Goal: Task Accomplishment & Management: Complete application form

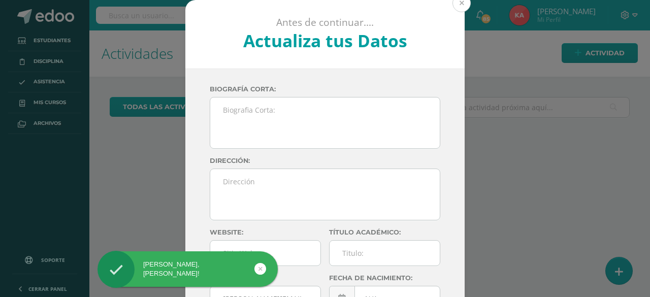
click at [459, 5] on button at bounding box center [461, 3] width 18 height 18
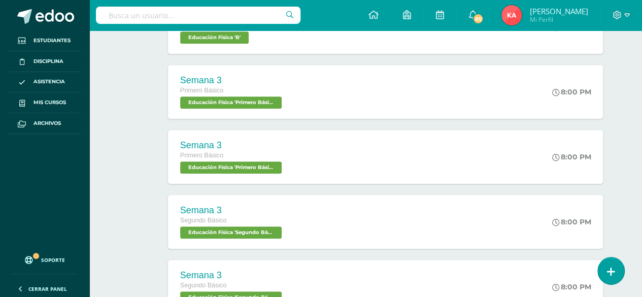
scroll to position [242, 0]
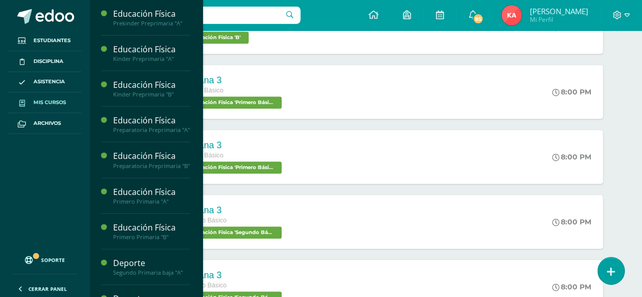
click at [59, 103] on span "Mis cursos" at bounding box center [50, 103] width 33 height 8
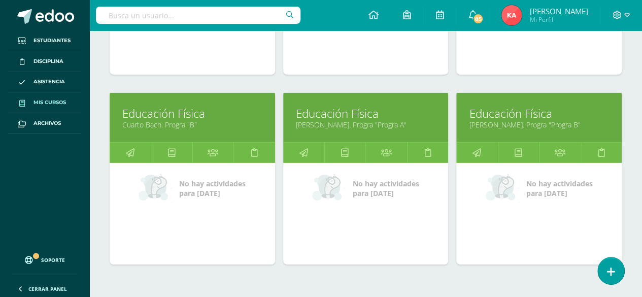
scroll to position [1667, 0]
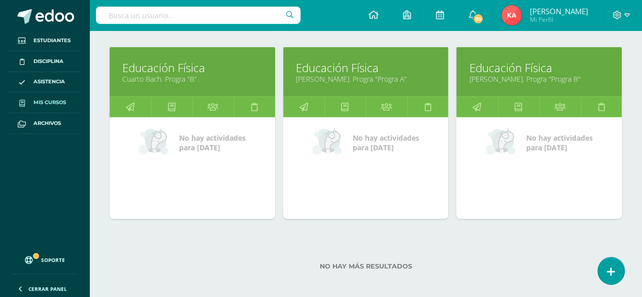
click at [350, 68] on link "Educación Física" at bounding box center [366, 68] width 140 height 16
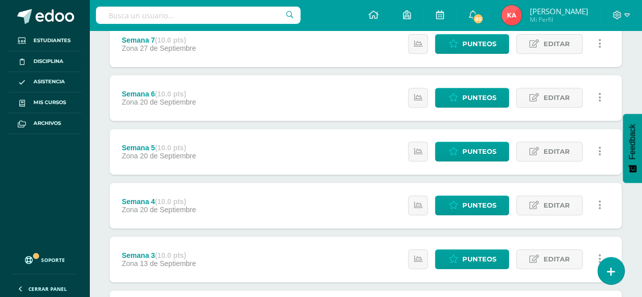
scroll to position [380, 0]
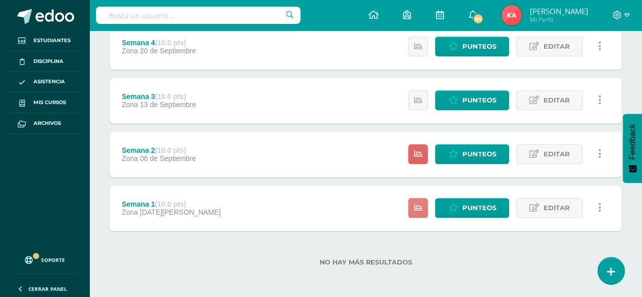
click at [418, 205] on icon at bounding box center [418, 208] width 9 height 9
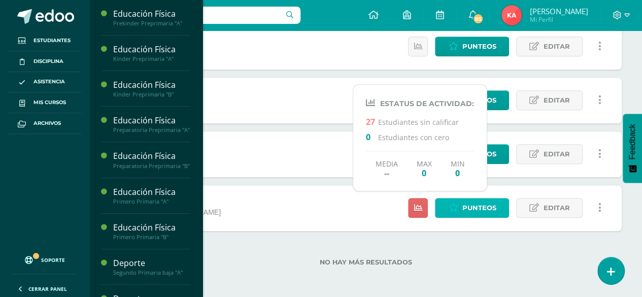
click at [464, 213] on span "Punteos" at bounding box center [479, 208] width 34 height 19
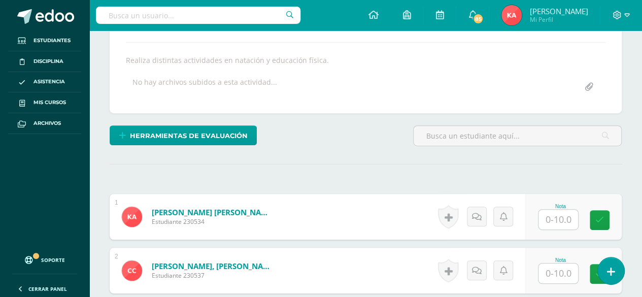
scroll to position [186, 0]
click at [558, 214] on input "text" at bounding box center [559, 219] width 40 height 20
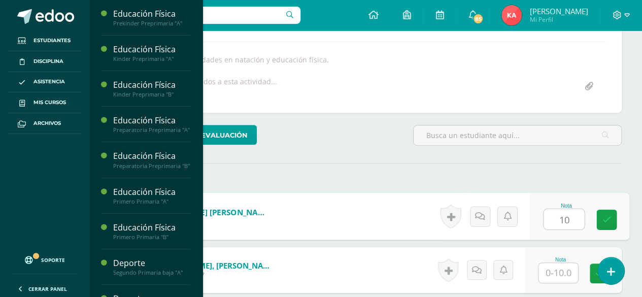
type input "10"
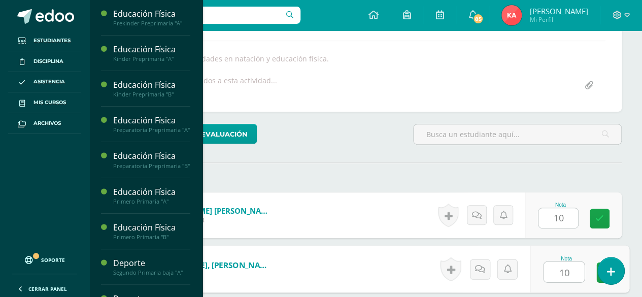
type input "10"
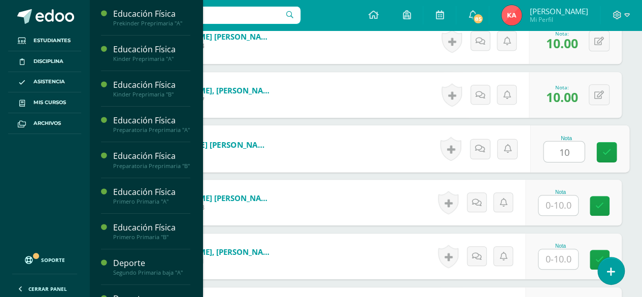
type input "10"
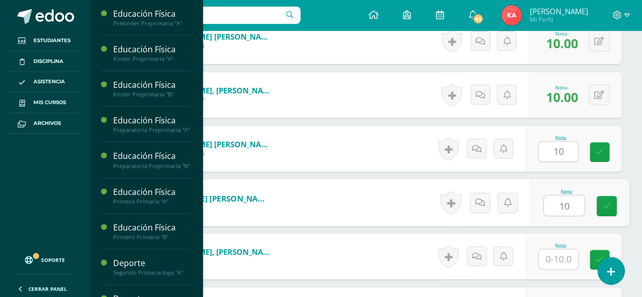
type input "10"
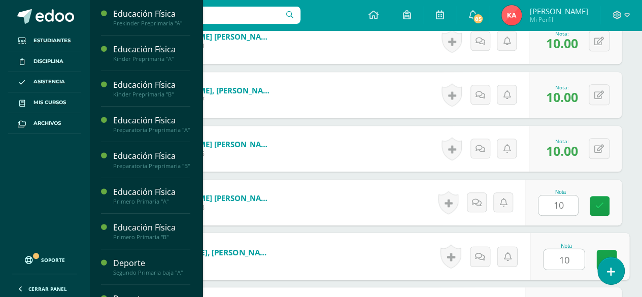
type input "10"
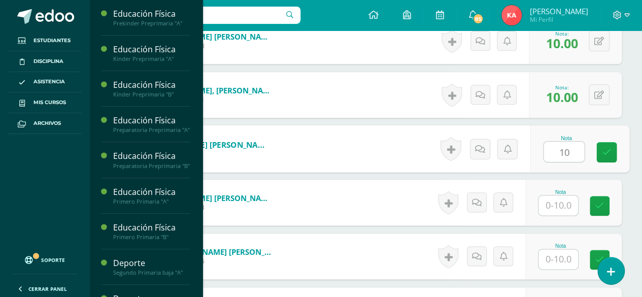
type input "10"
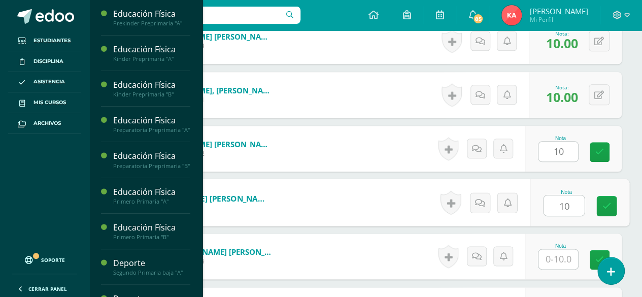
type input "10"
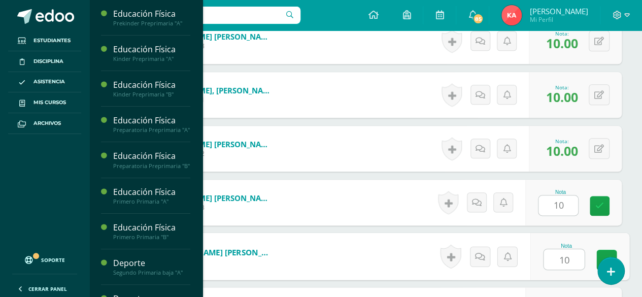
type input "10"
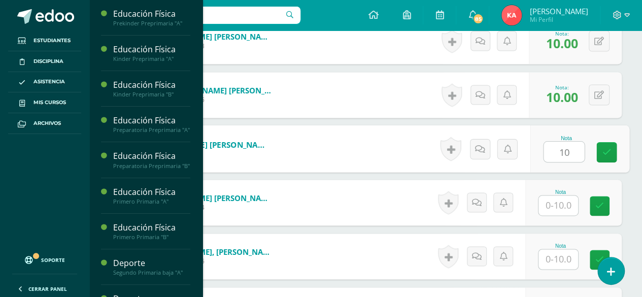
type input "10"
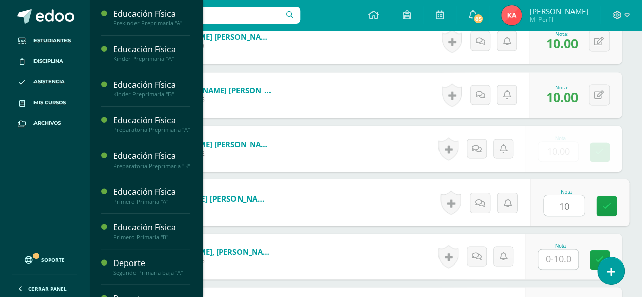
type input "10"
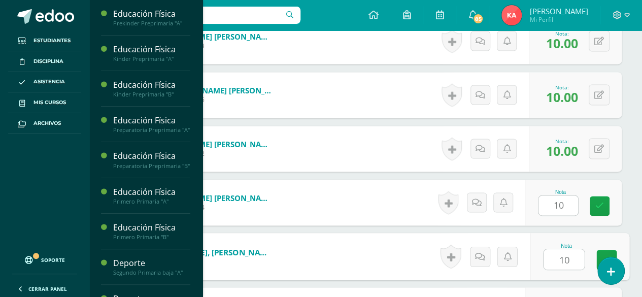
type input "10"
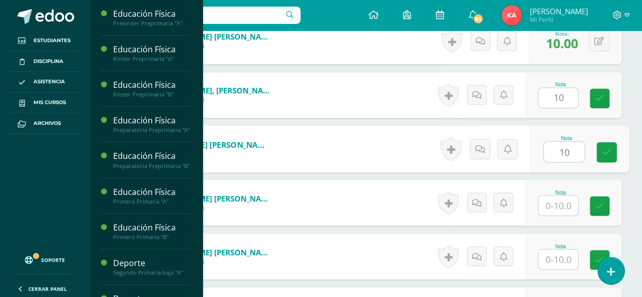
type input "10"
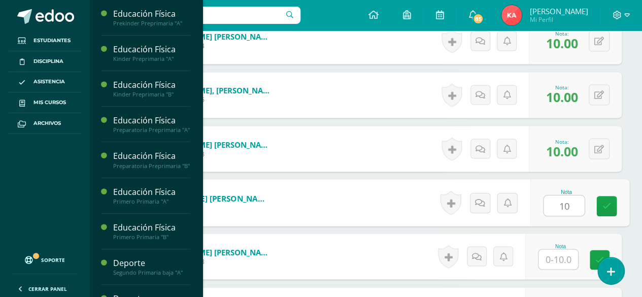
type input "10"
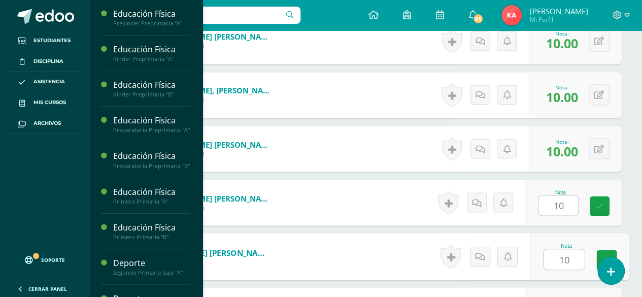
type input "10"
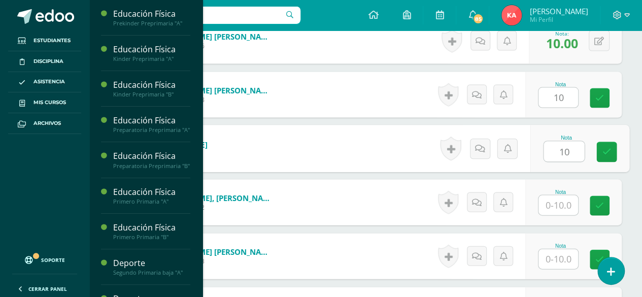
type input "10"
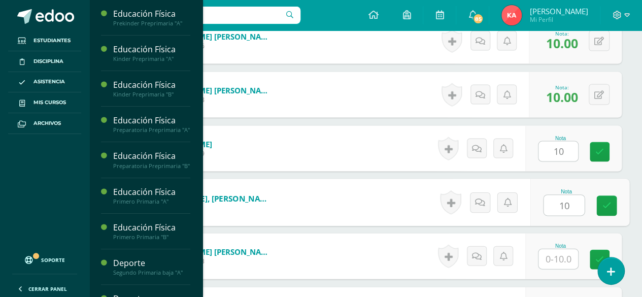
type input "10"
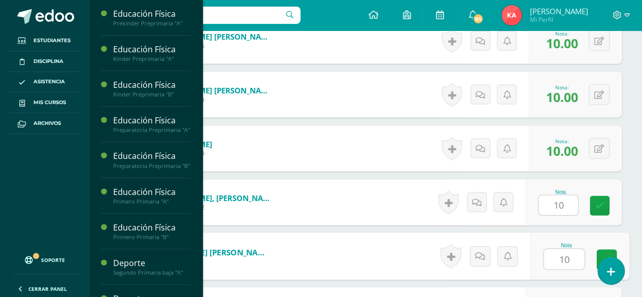
type input "10"
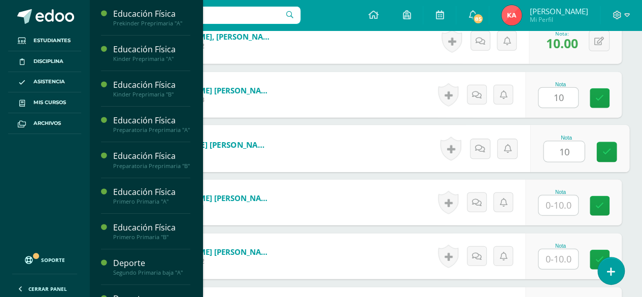
type input "10"
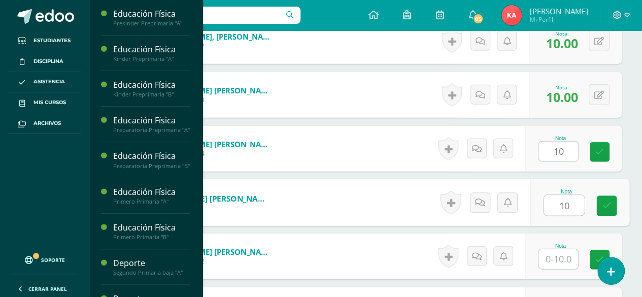
type input "10"
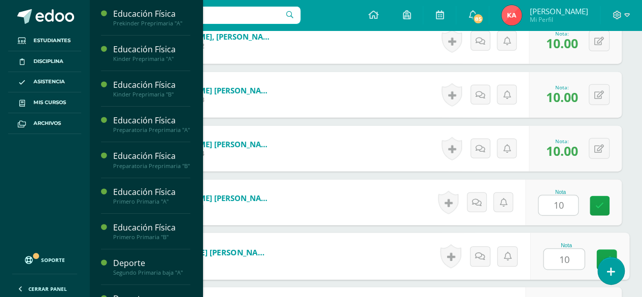
type input "10"
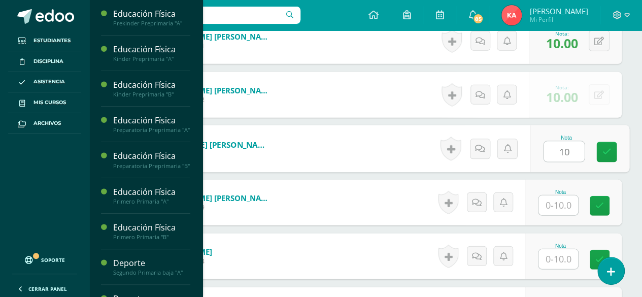
type input "10"
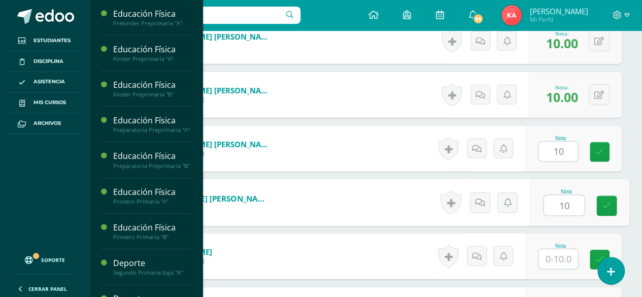
type input "10"
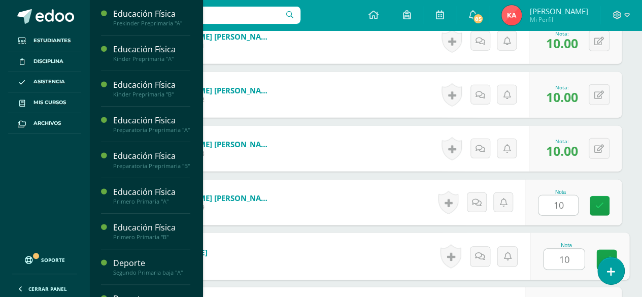
type input "10"
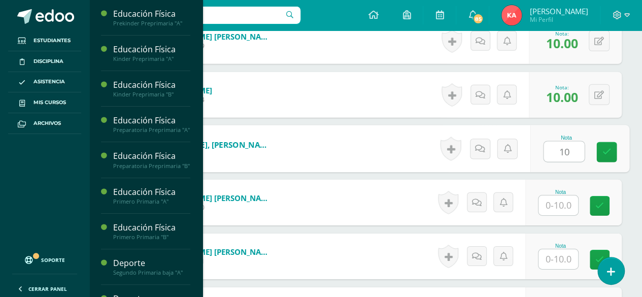
type input "10"
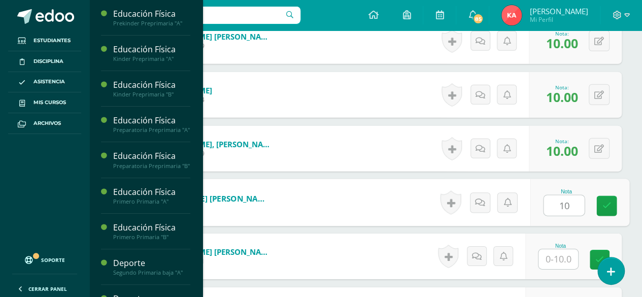
type input "10"
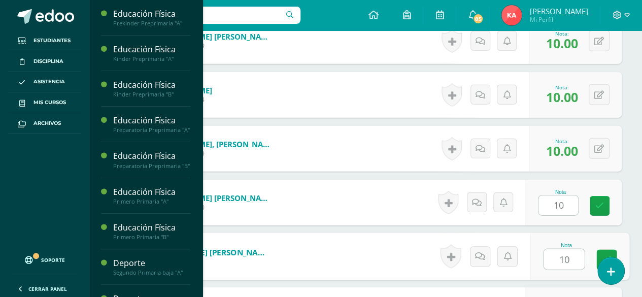
type input "10"
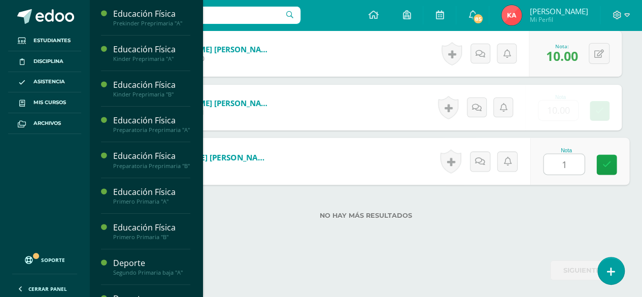
type input "10"
click at [612, 167] on link at bounding box center [607, 165] width 20 height 20
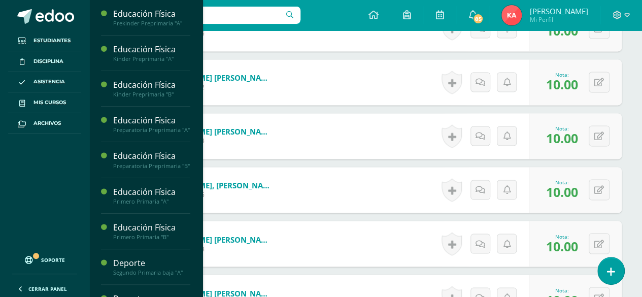
scroll to position [750, 0]
click at [11, 193] on ul "Estudiantes Disciplina Asistencia Mis cursos Archivos" at bounding box center [44, 138] width 89 height 216
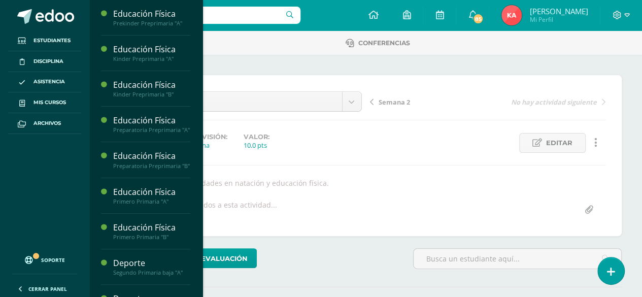
scroll to position [48, 0]
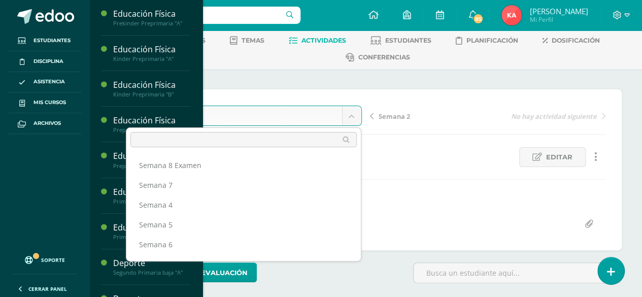
scroll to position [53, 0]
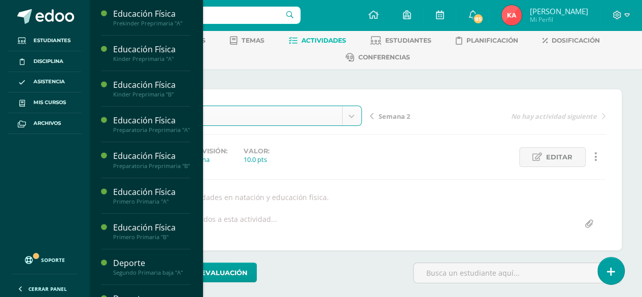
select select "/dashboard/teacher/grade-activity/106963/"
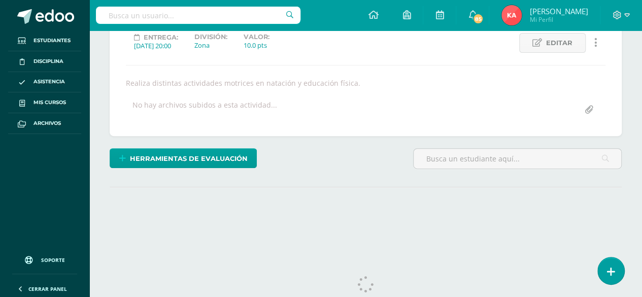
scroll to position [185, 0]
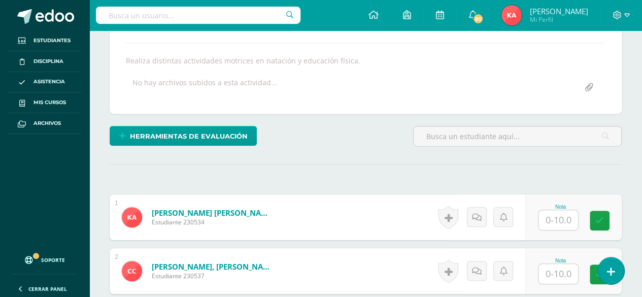
click at [555, 217] on input "text" at bounding box center [559, 220] width 40 height 20
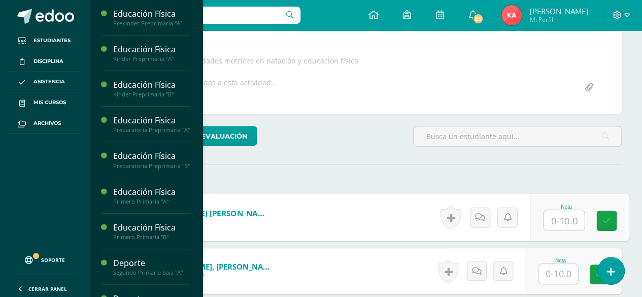
scroll to position [185, 0]
type input "10"
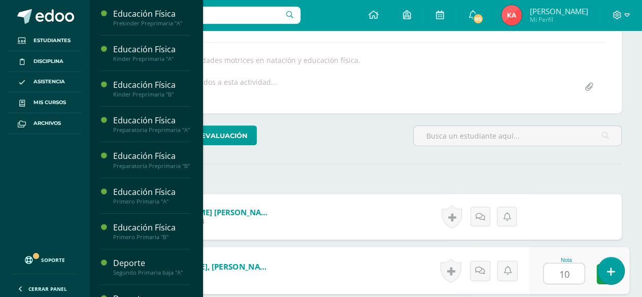
type input "10"
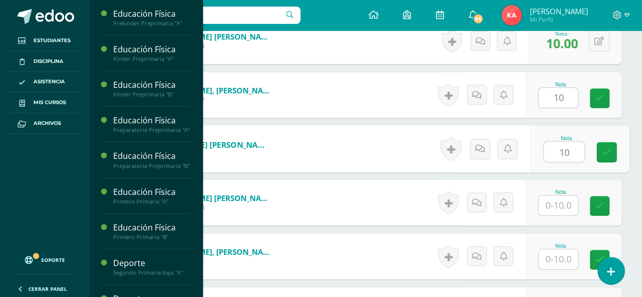
type input "10"
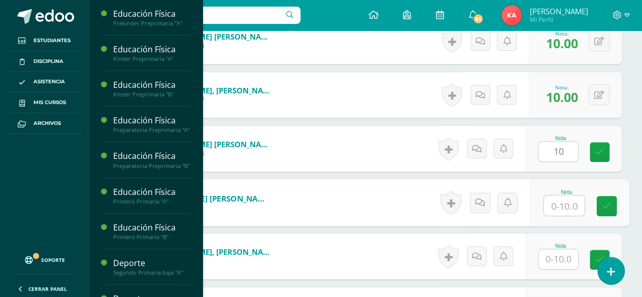
scroll to position [362, 0]
type input "10"
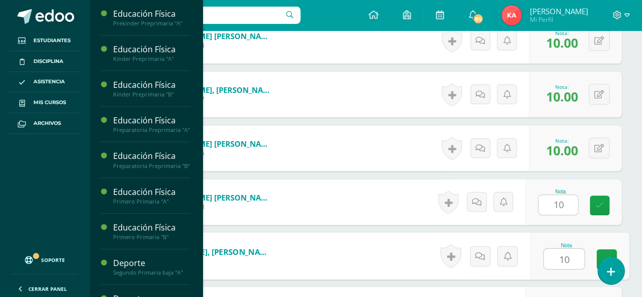
type input "10"
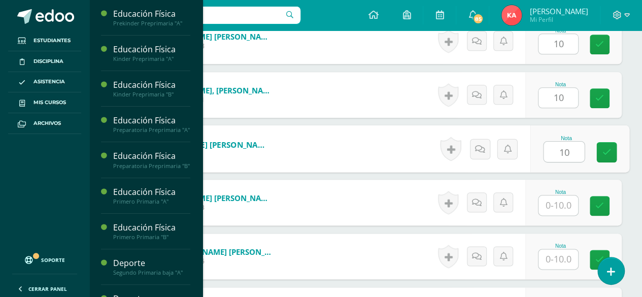
type input "10"
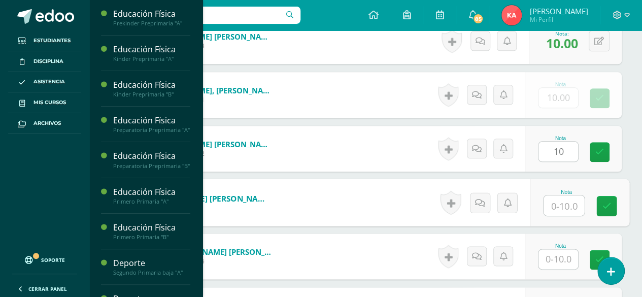
type input "0"
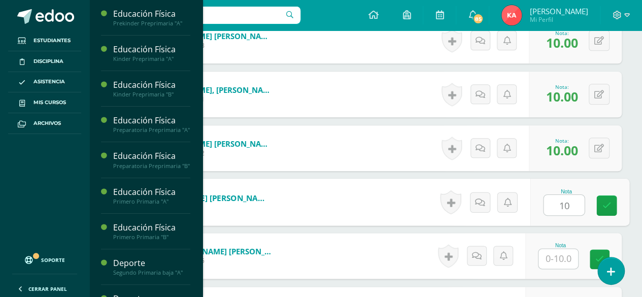
type input "10"
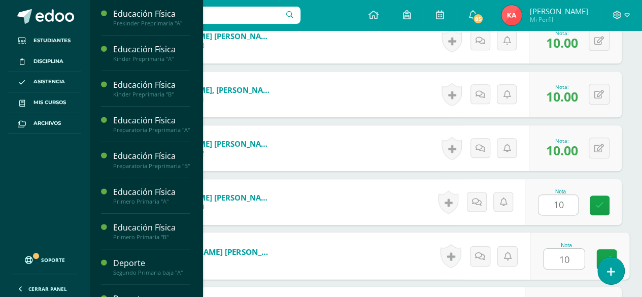
type input "10"
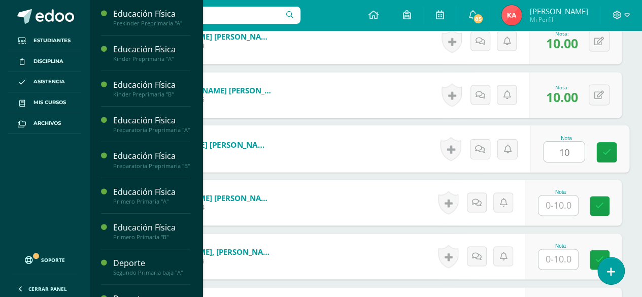
type input "10"
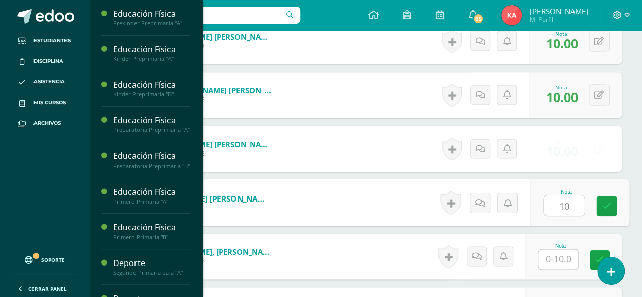
type input "10"
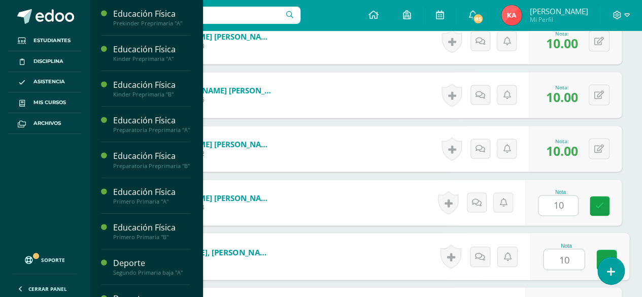
type input "10"
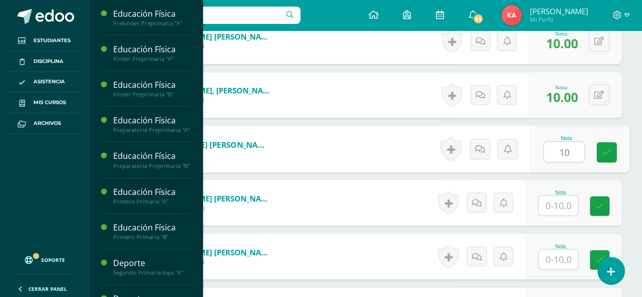
type input "10"
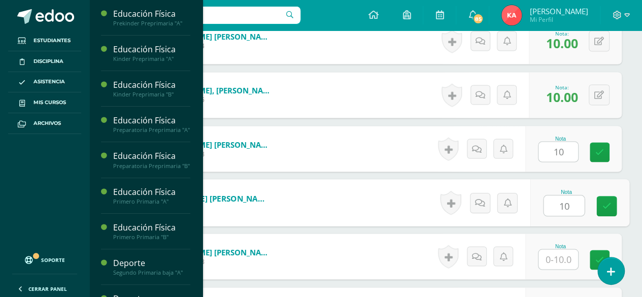
type input "10"
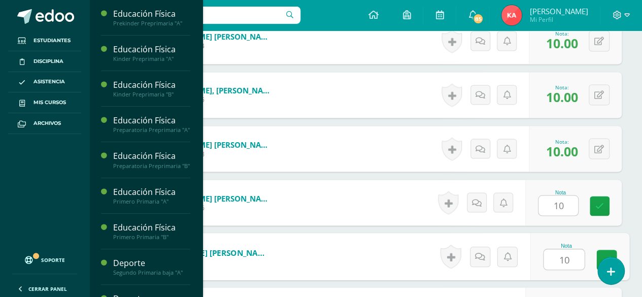
type input "10"
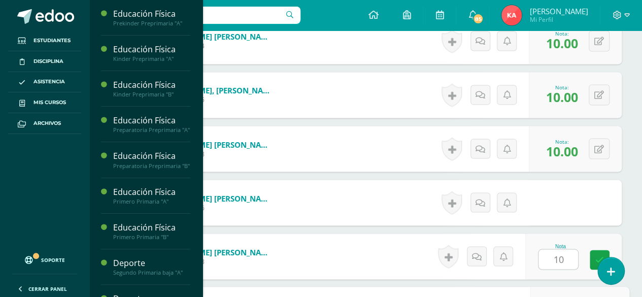
scroll to position [1007, 0]
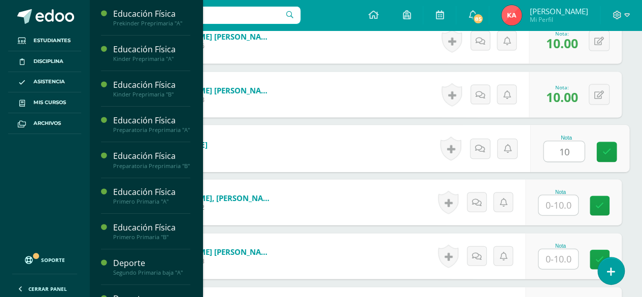
type input "10"
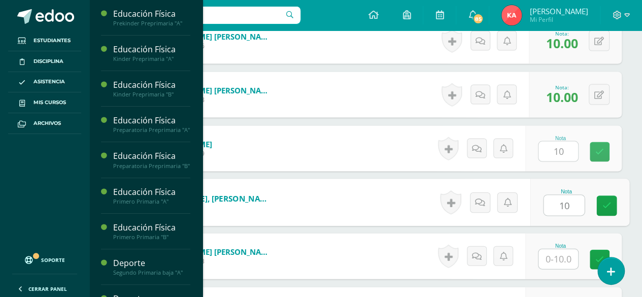
type input "10"
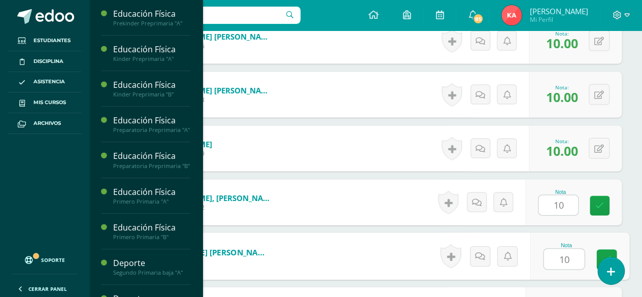
type input "10"
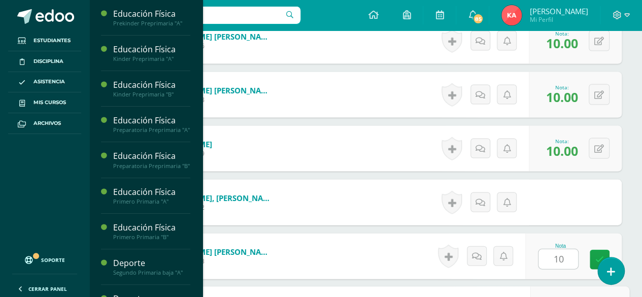
scroll to position [1169, 0]
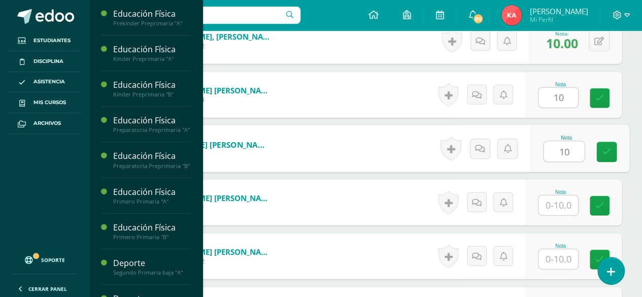
type input "10"
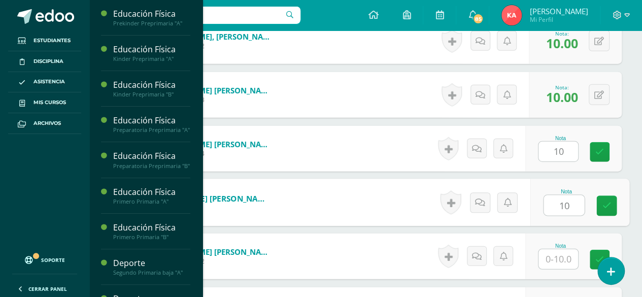
type input "10"
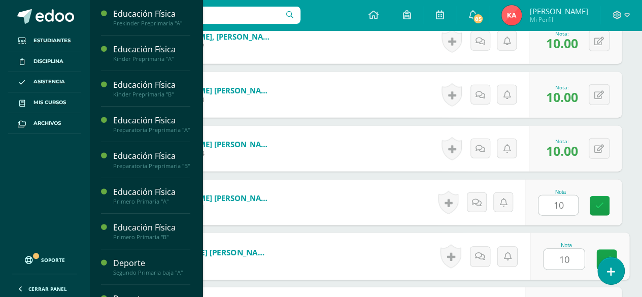
type input "10"
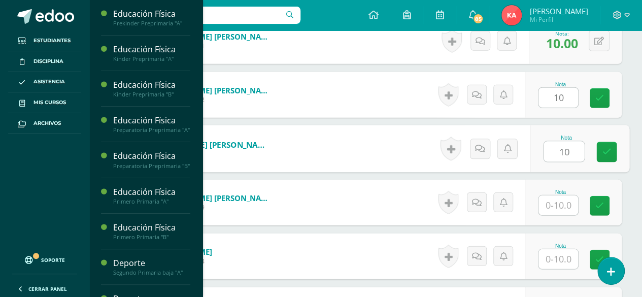
type input "10"
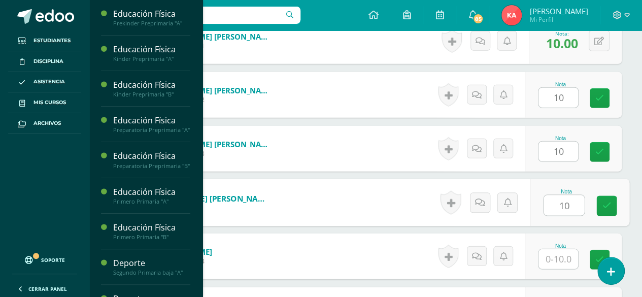
type input "10"
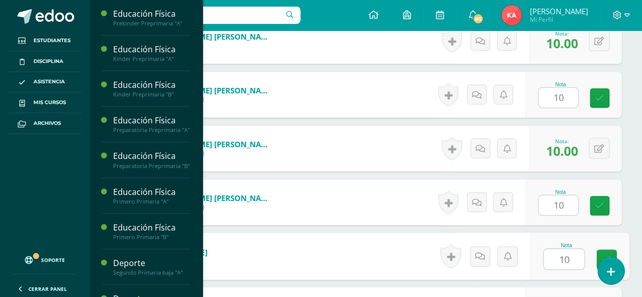
type input "10"
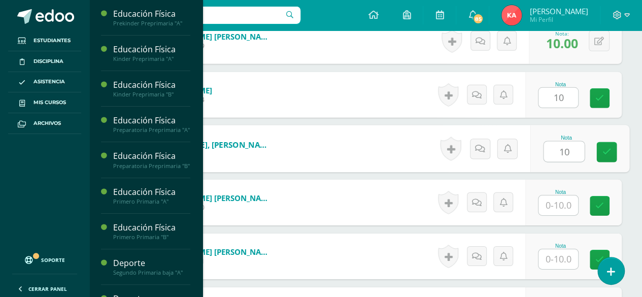
type input "10"
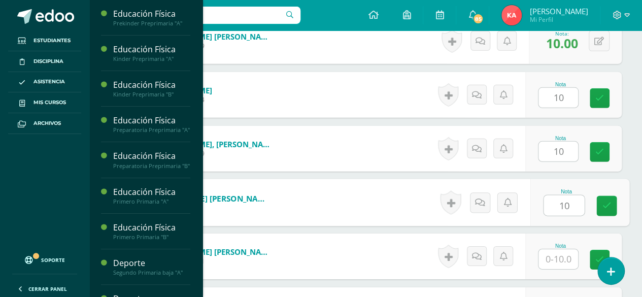
type input "10"
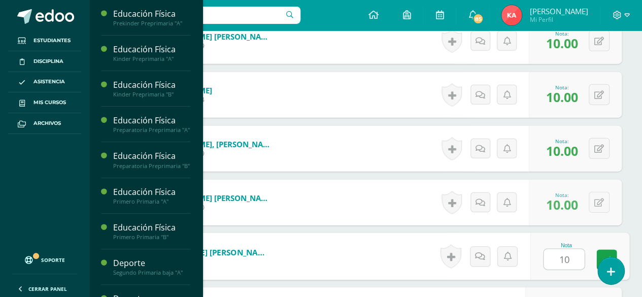
type input "10"
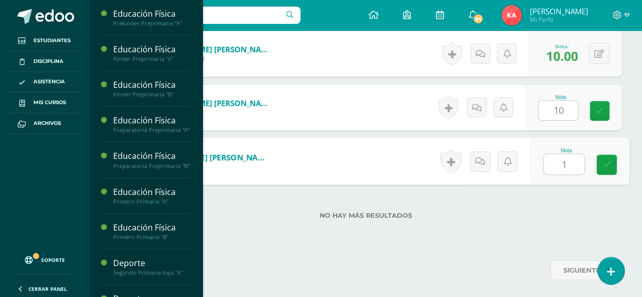
type input "10"
click at [612, 163] on link at bounding box center [607, 165] width 20 height 20
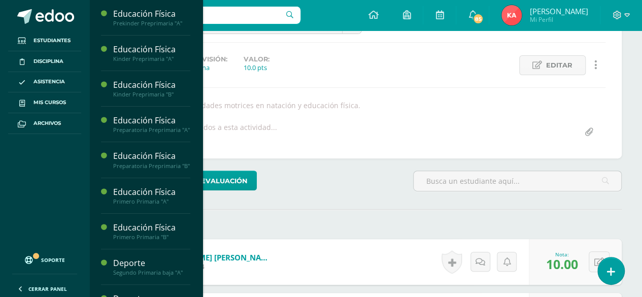
scroll to position [0, 0]
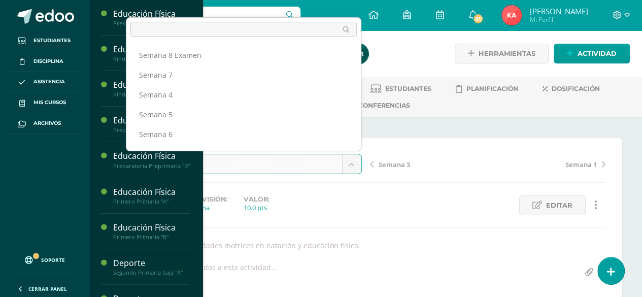
scroll to position [33, 0]
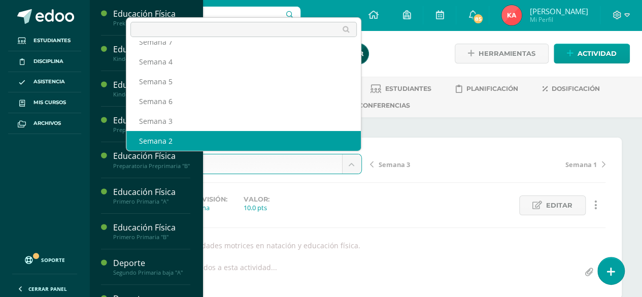
select select "/dashboard/teacher/grade-activity/106964/"
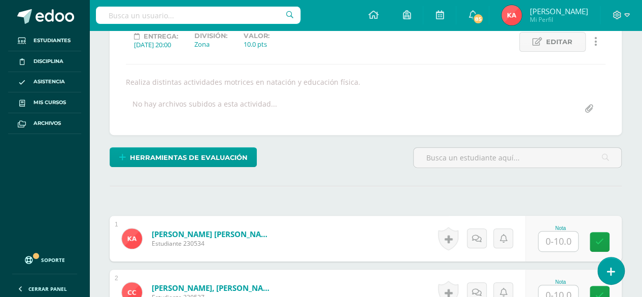
scroll to position [165, 0]
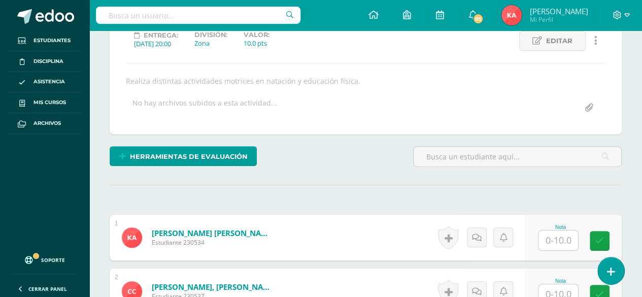
click at [564, 242] on input "text" at bounding box center [559, 241] width 40 height 20
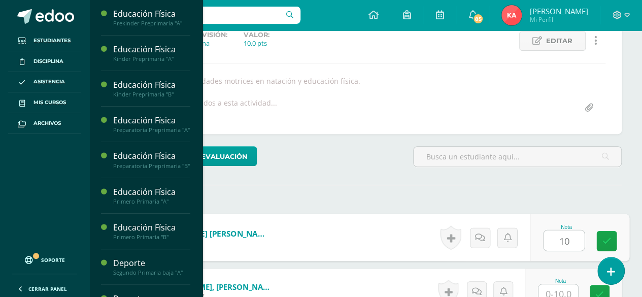
type input "10"
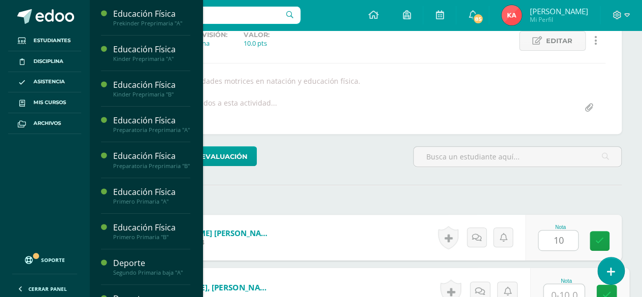
scroll to position [169, 0]
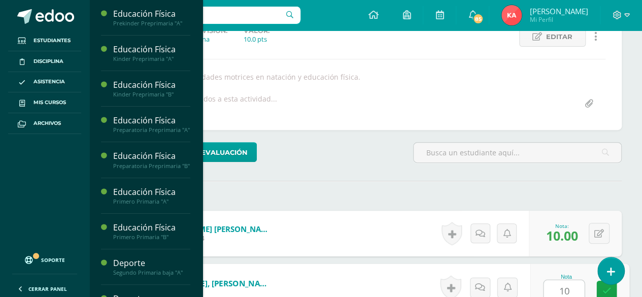
type input "10"
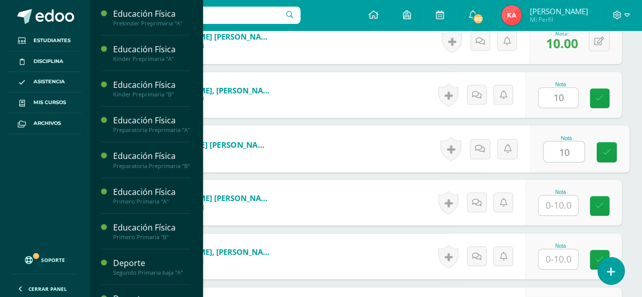
type input "10"
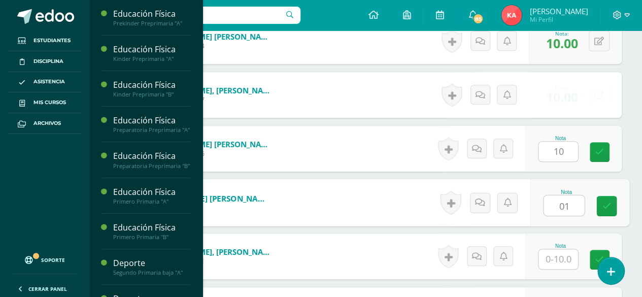
type input "01"
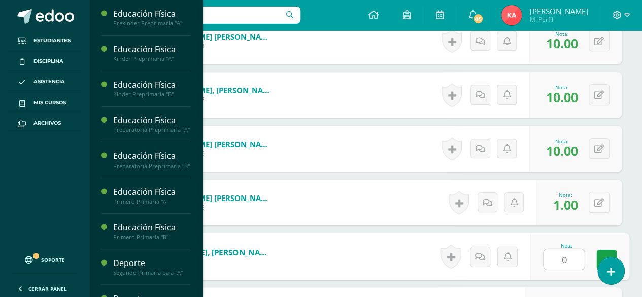
type input "0"
click at [603, 208] on button at bounding box center [599, 202] width 21 height 21
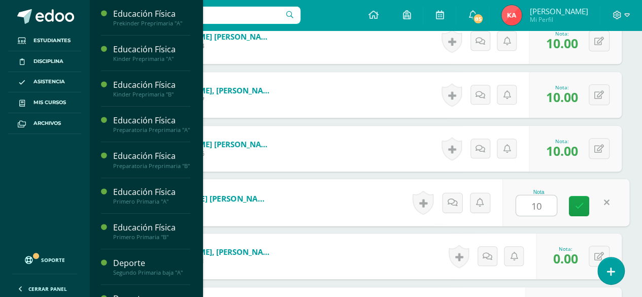
type input "10"
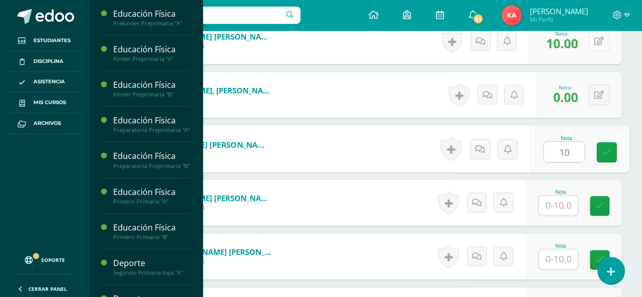
type input "10"
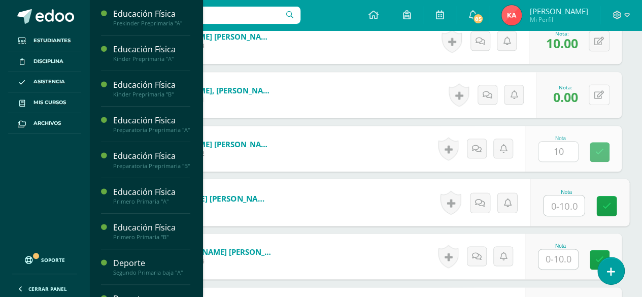
click at [600, 91] on icon at bounding box center [600, 95] width 10 height 9
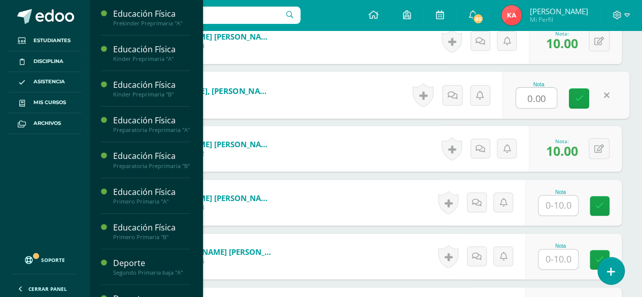
type input "0"
type input "10"
click at [563, 198] on input "text" at bounding box center [559, 206] width 40 height 20
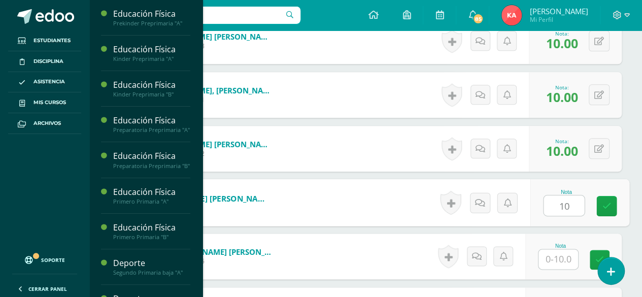
type input "10"
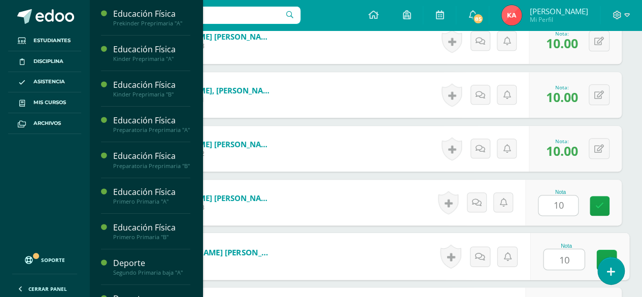
type input "10"
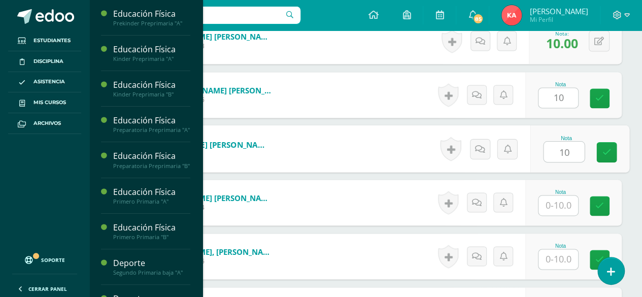
type input "10"
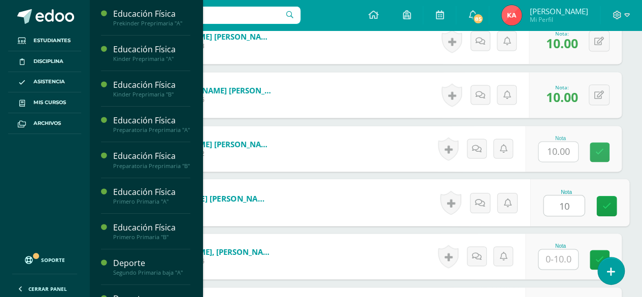
type input "10"
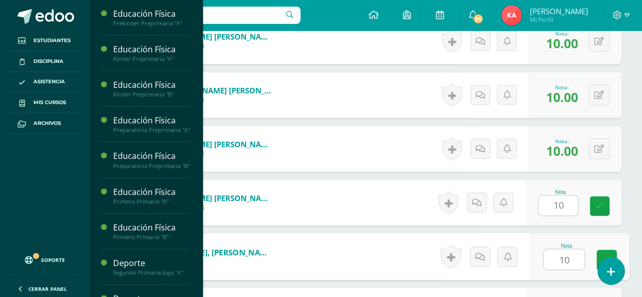
type input "10"
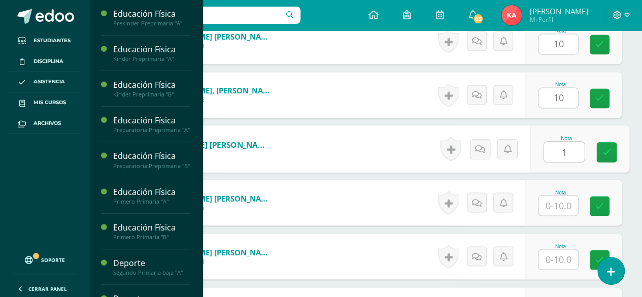
type input "1"
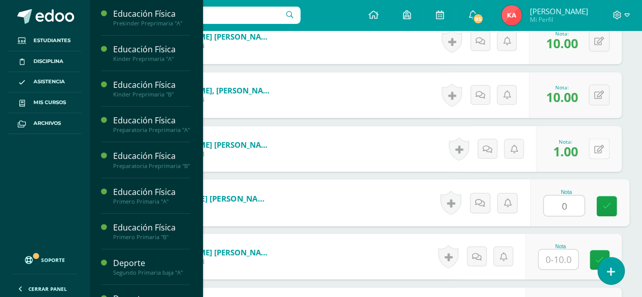
type input "0"
click at [602, 153] on button at bounding box center [599, 148] width 21 height 21
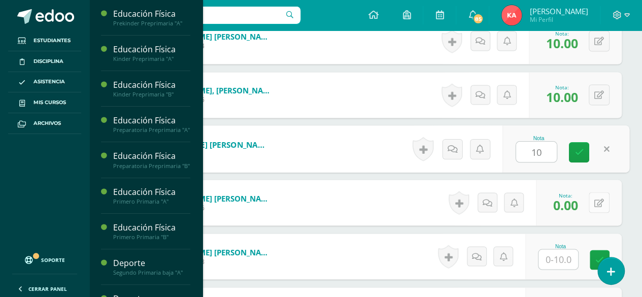
type input "10"
click at [600, 205] on button at bounding box center [599, 202] width 21 height 21
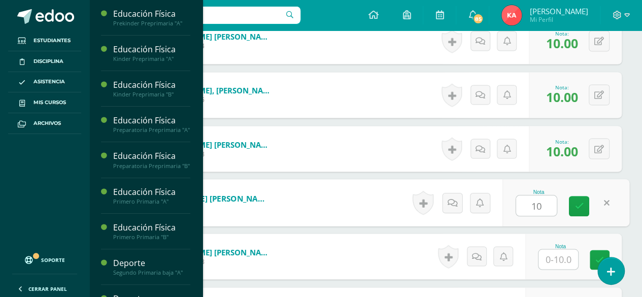
type input "10"
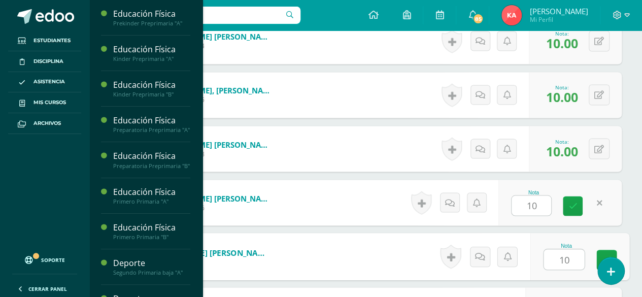
type input "10"
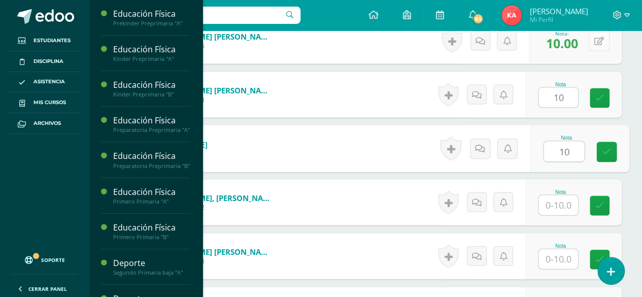
type input "10"
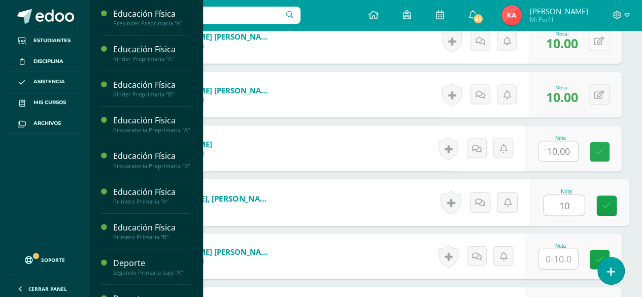
type input "10"
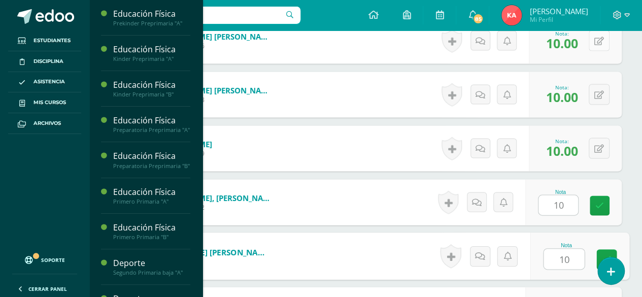
type input "10"
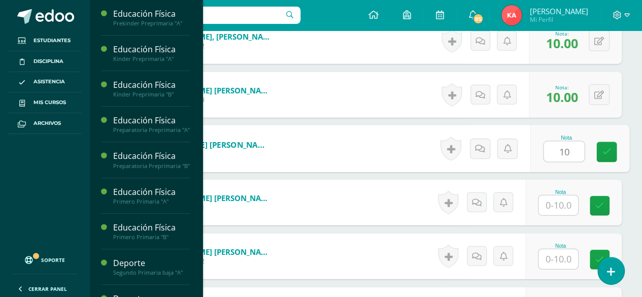
type input "10"
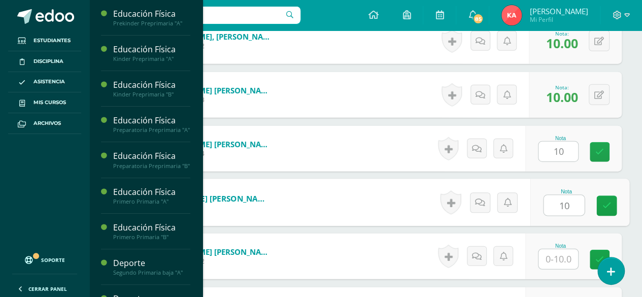
type input "10"
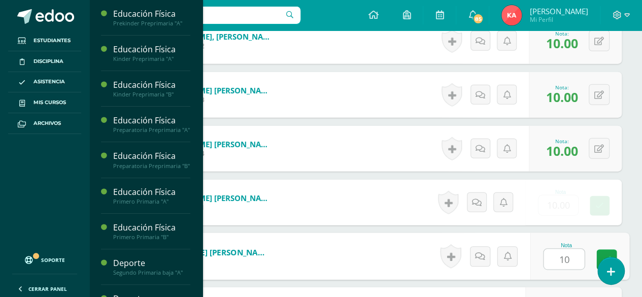
type input "10"
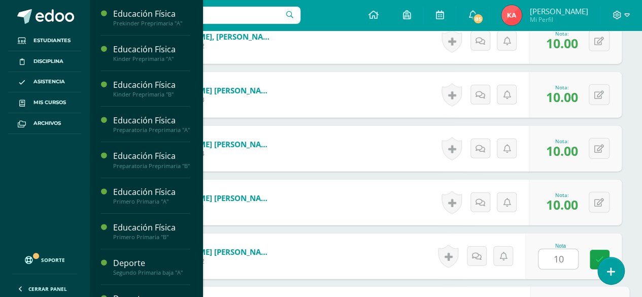
scroll to position [1330, 0]
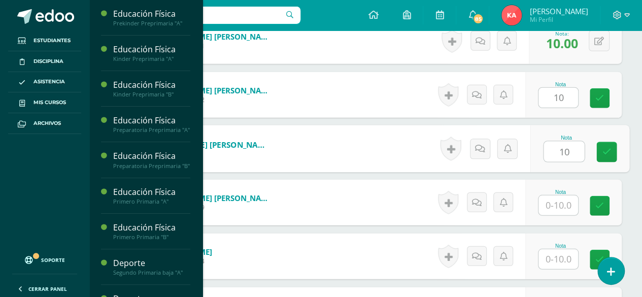
type input "10"
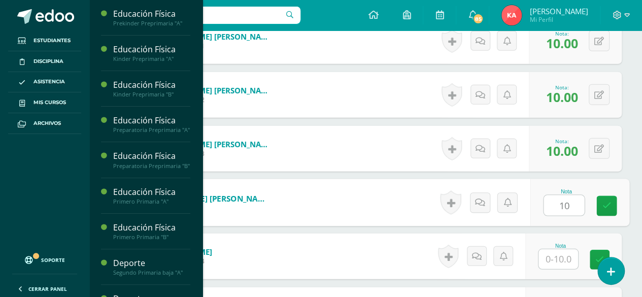
type input "10"
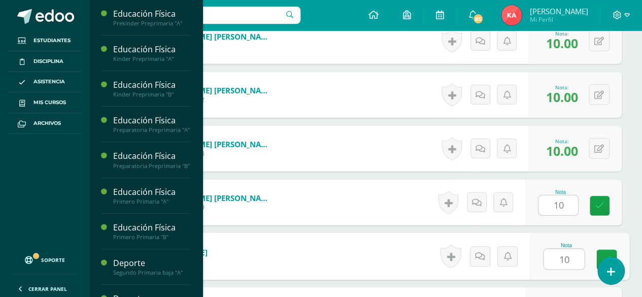
type input "10"
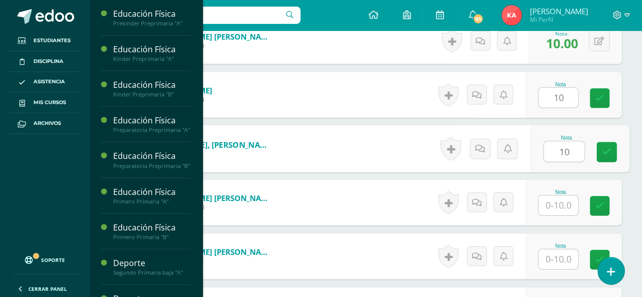
type input "10"
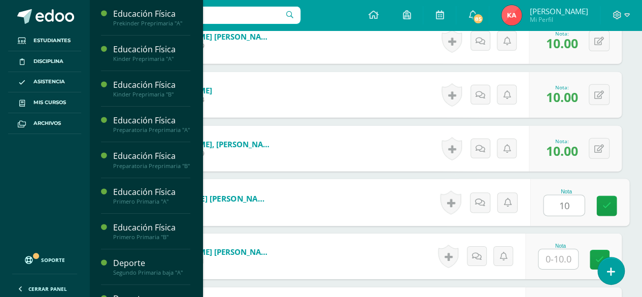
type input "10"
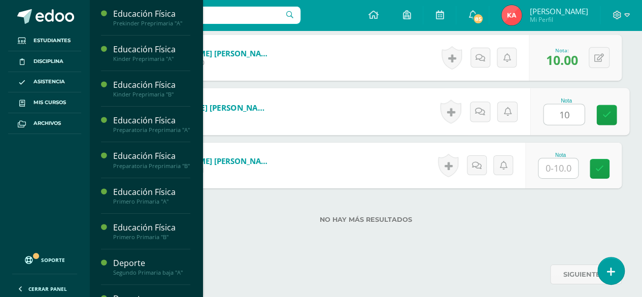
scroll to position [1640, 0]
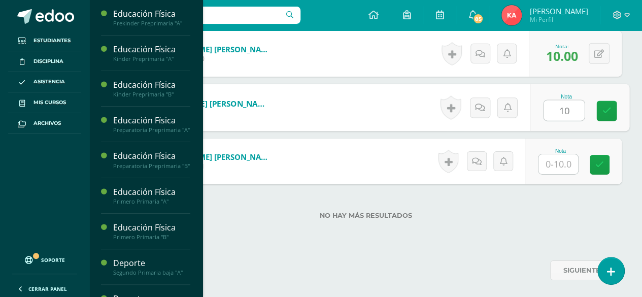
type input "10"
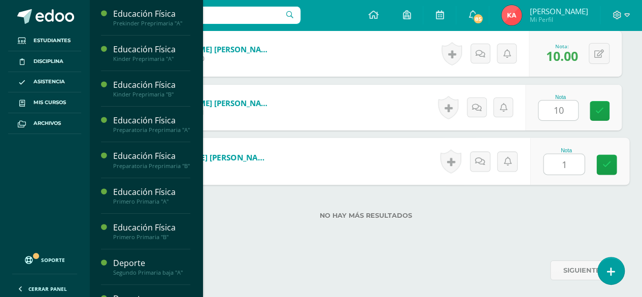
type input "10"
click at [612, 165] on link at bounding box center [607, 165] width 20 height 20
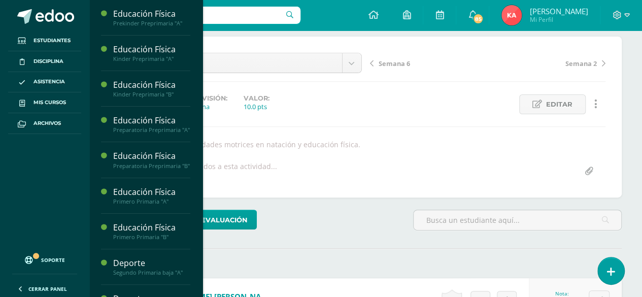
scroll to position [100, 0]
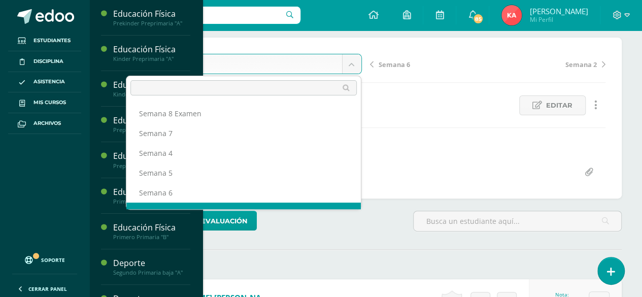
scroll to position [13, 0]
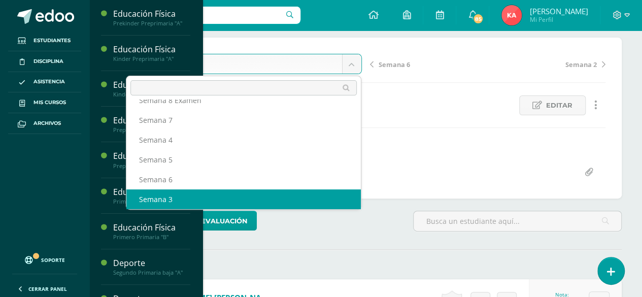
select select "/dashboard/teacher/grade-activity/106958/"
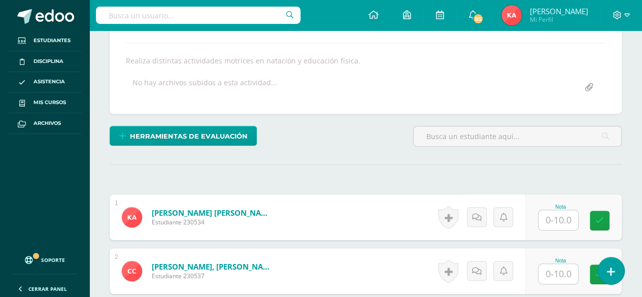
scroll to position [185, 0]
click at [559, 220] on input "text" at bounding box center [559, 220] width 40 height 20
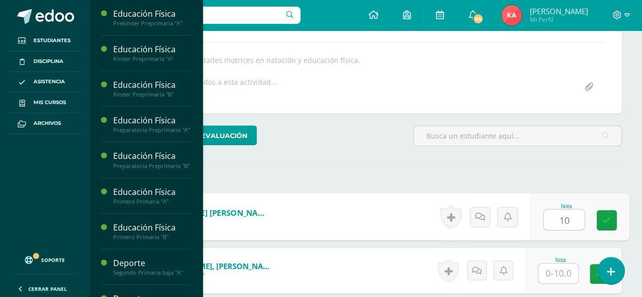
scroll to position [186, 0]
type input "10"
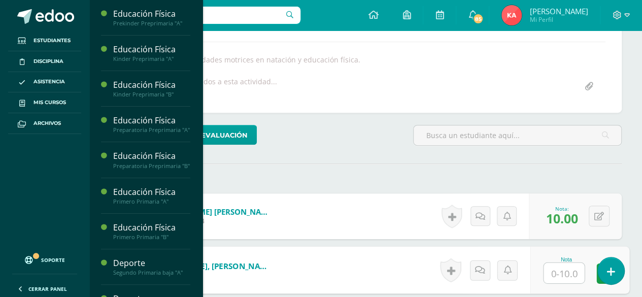
scroll to position [187, 0]
type input "10"
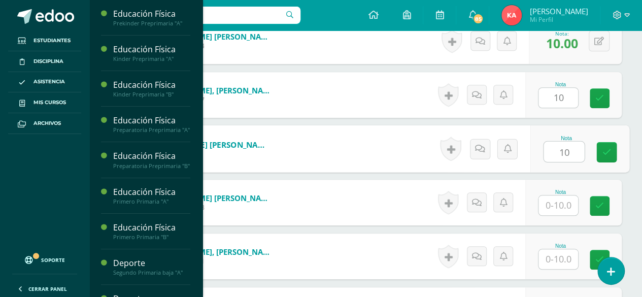
type input "10"
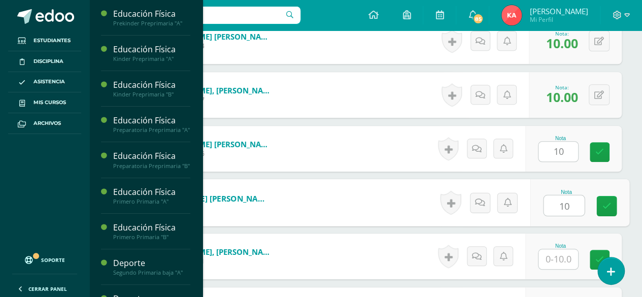
type input "10"
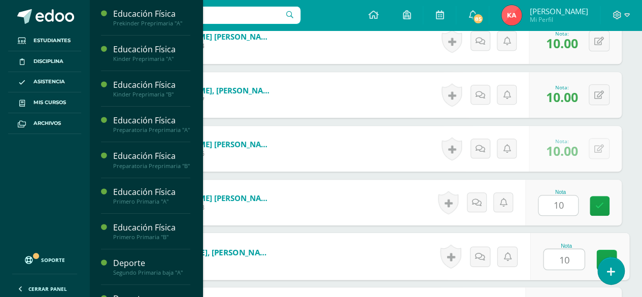
type input "10"
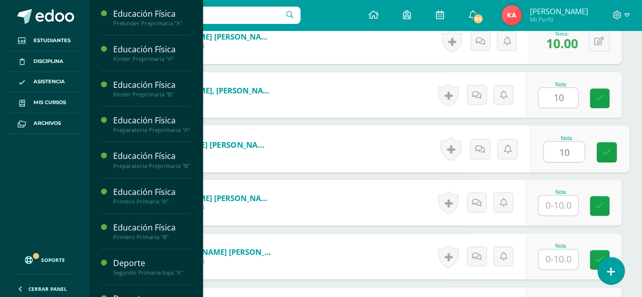
type input "10"
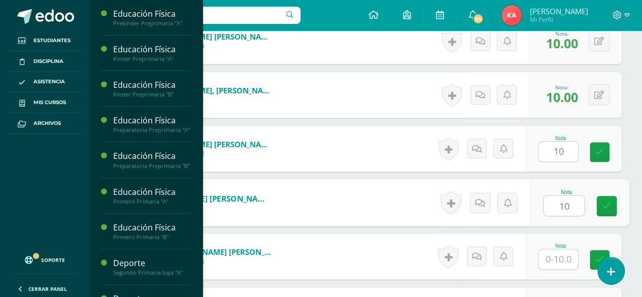
type input "10"
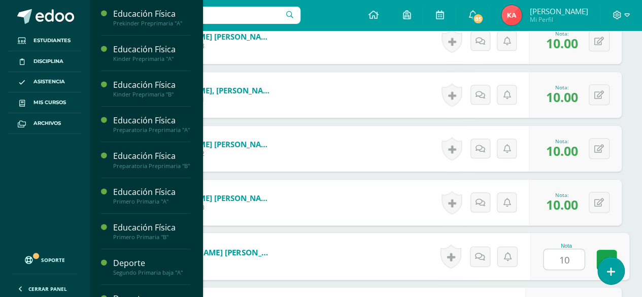
type input "10"
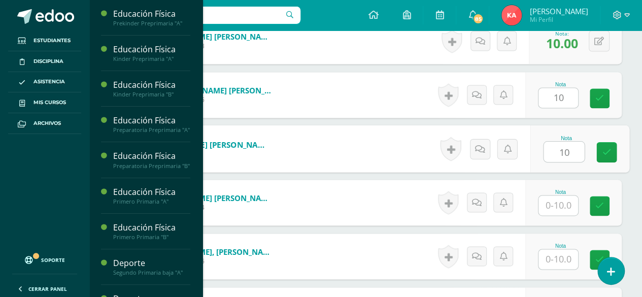
type input "10"
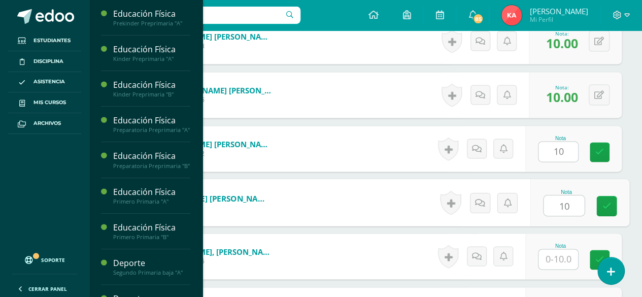
type input "10"
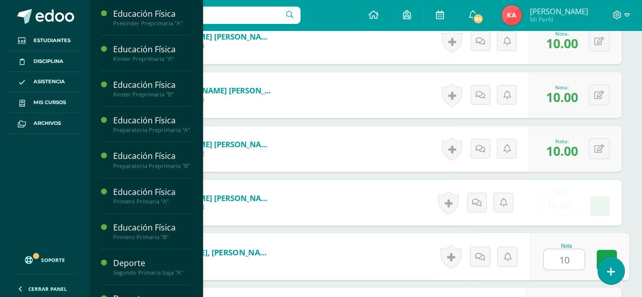
type input "10"
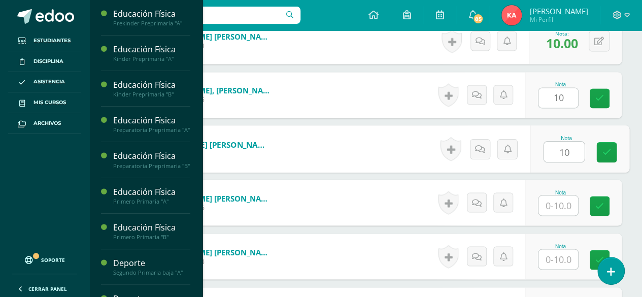
type input "10"
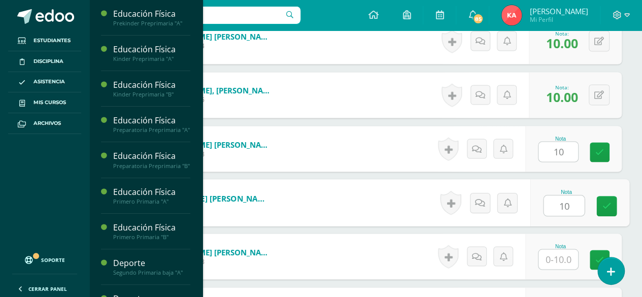
type input "10"
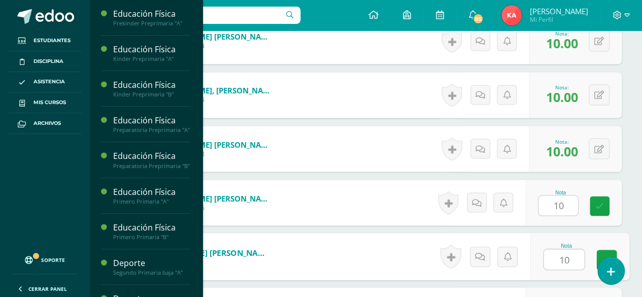
type input "10"
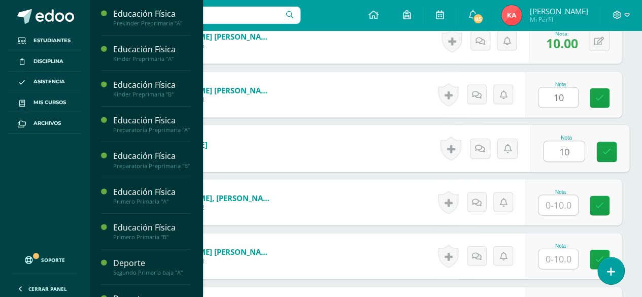
type input "10"
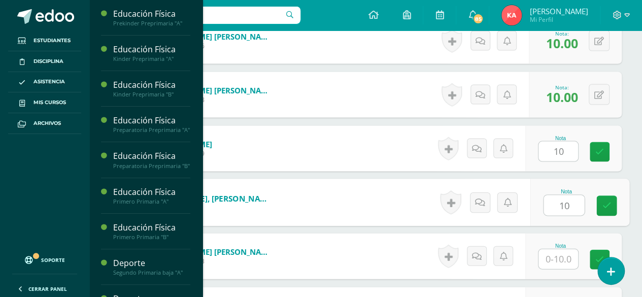
type input "10"
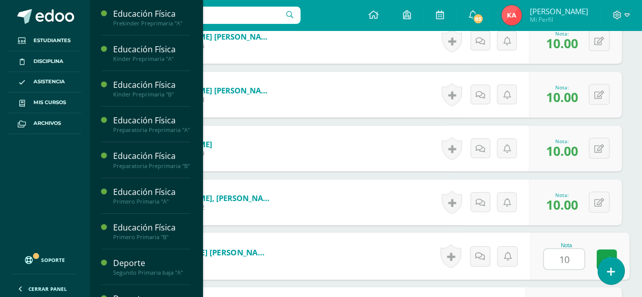
type input "10"
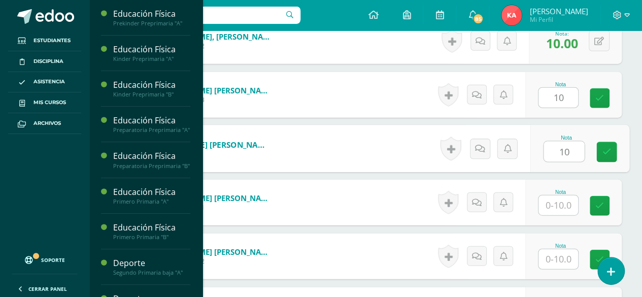
type input "10"
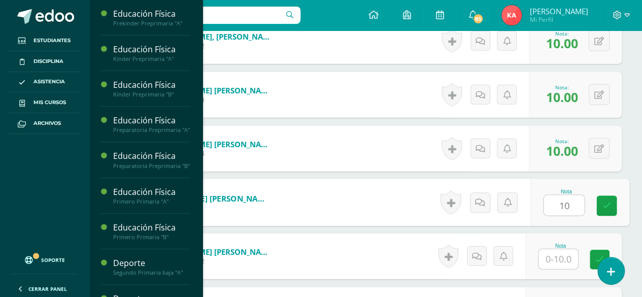
type input "10"
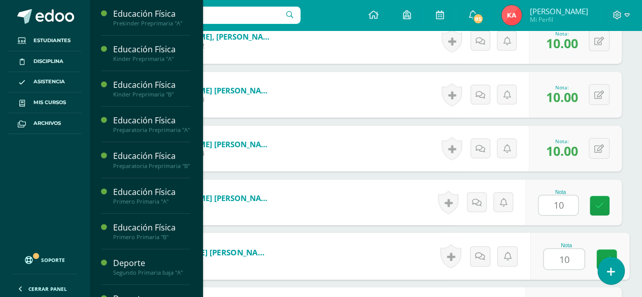
type input "10"
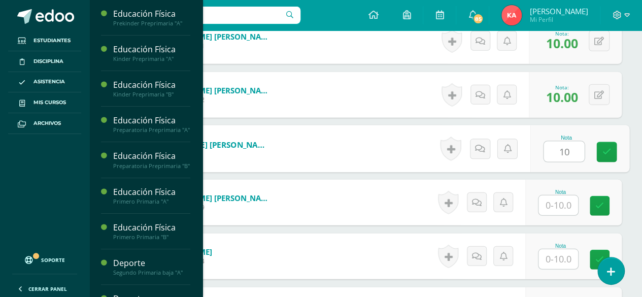
type input "10"
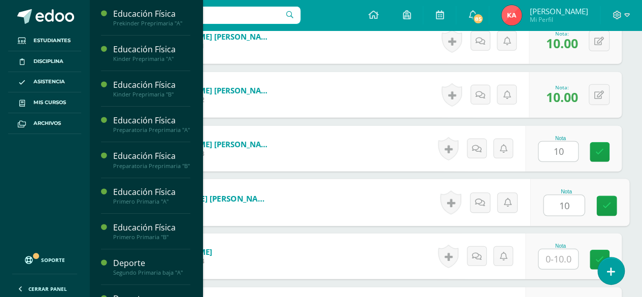
type input "10"
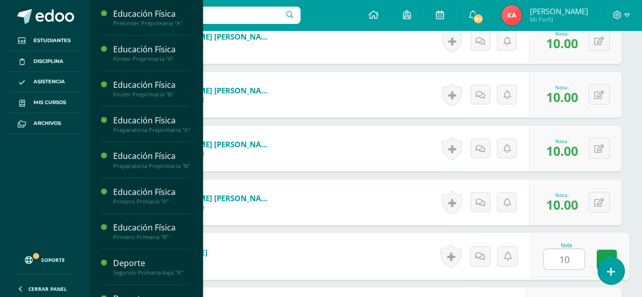
type input "10"
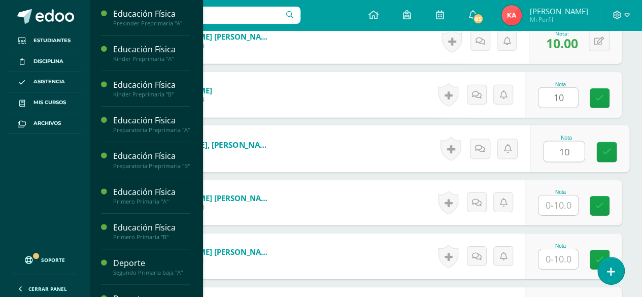
type input "10"
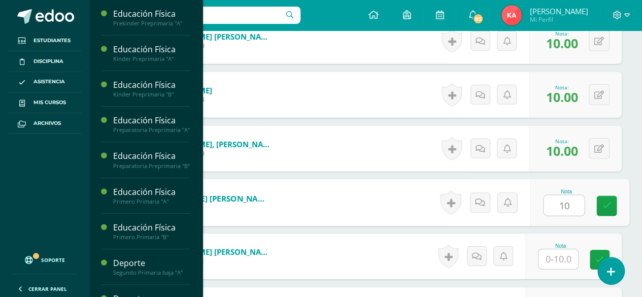
type input "10"
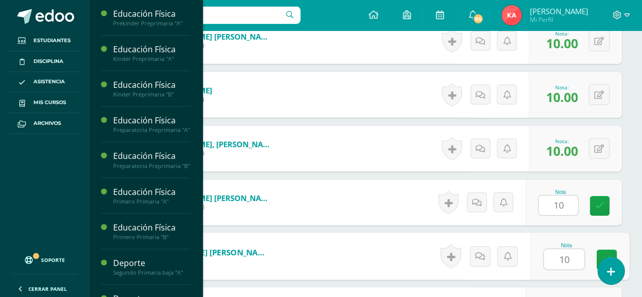
type input "10"
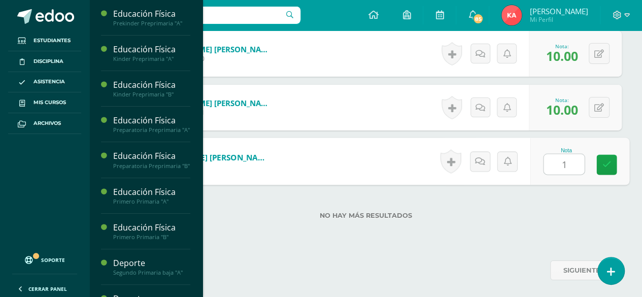
type input "10"
click at [612, 161] on link at bounding box center [607, 165] width 20 height 20
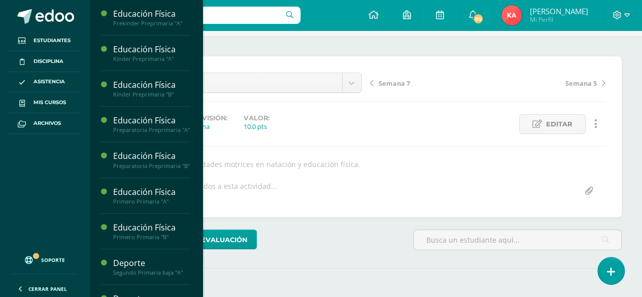
scroll to position [78, 0]
click at [42, 194] on ul "Estudiantes Disciplina Asistencia Mis cursos Archivos" at bounding box center [44, 138] width 89 height 216
click at [11, 203] on ul "Estudiantes Disciplina Asistencia Mis cursos Archivos" at bounding box center [44, 138] width 89 height 216
click at [39, 214] on ul "Estudiantes Disciplina Asistencia Mis cursos Archivos" at bounding box center [44, 138] width 89 height 216
click at [17, 202] on ul "Estudiantes Disciplina Asistencia Mis cursos Archivos" at bounding box center [44, 138] width 89 height 216
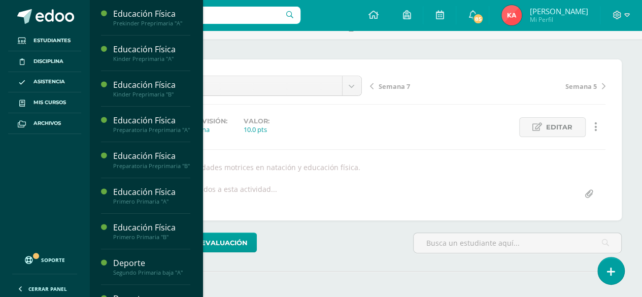
click at [34, 164] on ul "Estudiantes Disciplina Asistencia Mis cursos Archivos" at bounding box center [44, 138] width 89 height 216
click at [32, 184] on ul "Estudiantes Disciplina Asistencia Mis cursos Archivos" at bounding box center [44, 138] width 89 height 216
click at [25, 207] on ul "Estudiantes Disciplina Asistencia Mis cursos Archivos" at bounding box center [44, 138] width 89 height 216
click at [417, 178] on div "Semana 4 Semana 8 Examen Semana 7 Semana 4 Semana 5 Semana 6 Semana 3 Semana 2 …" at bounding box center [366, 140] width 480 height 128
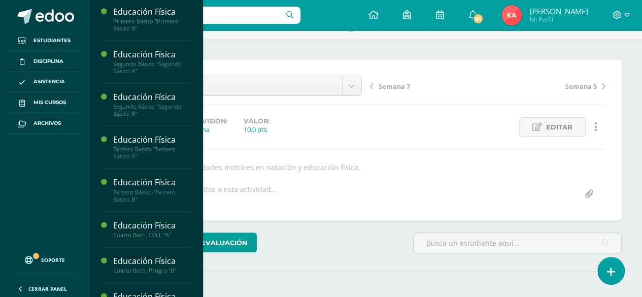
scroll to position [730, 0]
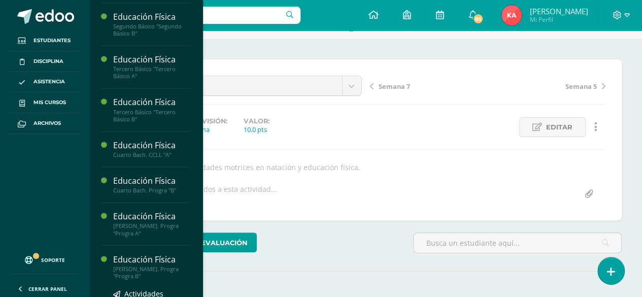
click at [137, 279] on div "[PERSON_NAME]. Progra "Progra B"" at bounding box center [151, 272] width 77 height 14
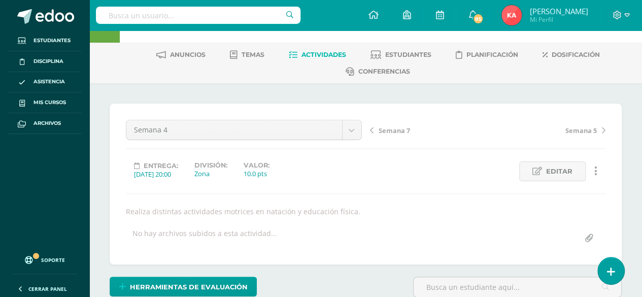
scroll to position [0, 0]
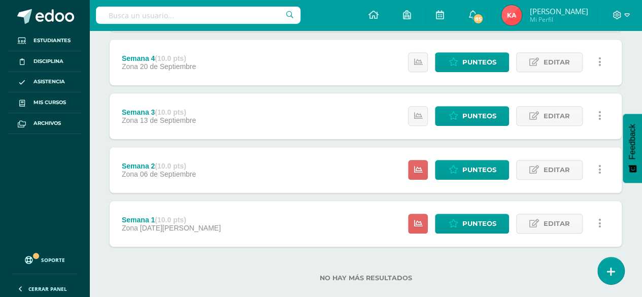
scroll to position [365, 0]
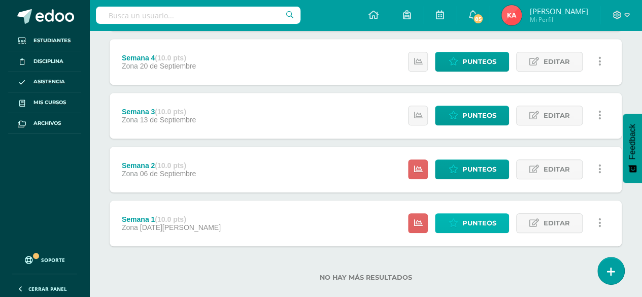
click at [474, 226] on span "Punteos" at bounding box center [479, 223] width 34 height 19
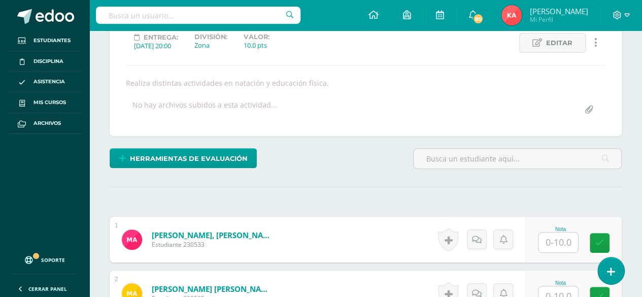
scroll to position [163, 0]
click at [565, 237] on input "text" at bounding box center [559, 242] width 40 height 20
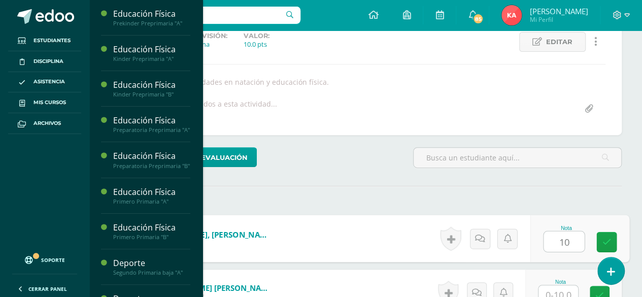
type input "10"
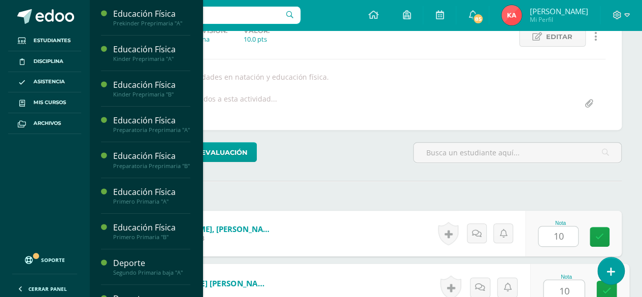
type input "10"
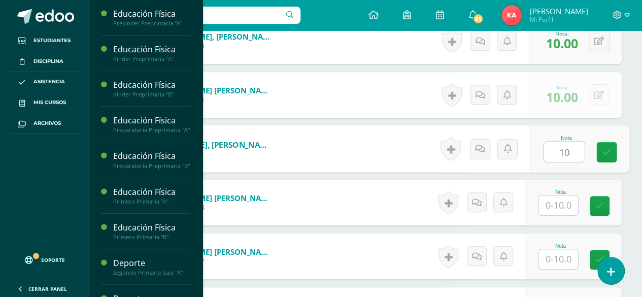
type input "10"
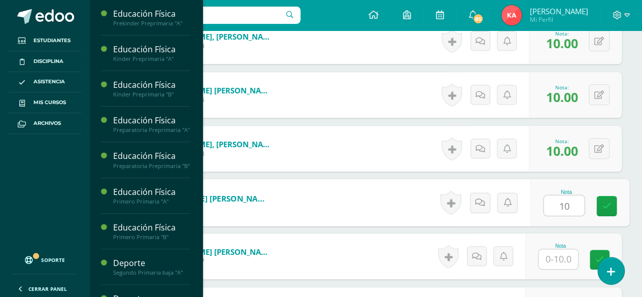
type input "10"
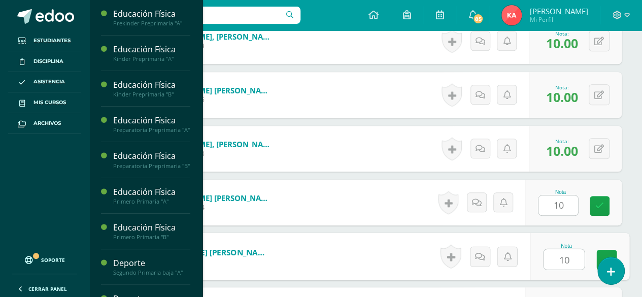
type input "10"
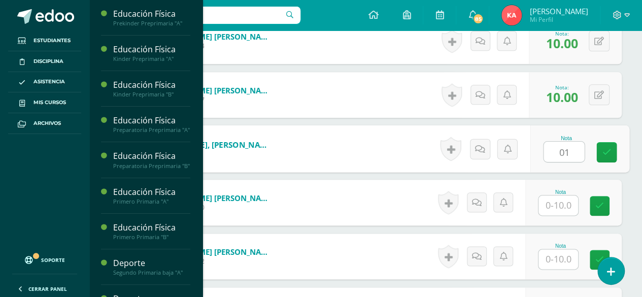
type input "0"
type input "10"
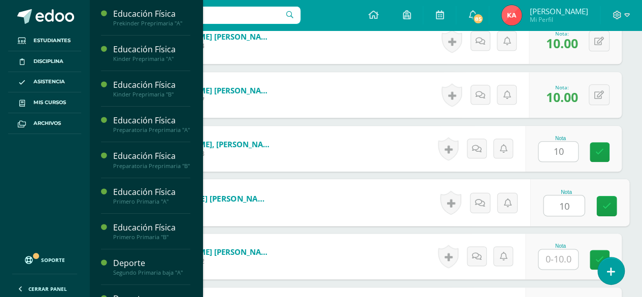
type input "10"
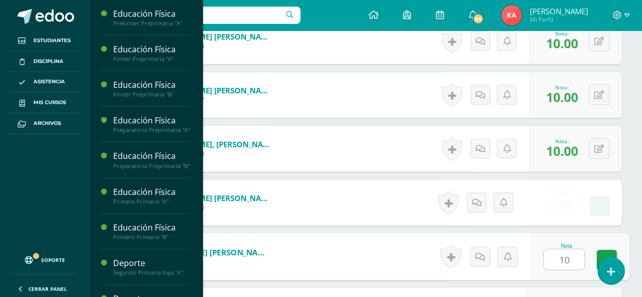
type input "10"
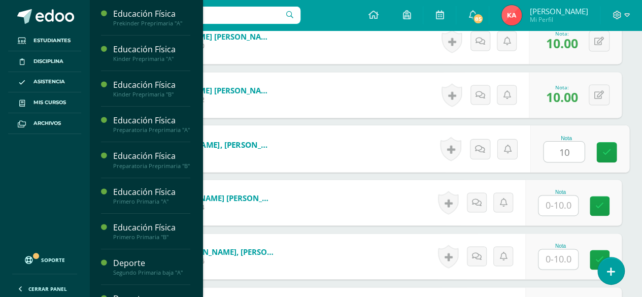
type input "10"
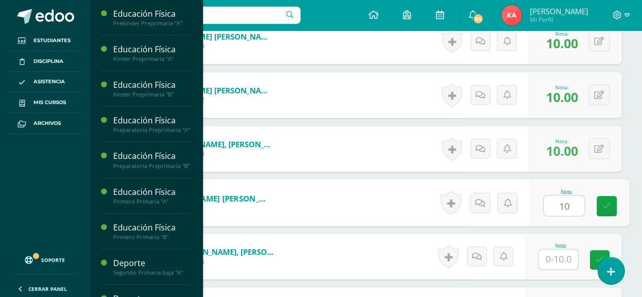
type input "10"
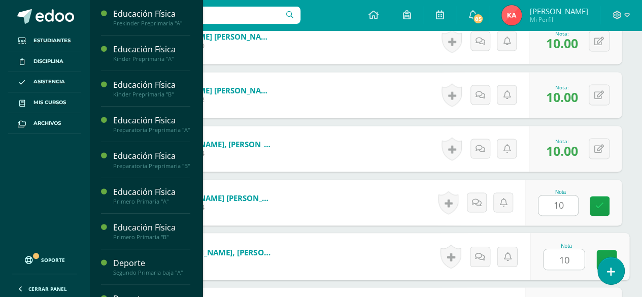
type input "10"
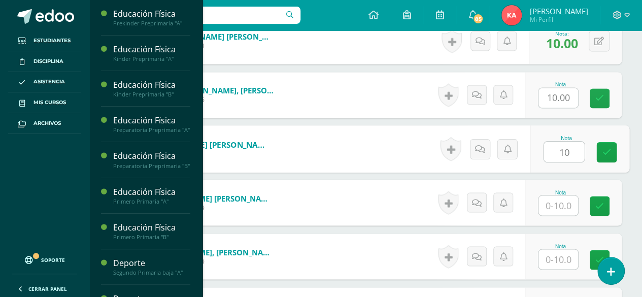
type input "10"
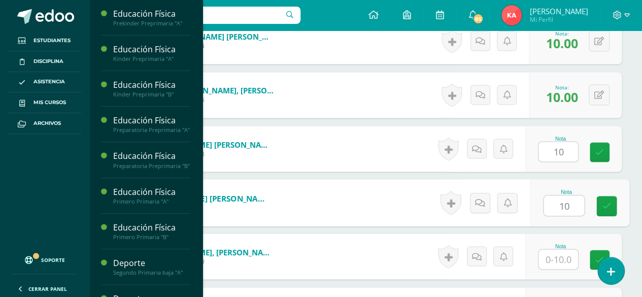
type input "10"
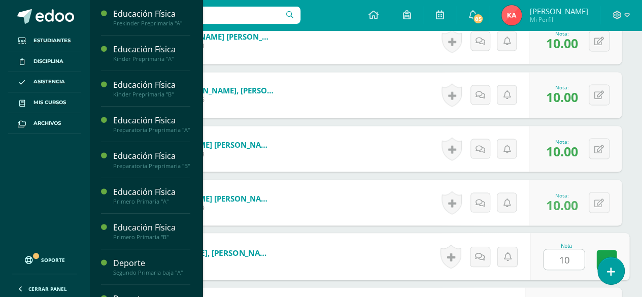
type input "10"
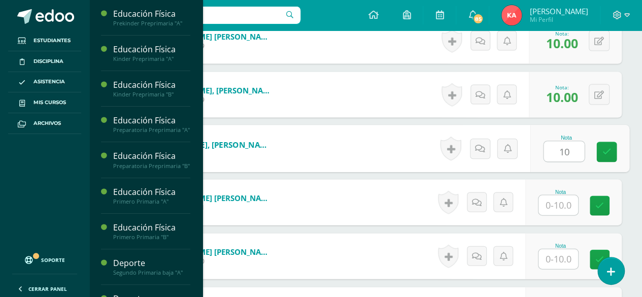
type input "10"
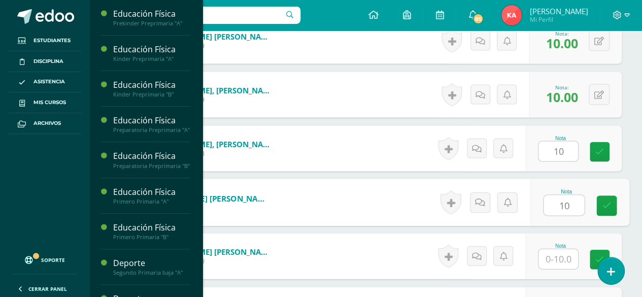
type input "10"
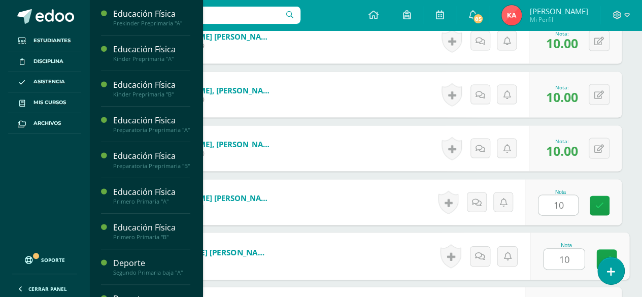
type input "10"
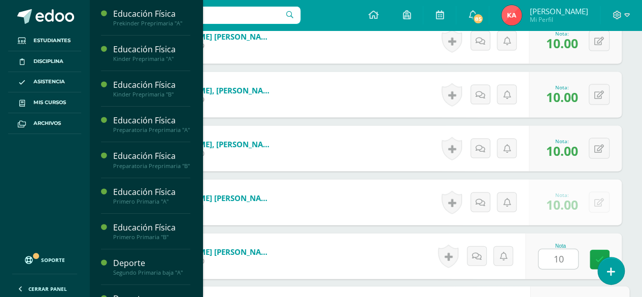
scroll to position [1169, 0]
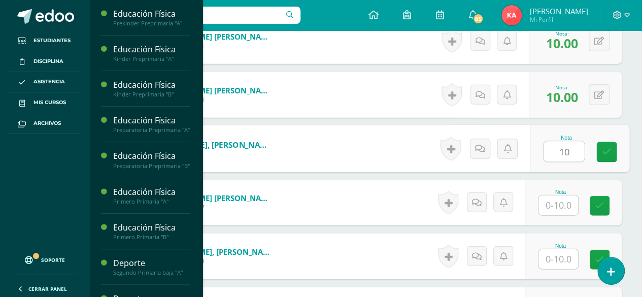
type input "10"
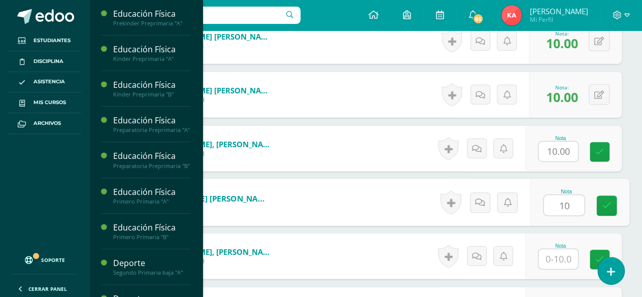
type input "10"
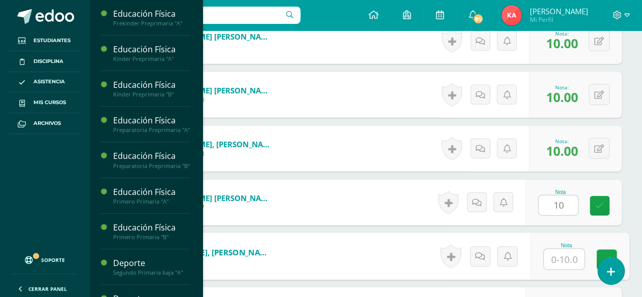
type input "0"
type input "10"
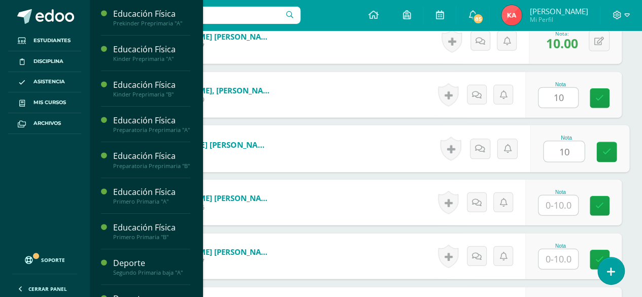
type input "10"
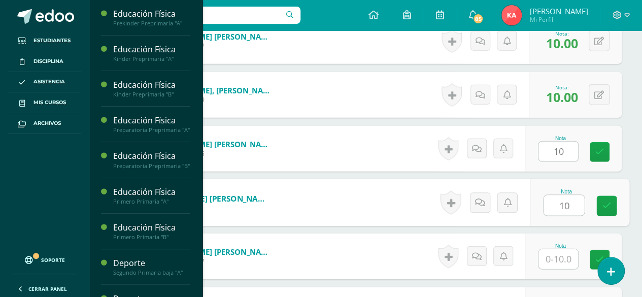
type input "10"
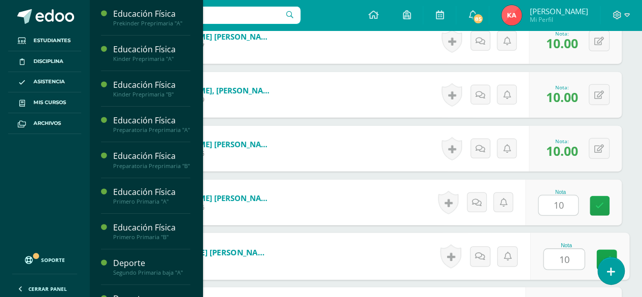
type input "10"
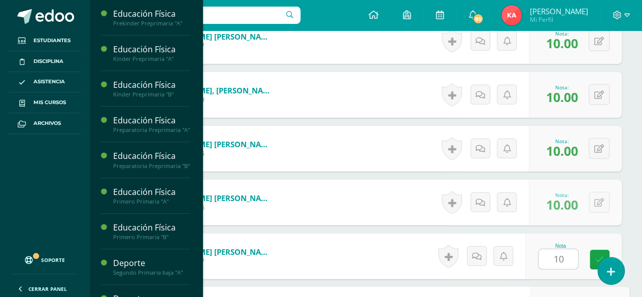
scroll to position [1492, 0]
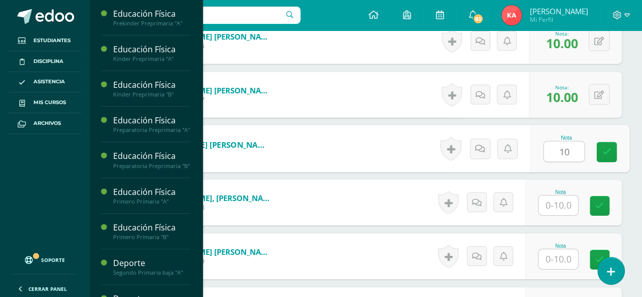
type input "10"
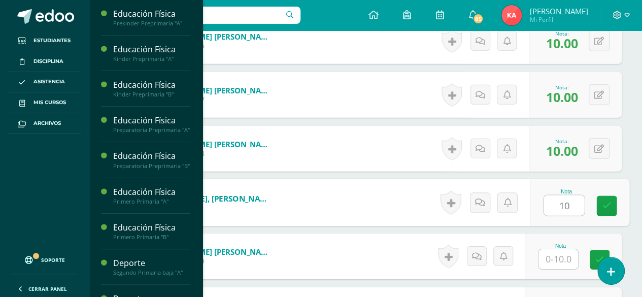
type input "10"
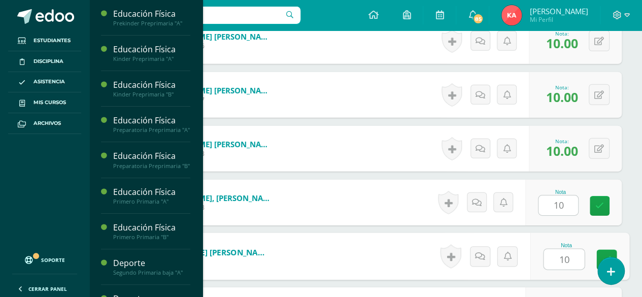
type input "10"
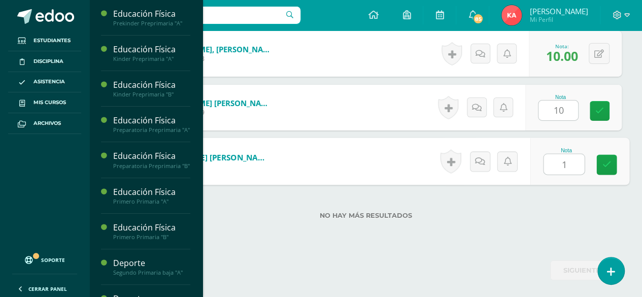
type input "10"
click at [612, 161] on link at bounding box center [607, 165] width 20 height 20
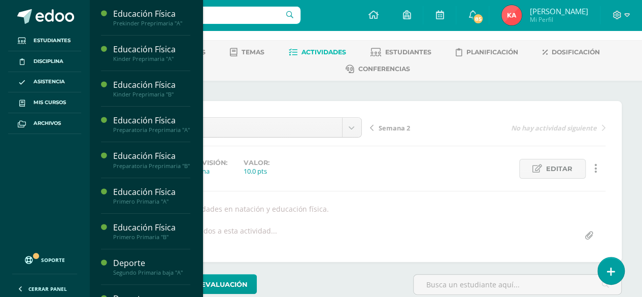
scroll to position [0, 0]
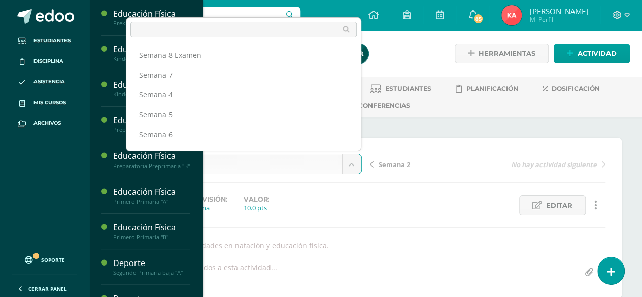
scroll to position [53, 0]
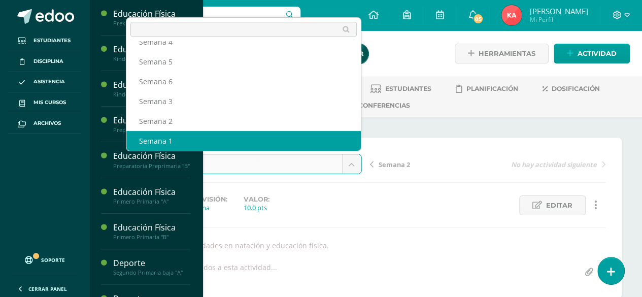
select select "/dashboard/teacher/grade-activity/106973/"
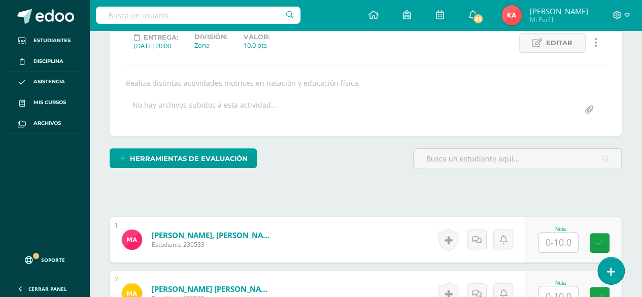
scroll to position [163, 0]
click at [563, 242] on input "text" at bounding box center [559, 242] width 40 height 20
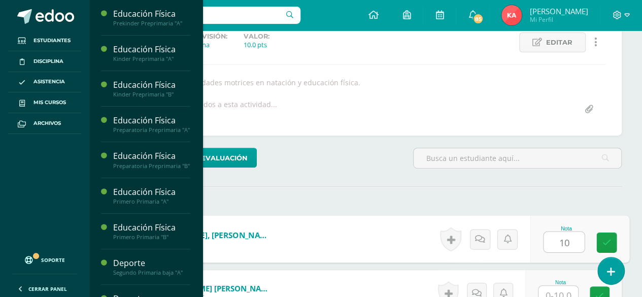
type input "10"
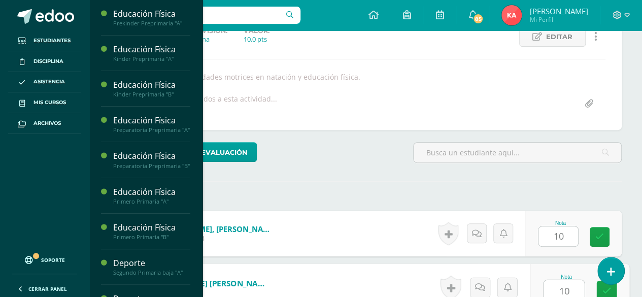
type input "10"
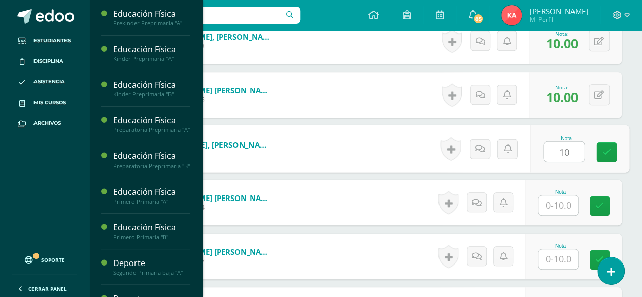
scroll to position [362, 0]
type input "10"
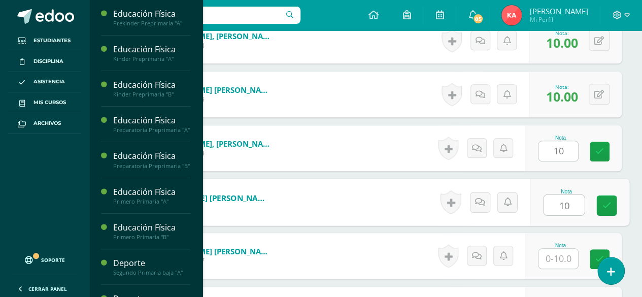
type input "10"
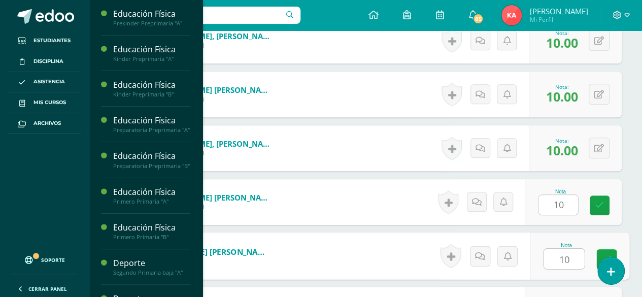
type input "10"
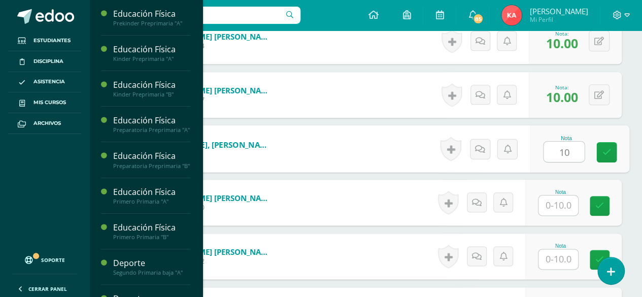
type input "10"
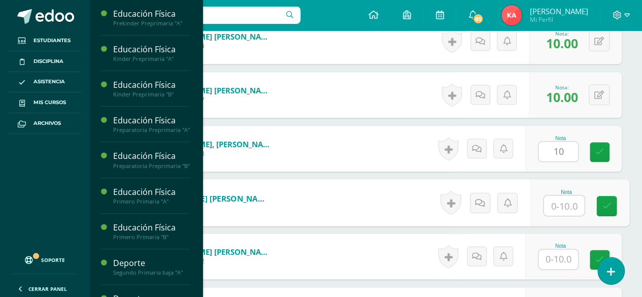
scroll to position [523, 0]
type input "10"
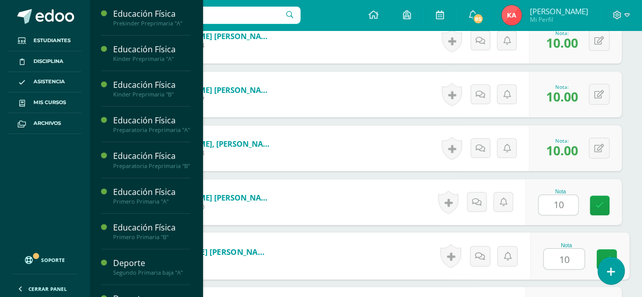
type input "10"
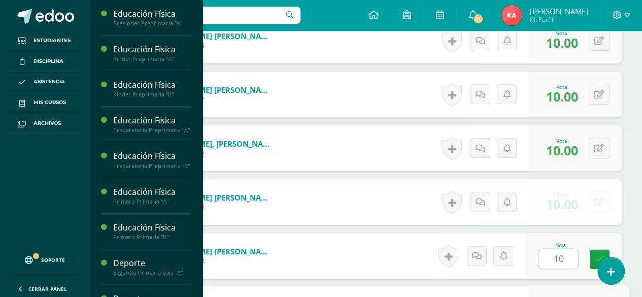
scroll to position [684, 0]
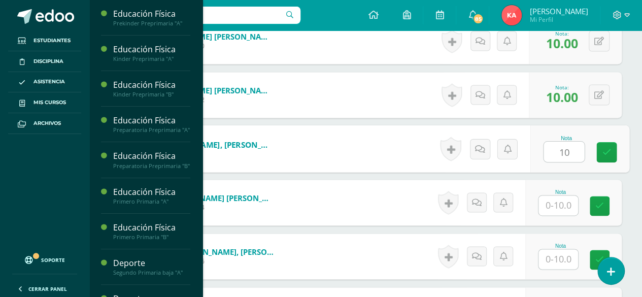
type input "10"
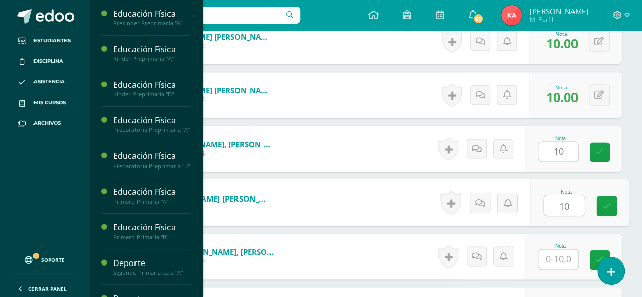
type input "10"
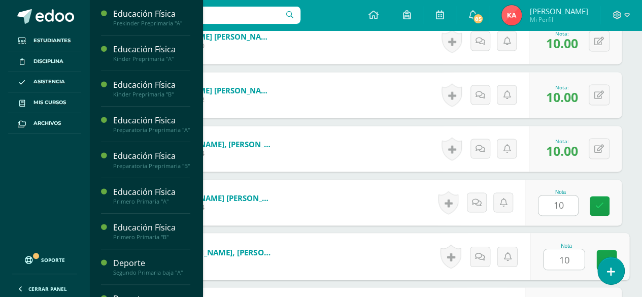
type input "10"
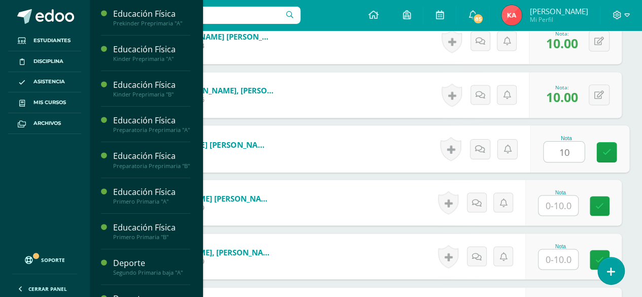
type input "10"
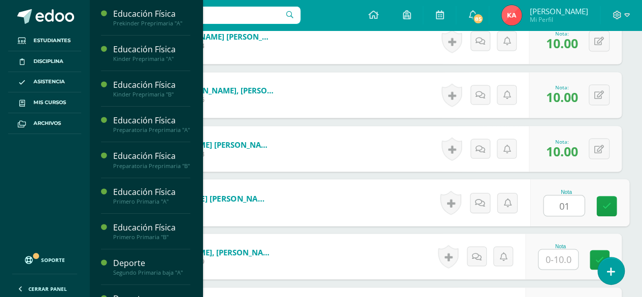
type input "0"
type input "10"
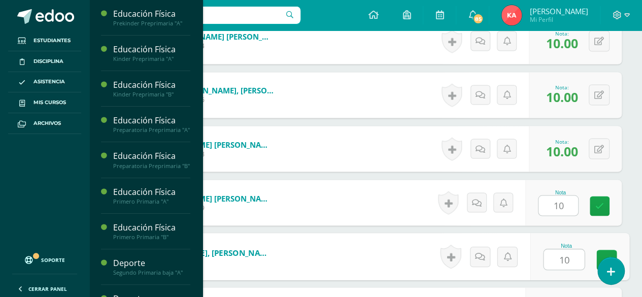
type input "10"
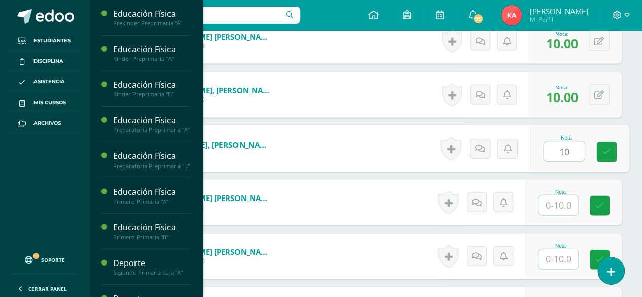
type input "10"
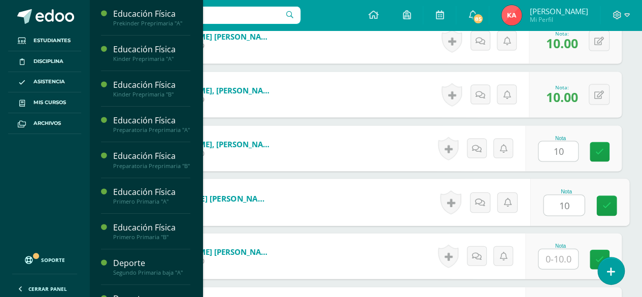
type input "10"
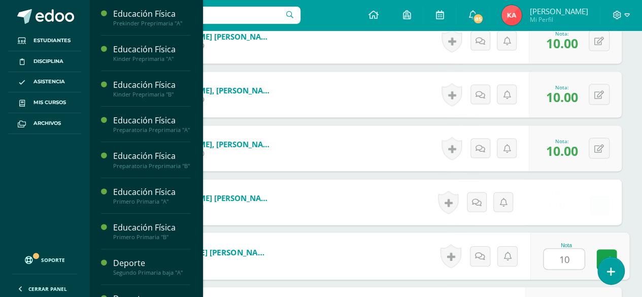
type input "10"
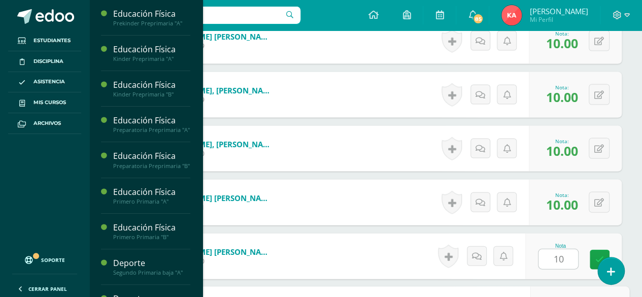
scroll to position [1169, 0]
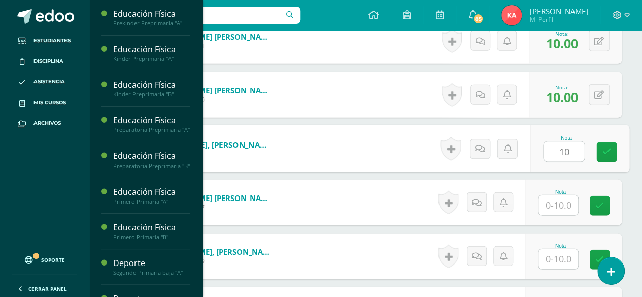
type input "10"
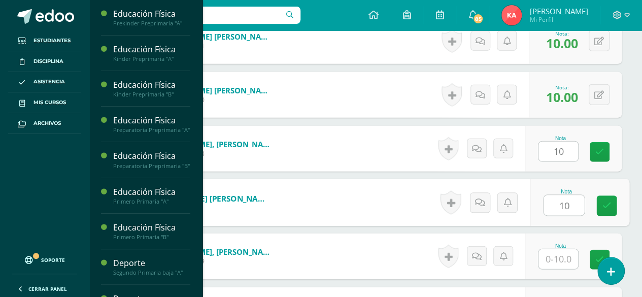
type input "10"
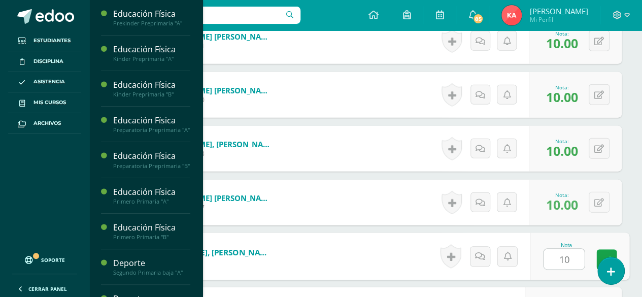
type input "10"
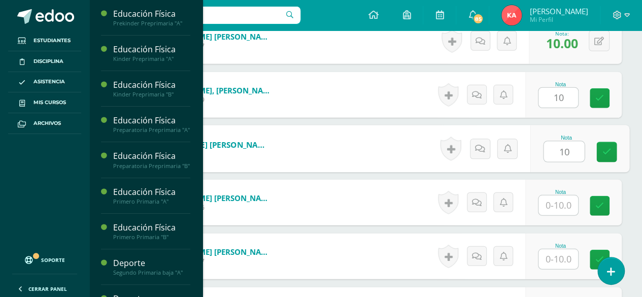
type input "10"
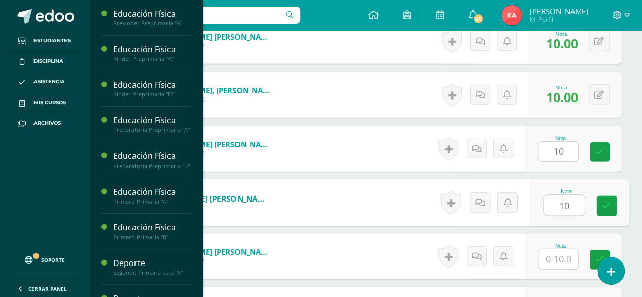
type input "10"
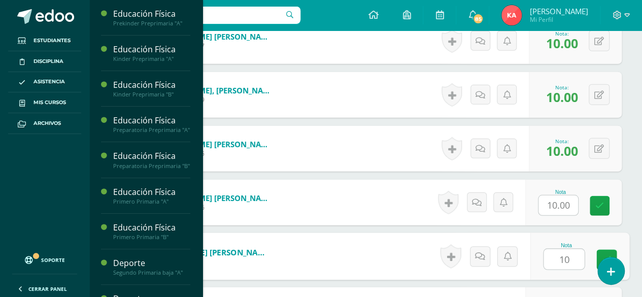
type input "10"
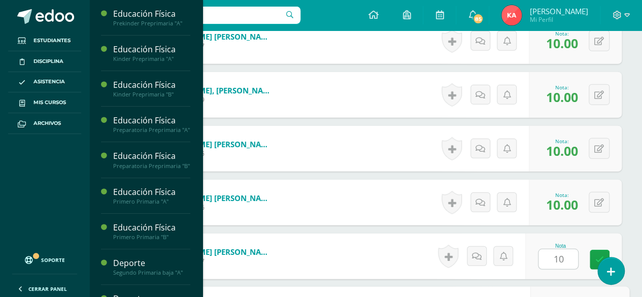
scroll to position [1492, 0]
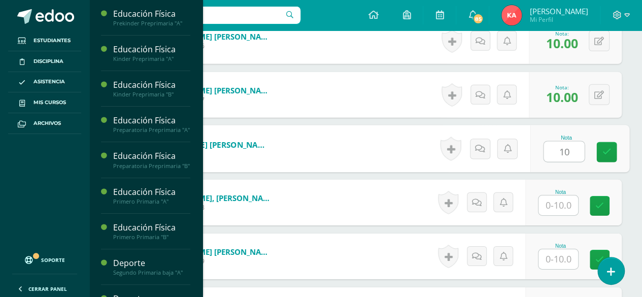
type input "10"
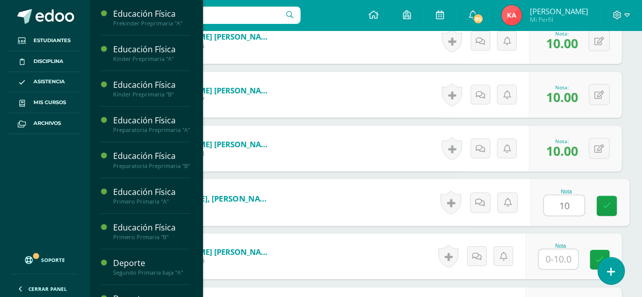
type input "10"
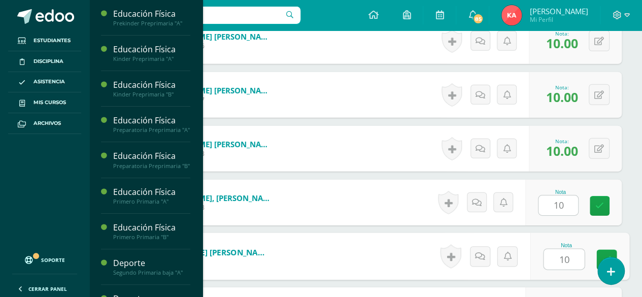
type input "10"
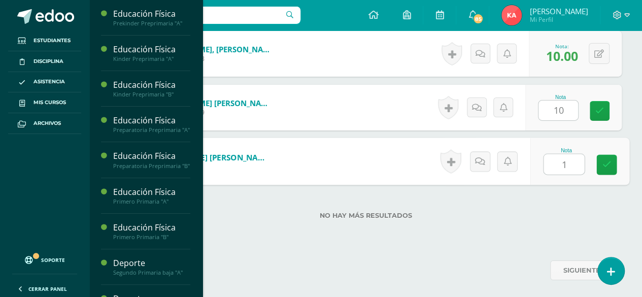
type input "10"
click at [610, 164] on icon at bounding box center [607, 164] width 9 height 9
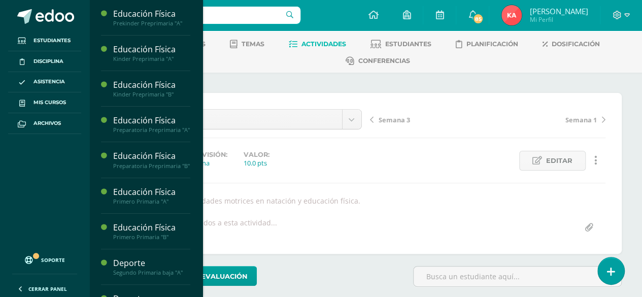
scroll to position [0, 0]
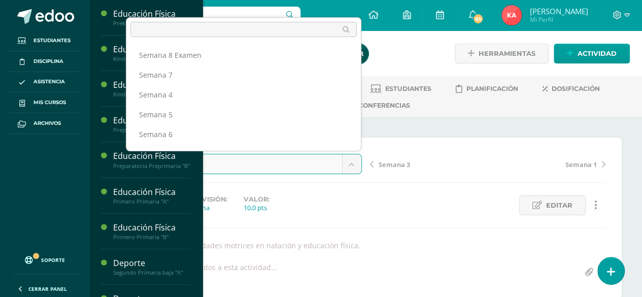
scroll to position [33, 0]
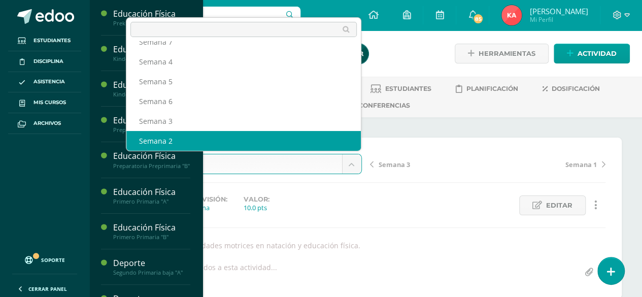
select select "/dashboard/teacher/grade-activity/106974/"
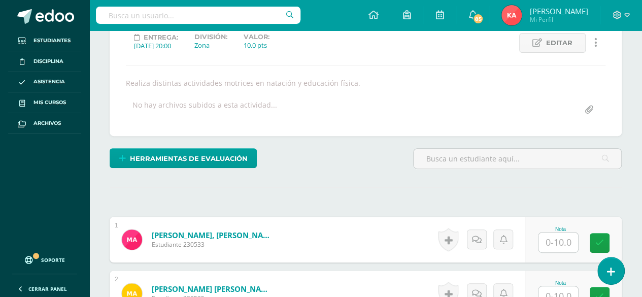
scroll to position [163, 0]
click at [561, 244] on input "text" at bounding box center [559, 242] width 40 height 20
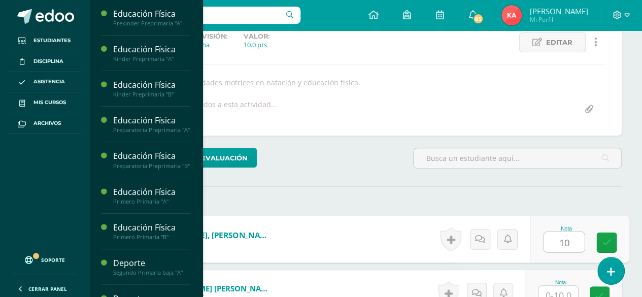
type input "10"
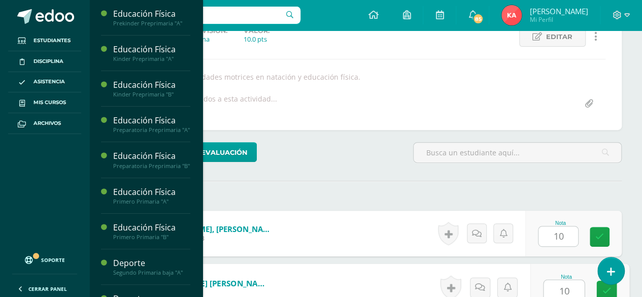
type input "10"
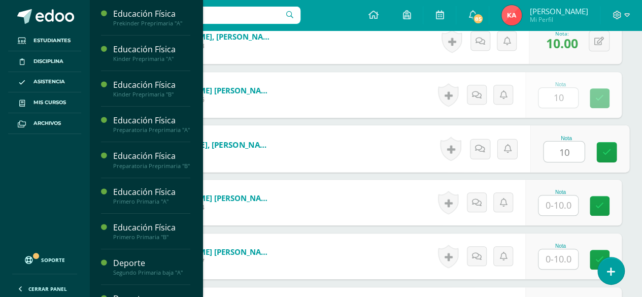
type input "10"
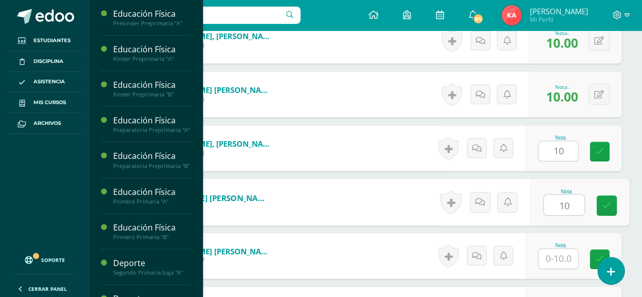
type input "10"
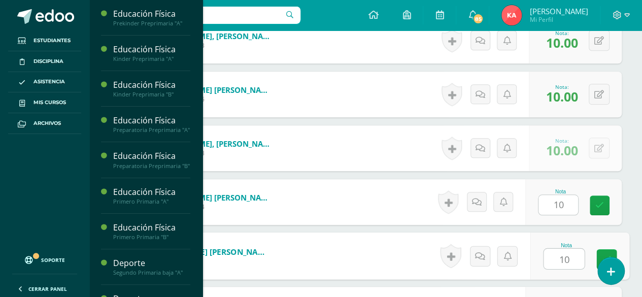
type input "10"
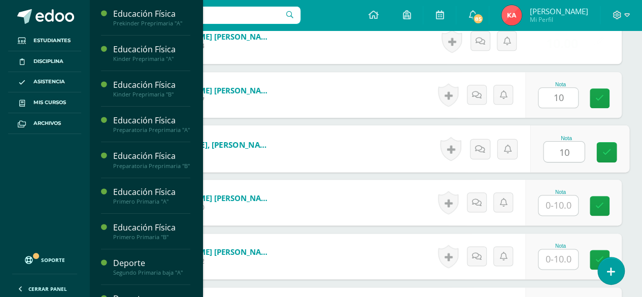
type input "10"
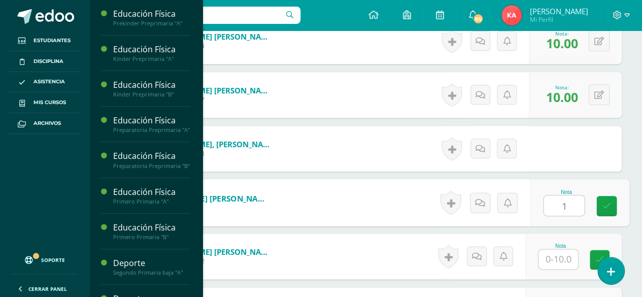
scroll to position [523, 0]
type input "10"
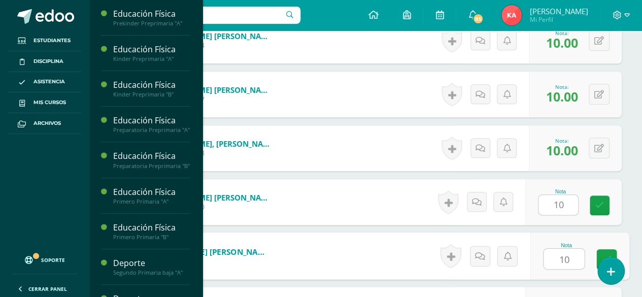
type input "10"
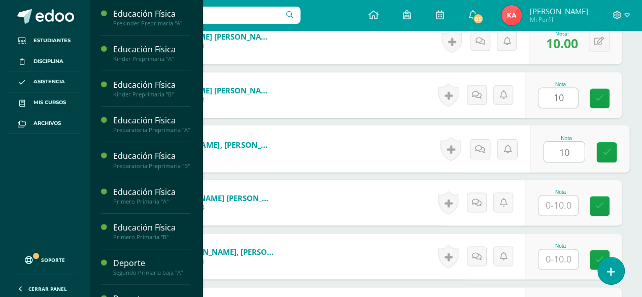
type input "10"
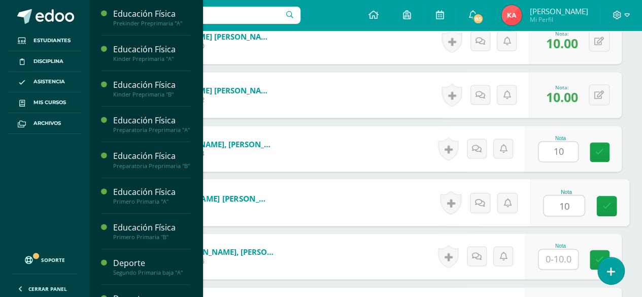
type input "10"
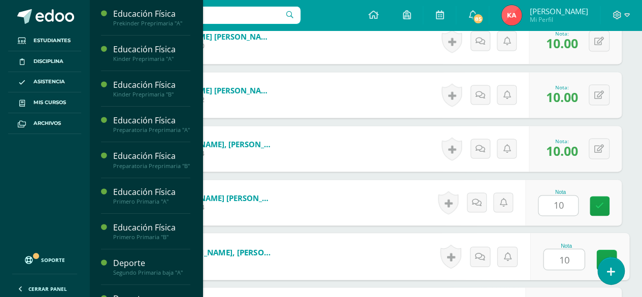
type input "10"
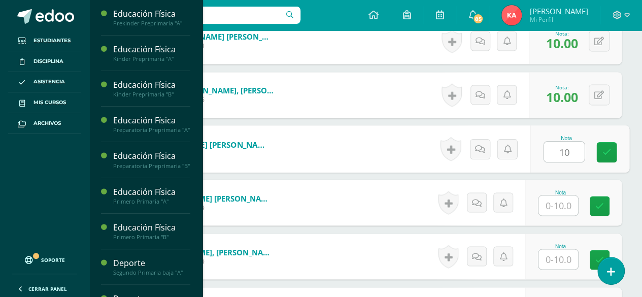
type input "10"
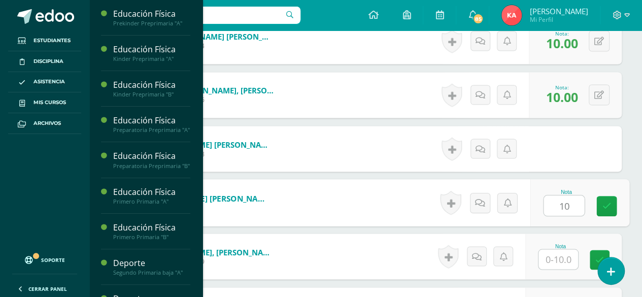
type input "10"
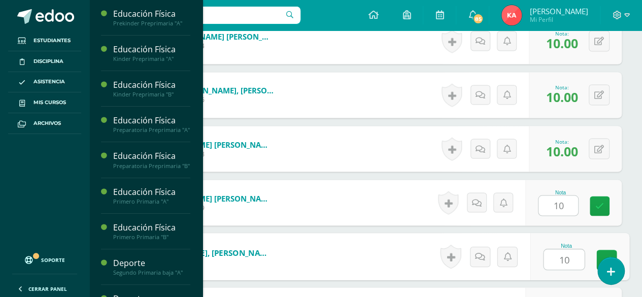
type input "10"
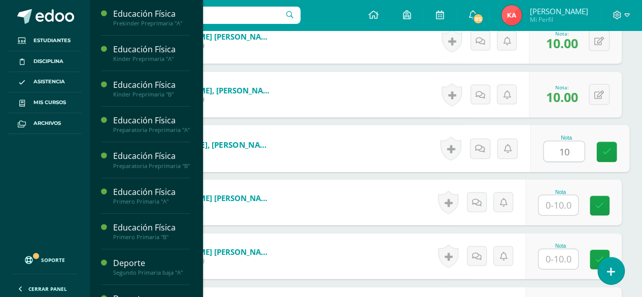
type input "10"
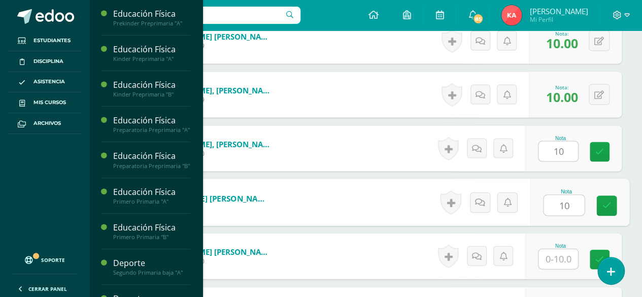
type input "10"
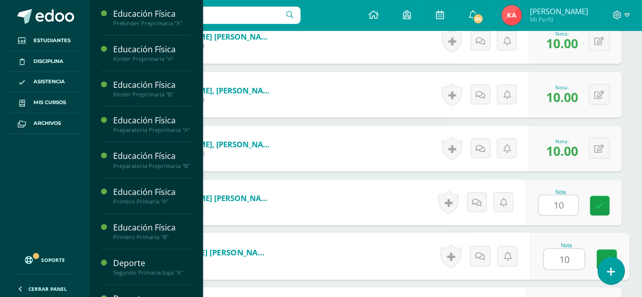
type input "10"
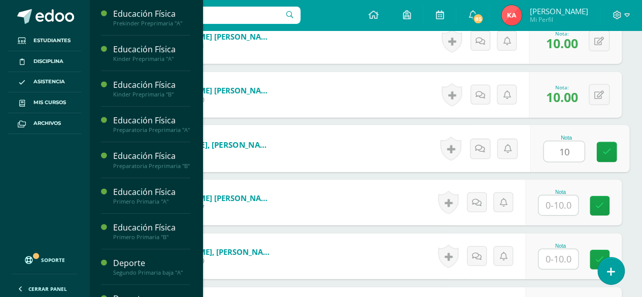
type input "10"
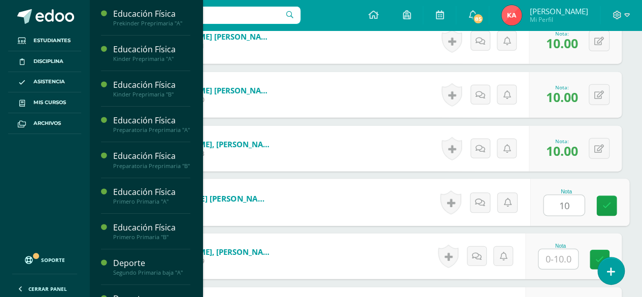
type input "10"
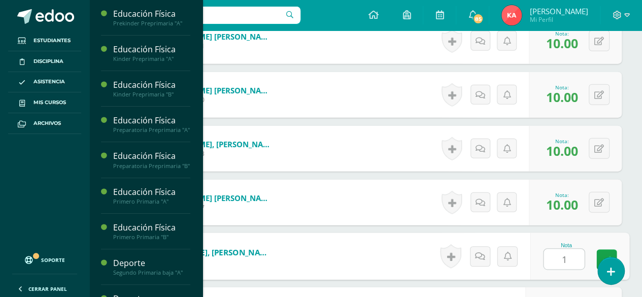
type input "1"
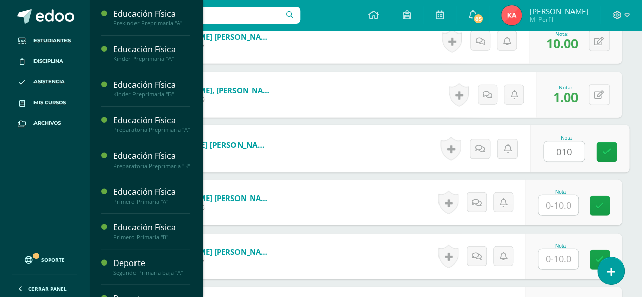
click at [603, 94] on icon at bounding box center [600, 95] width 10 height 9
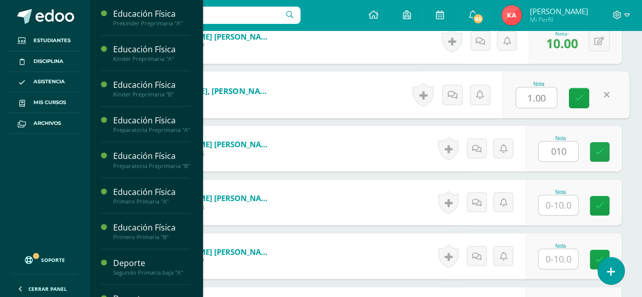
type input "10.00"
type input "10"
click at [604, 153] on button at bounding box center [599, 148] width 21 height 21
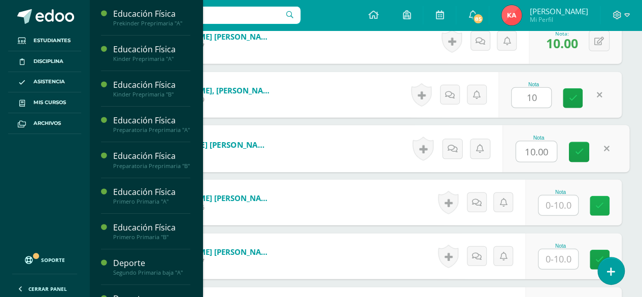
click at [595, 207] on link at bounding box center [600, 206] width 20 height 20
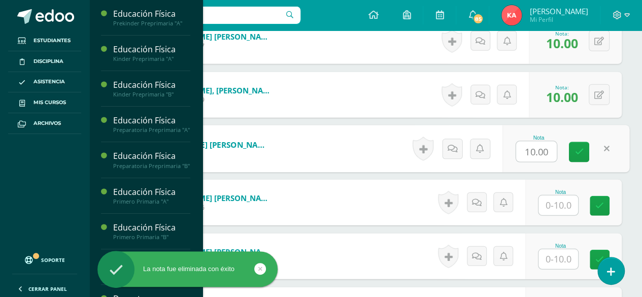
click at [561, 200] on input "text" at bounding box center [559, 206] width 40 height 20
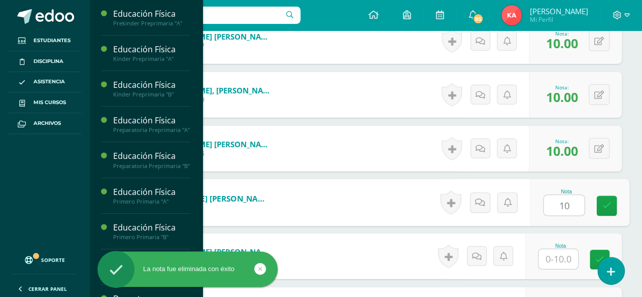
type input "10"
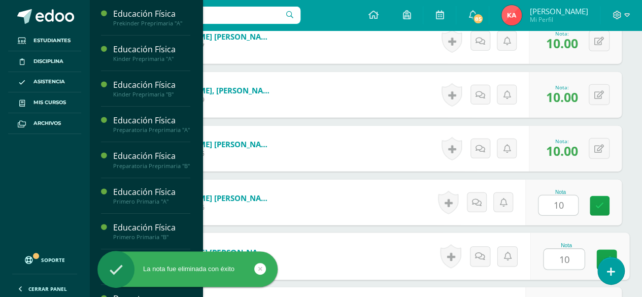
type input "10"
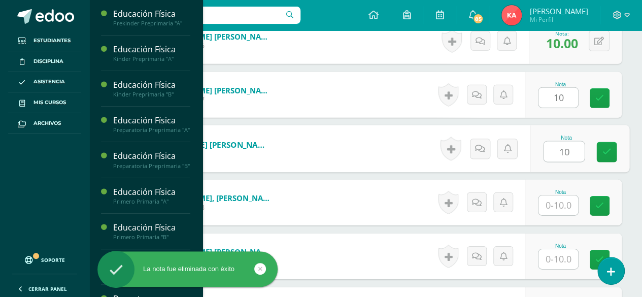
type input "10"
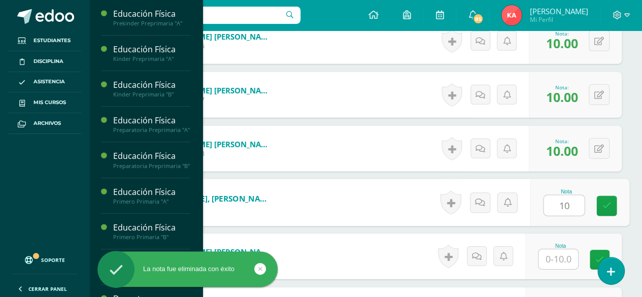
type input "10"
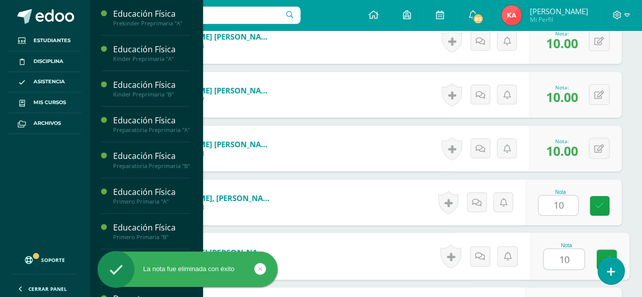
type input "10"
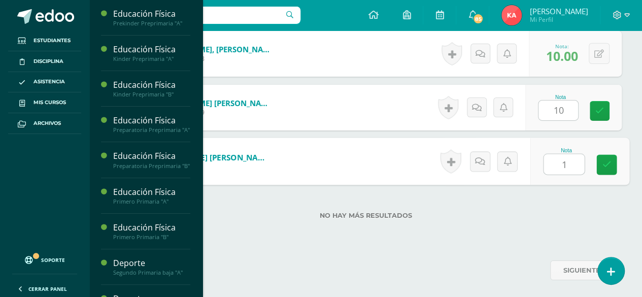
type input "10"
click at [616, 171] on link at bounding box center [607, 165] width 20 height 20
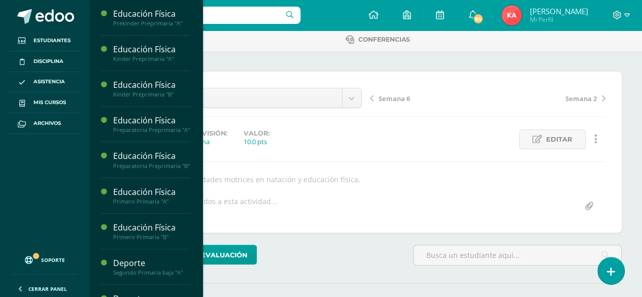
scroll to position [65, 0]
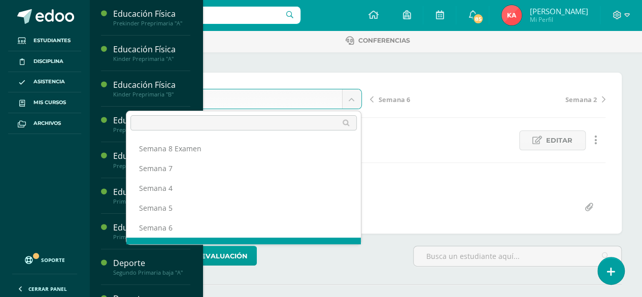
scroll to position [13, 0]
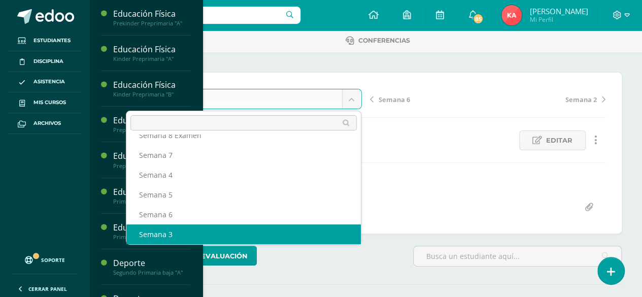
select select "/dashboard/teacher/grade-activity/106968/"
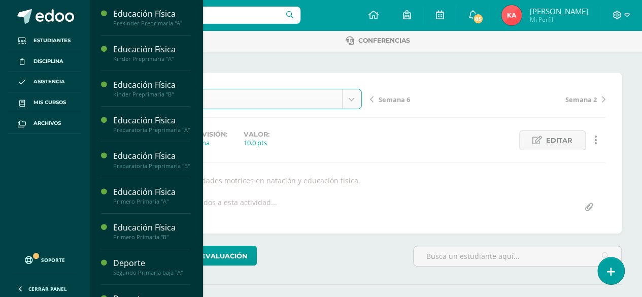
click at [6, 193] on ul "Estudiantes Disciplina Asistencia Mis cursos Archivos" at bounding box center [44, 138] width 89 height 216
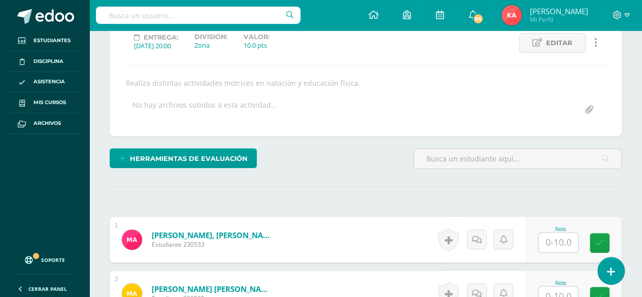
scroll to position [163, 0]
click at [564, 244] on input "text" at bounding box center [559, 242] width 40 height 20
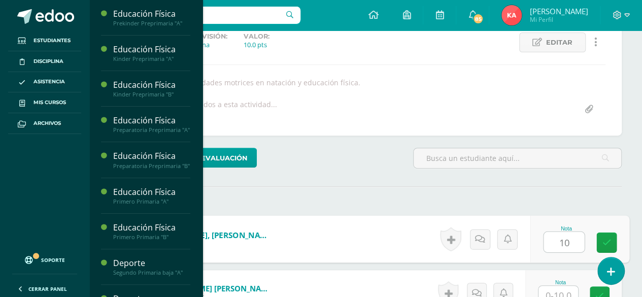
type input "10"
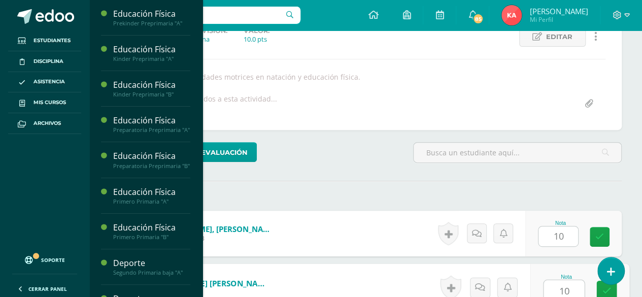
type input "10"
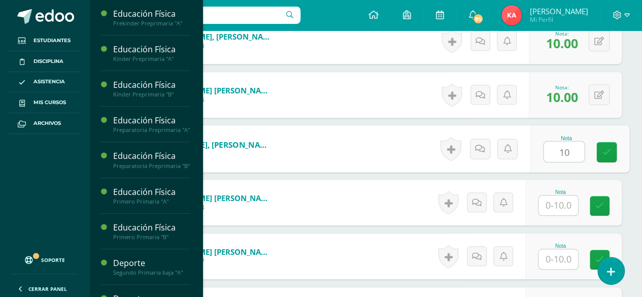
type input "10"
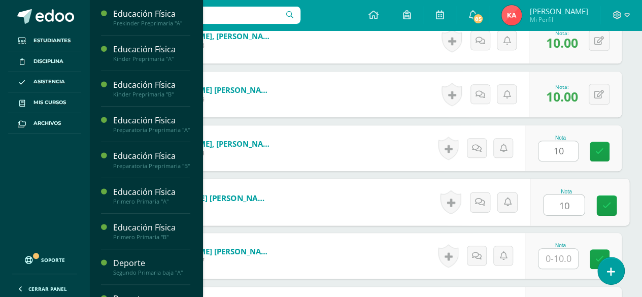
type input "10"
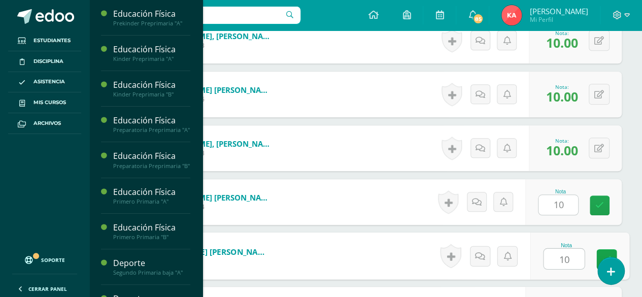
type input "10"
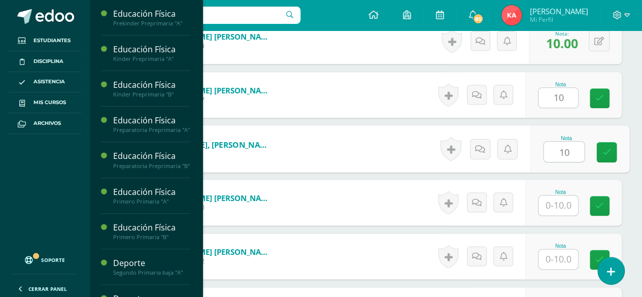
type input "10"
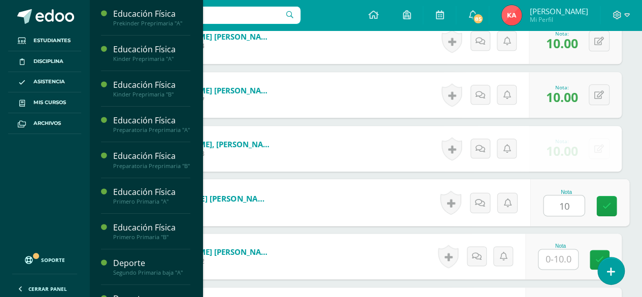
type input "10"
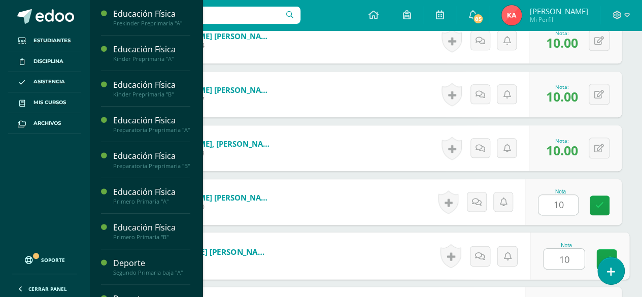
type input "10"
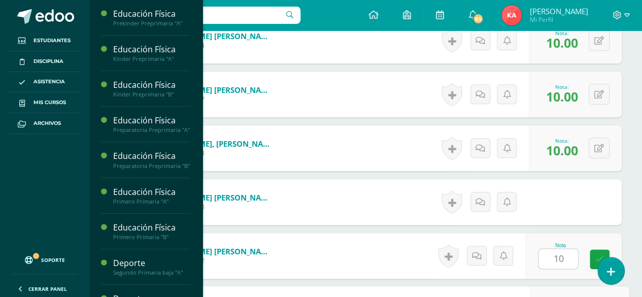
scroll to position [684, 0]
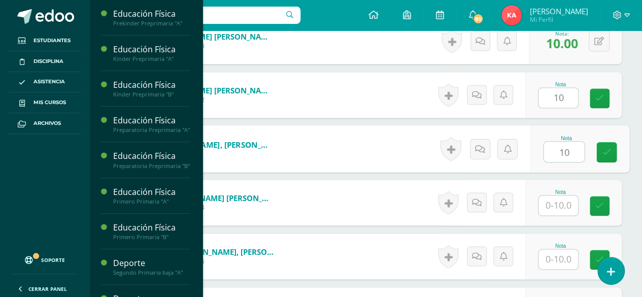
type input "10"
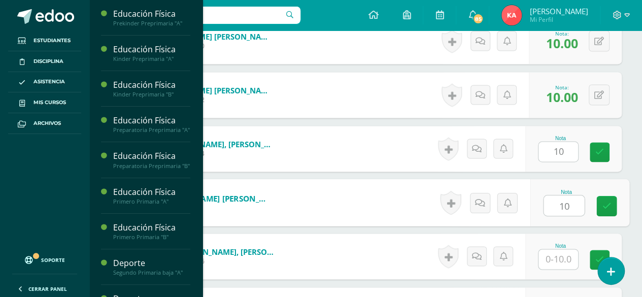
type input "10"
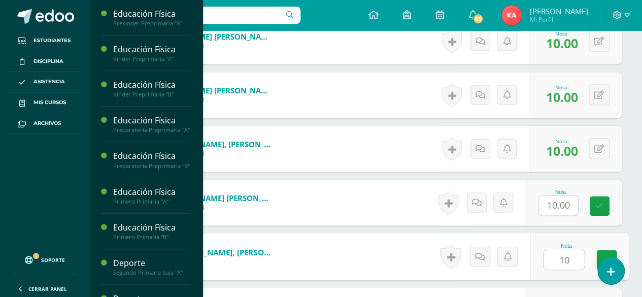
type input "10"
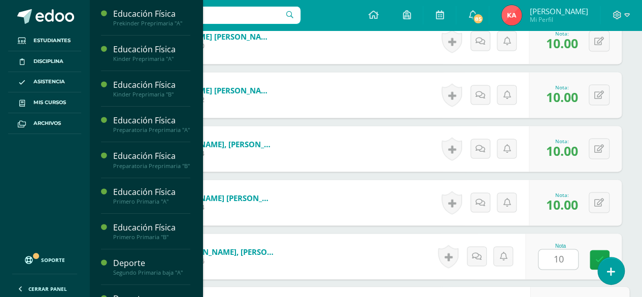
scroll to position [846, 0]
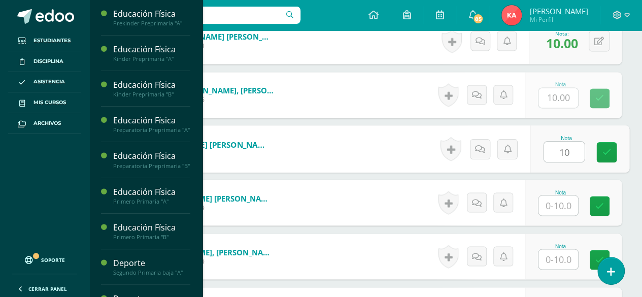
type input "10"
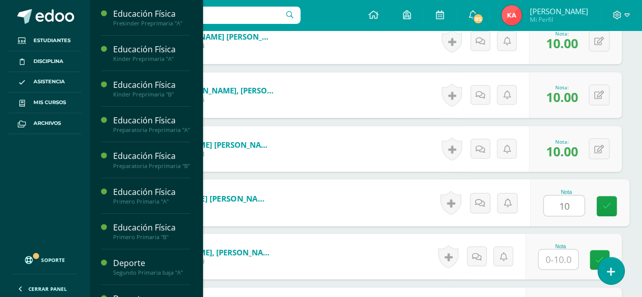
type input "10"
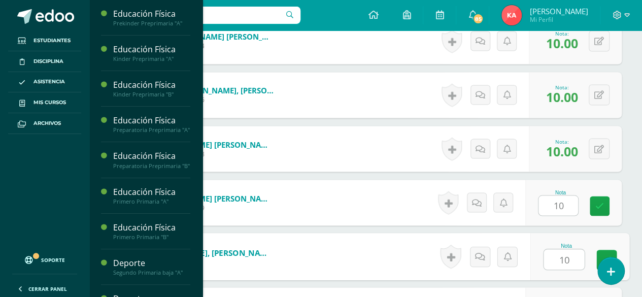
type input "10"
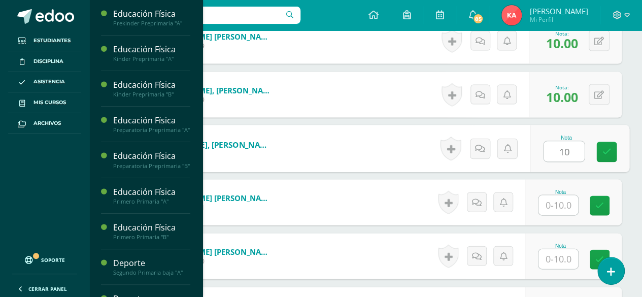
type input "10"
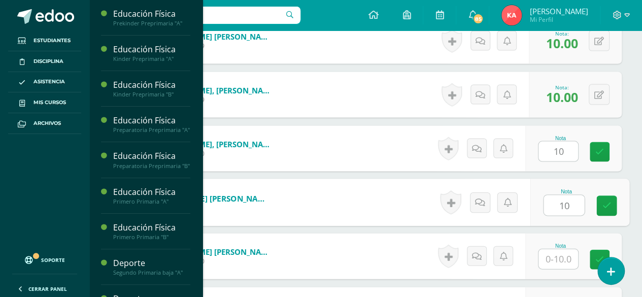
type input "10"
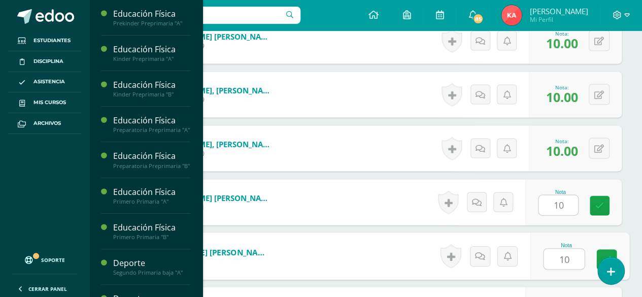
type input "10"
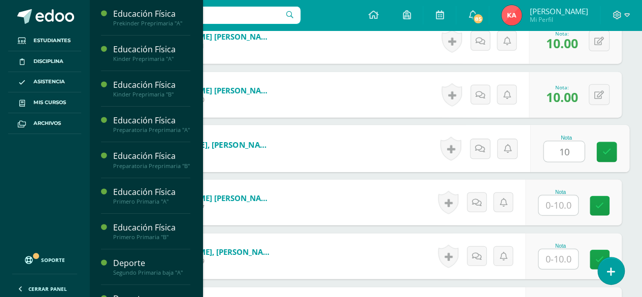
type input "10"
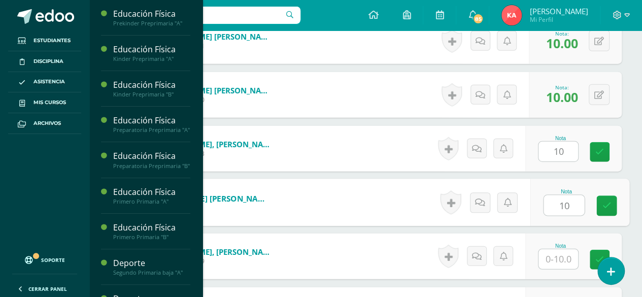
type input "10"
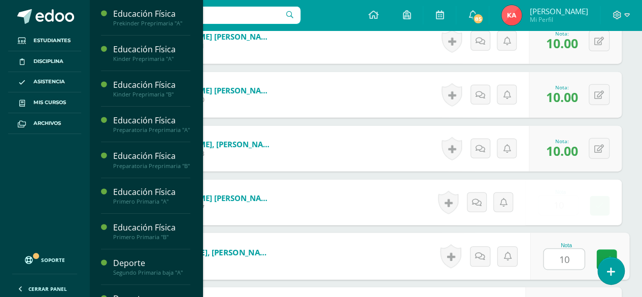
type input "10"
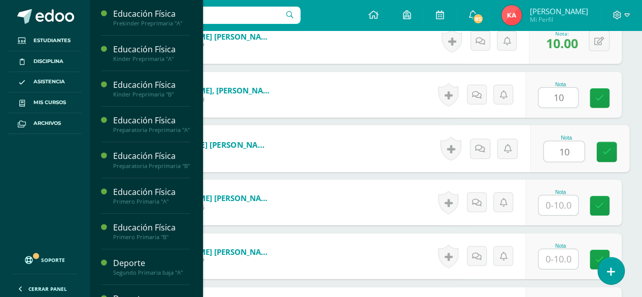
type input "10"
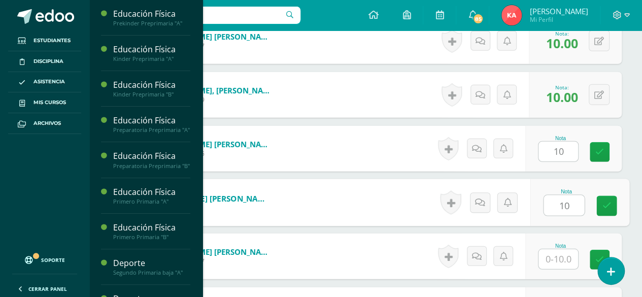
type input "10"
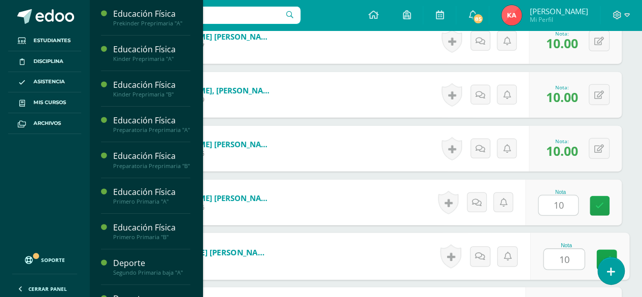
type input "10"
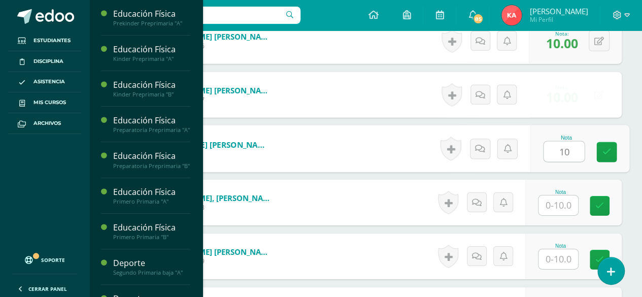
type input "10"
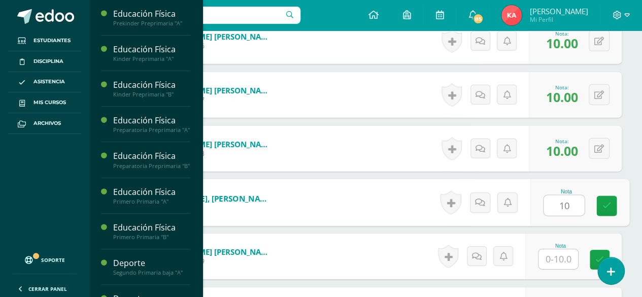
type input "10"
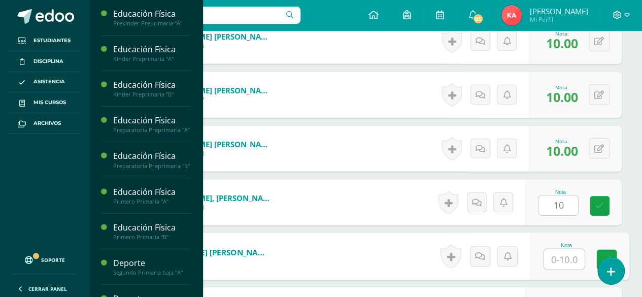
type input "0"
type input "10"
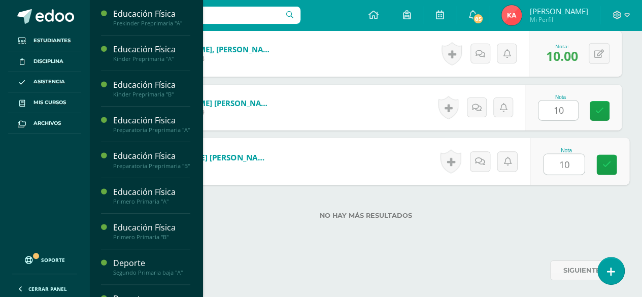
type input "10"
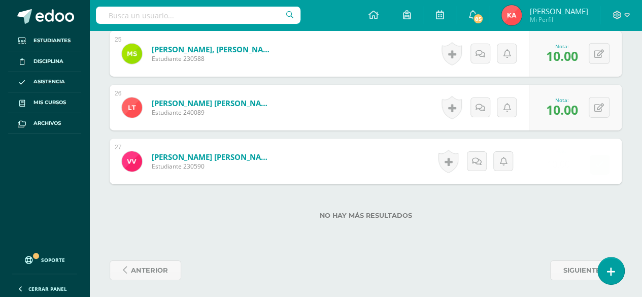
click at [0, 0] on button at bounding box center [0, 0] width 0 height 0
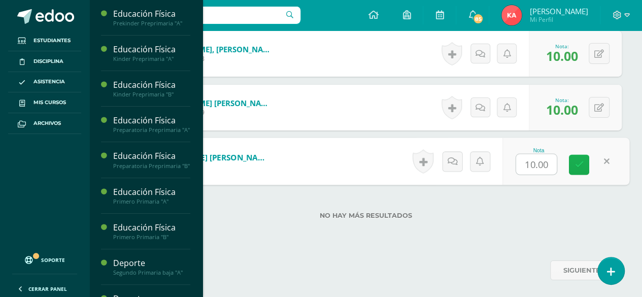
click at [585, 161] on link at bounding box center [579, 165] width 20 height 20
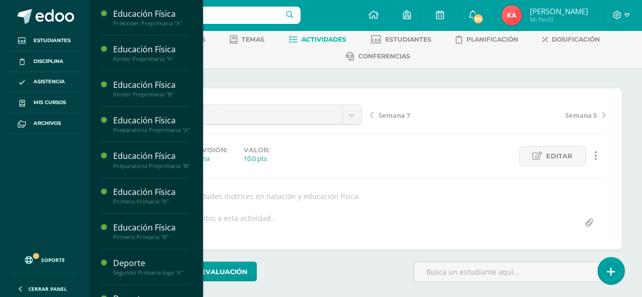
scroll to position [0, 0]
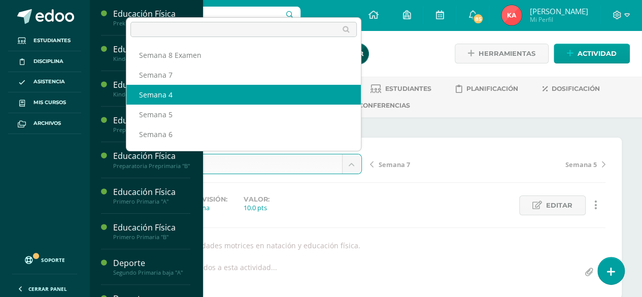
select select "/dashboard/teacher/grade-activity/106969/"
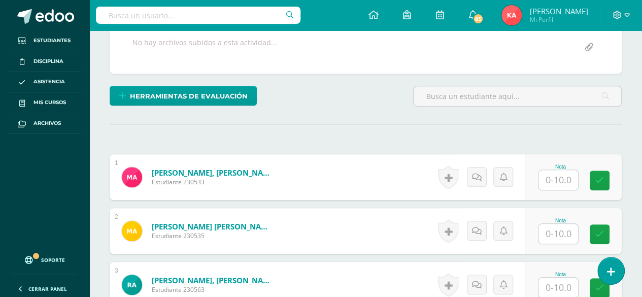
click at [560, 183] on input "text" at bounding box center [559, 180] width 40 height 20
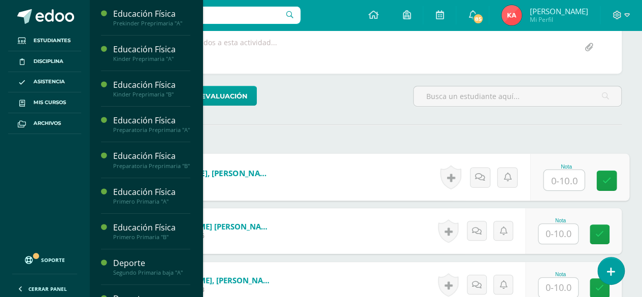
scroll to position [225, 0]
type input "10"
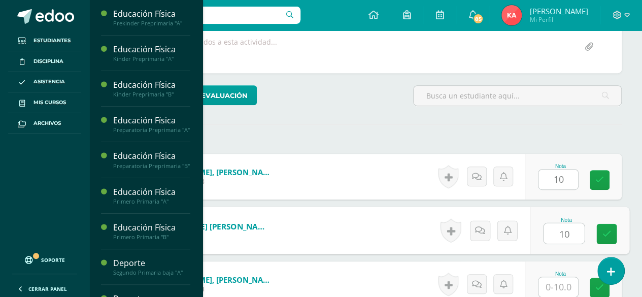
type input "10"
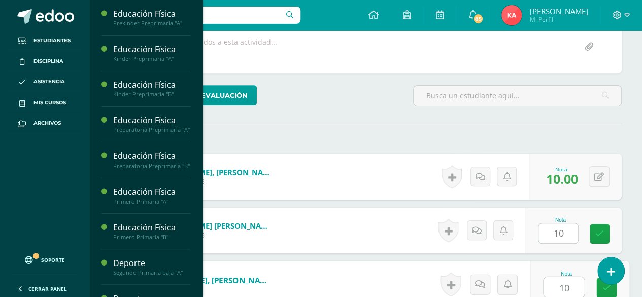
type input "10"
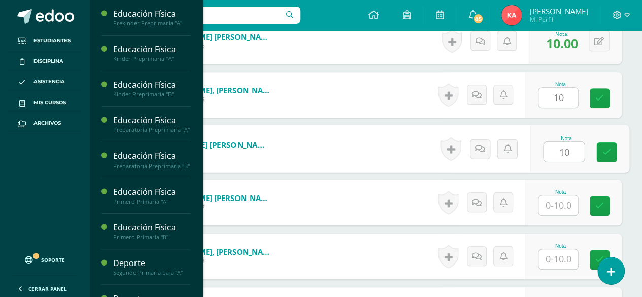
type input "10"
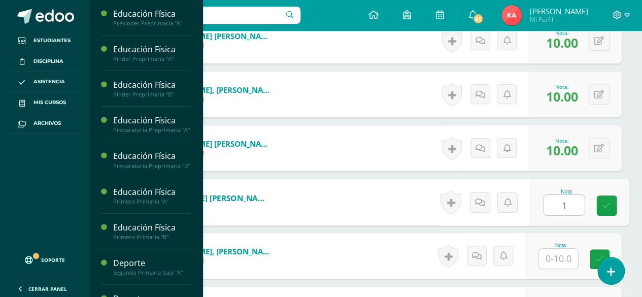
scroll to position [416, 0]
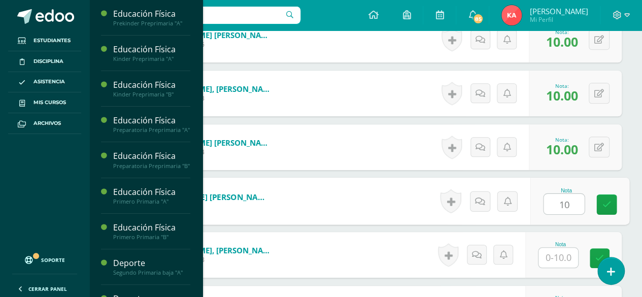
type input "10"
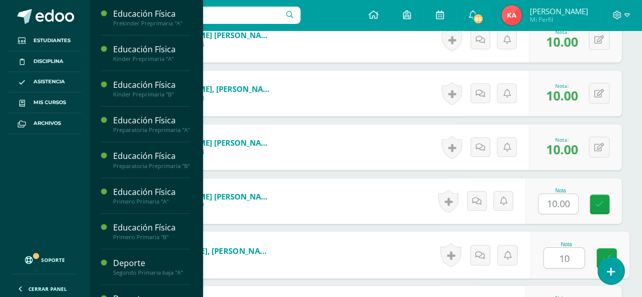
type input "10"
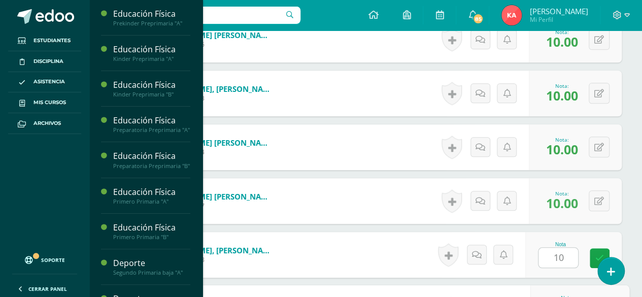
scroll to position [576, 0]
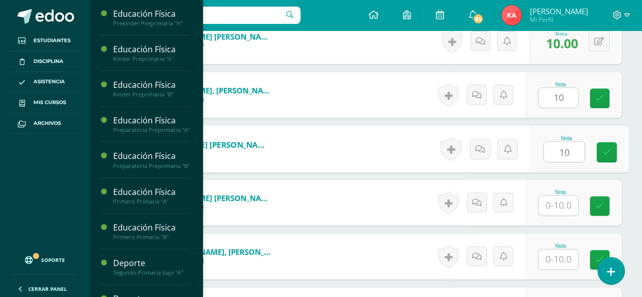
type input "10"
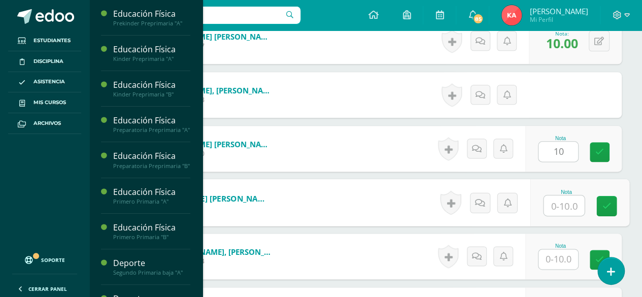
type input "0"
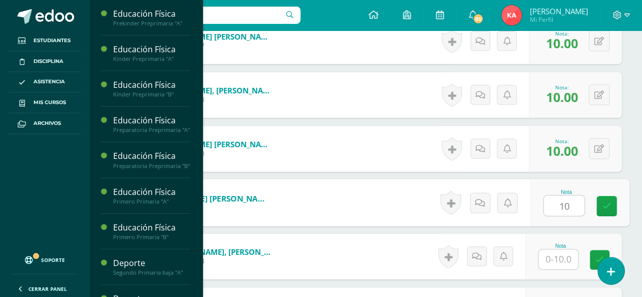
type input "10"
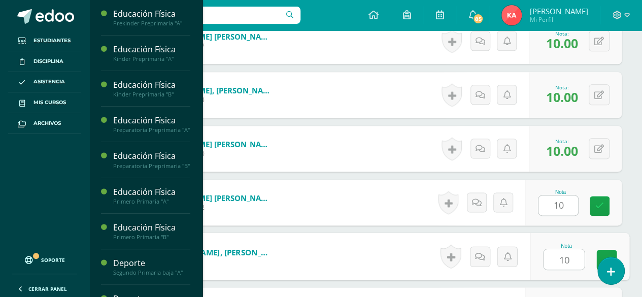
type input "10"
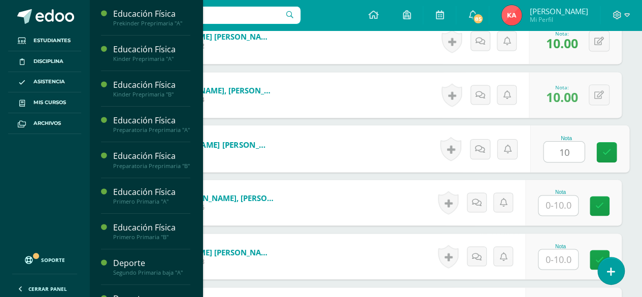
type input "10"
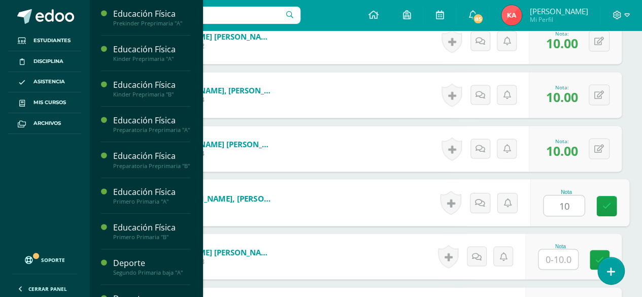
type input "10"
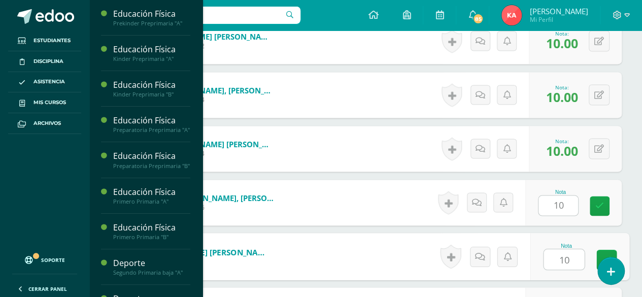
type input "10"
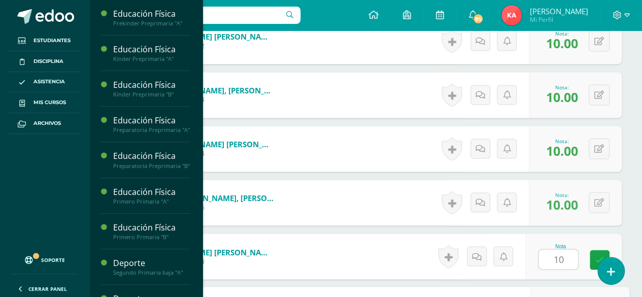
scroll to position [899, 0]
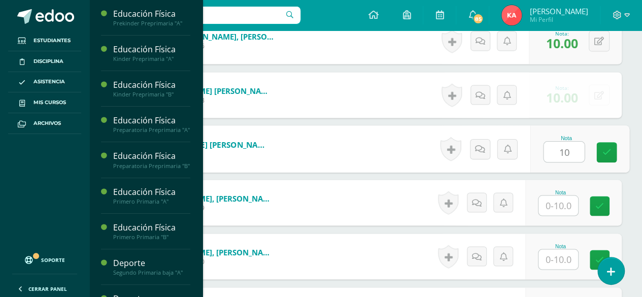
type input "10"
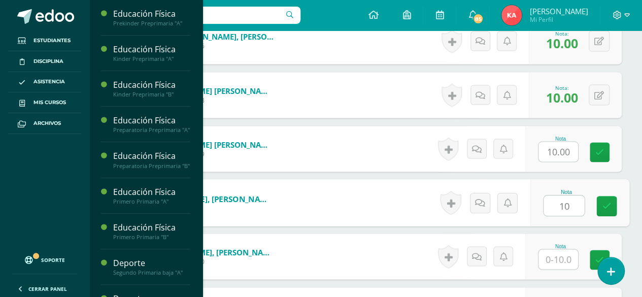
type input "10"
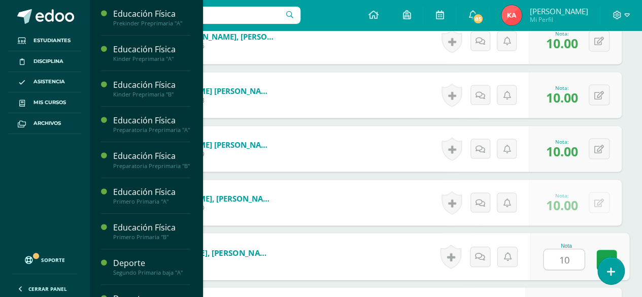
type input "10"
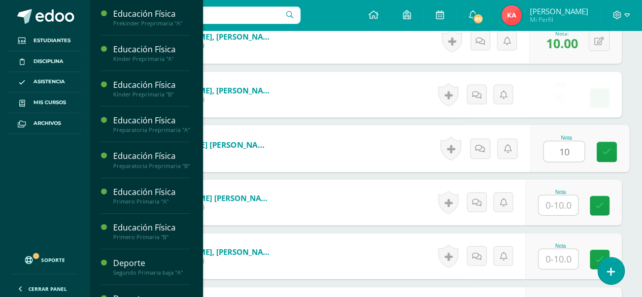
type input "10"
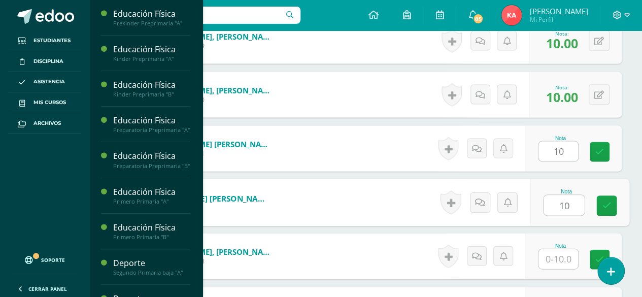
type input "10"
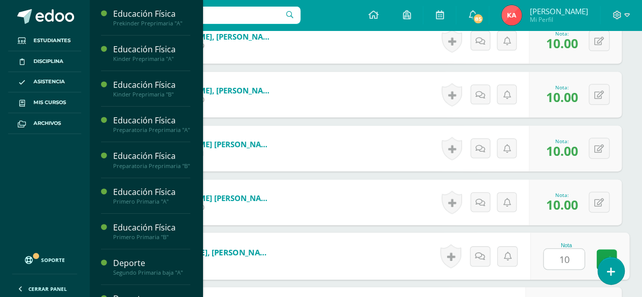
type input "10"
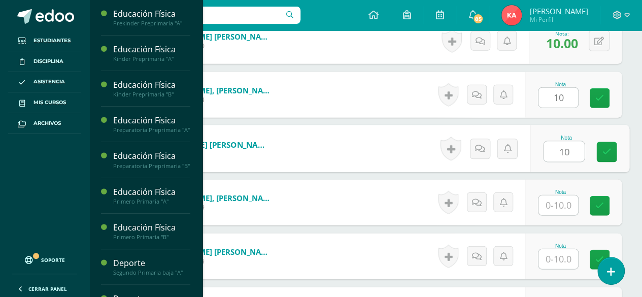
type input "10"
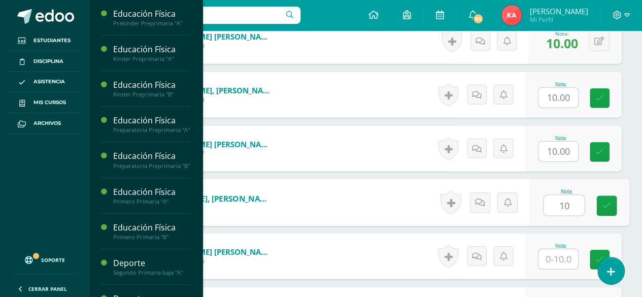
type input "10"
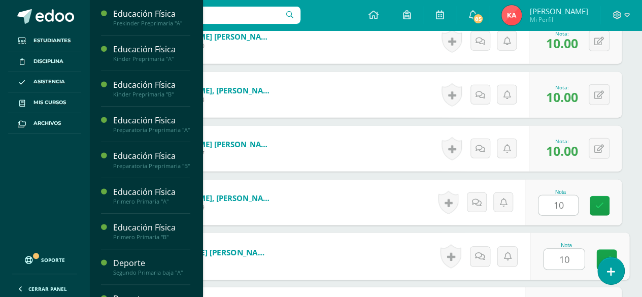
type input "10"
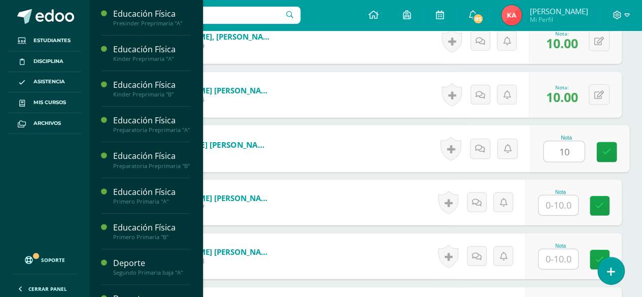
type input "10"
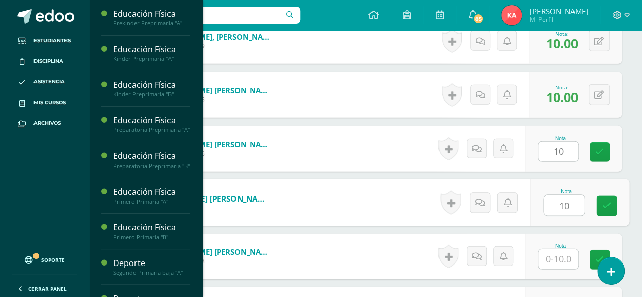
type input "10"
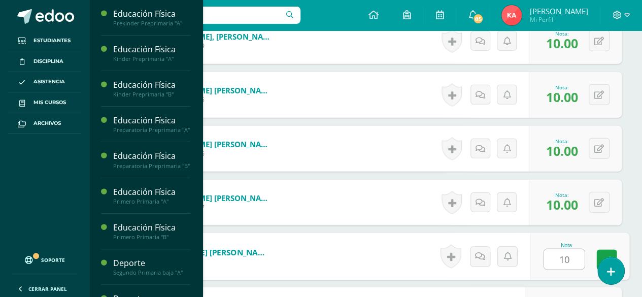
type input "10"
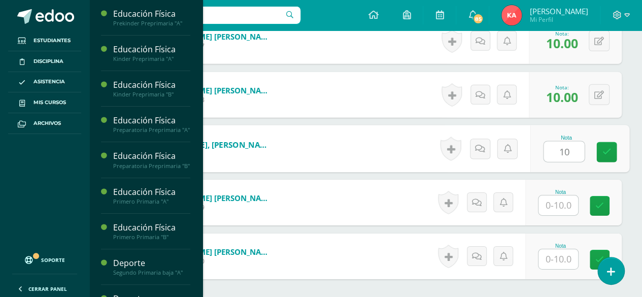
type input "10"
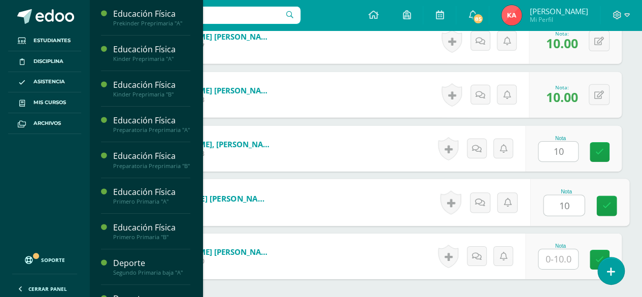
type input "10"
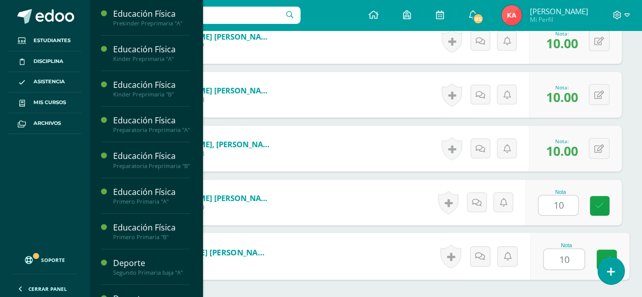
type input "10"
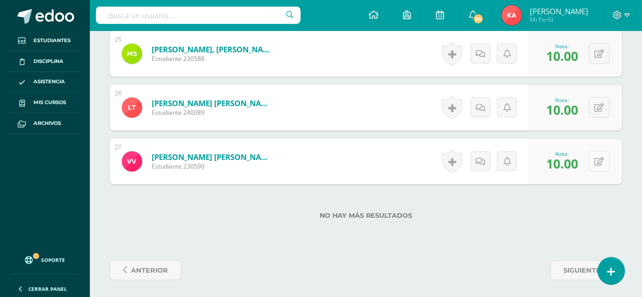
click at [605, 168] on button at bounding box center [599, 161] width 21 height 21
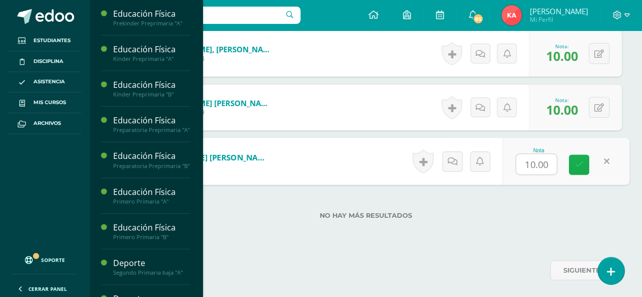
click at [576, 163] on icon at bounding box center [579, 164] width 9 height 9
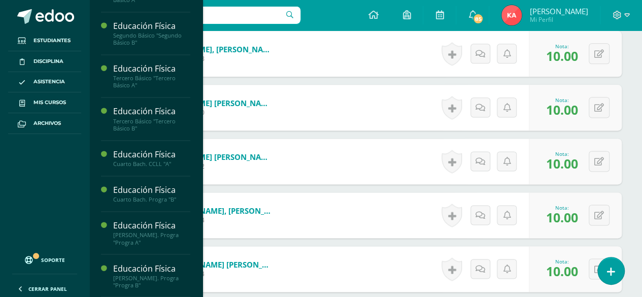
scroll to position [618, 0]
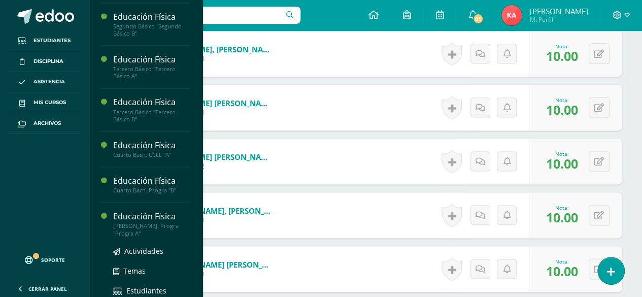
click at [134, 233] on div "Quinto Bach. Progra "Progra A"" at bounding box center [151, 229] width 77 height 14
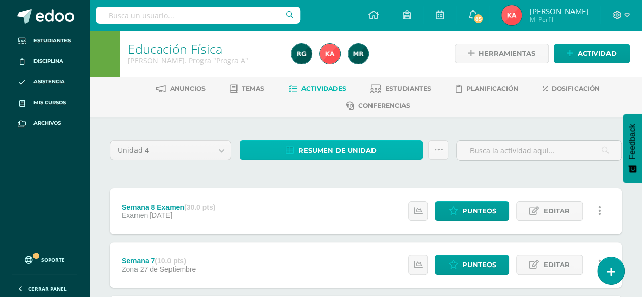
click at [339, 152] on span "Resumen de unidad" at bounding box center [338, 150] width 78 height 19
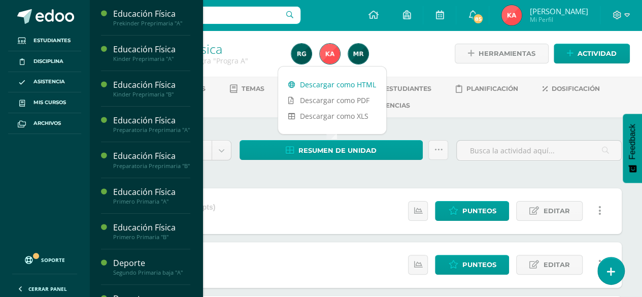
click at [346, 79] on link "Descargar como HTML" at bounding box center [332, 85] width 108 height 16
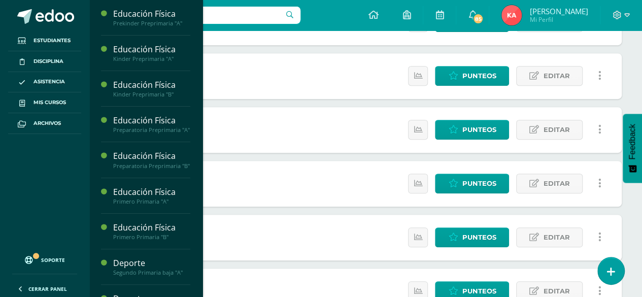
scroll to position [188, 0]
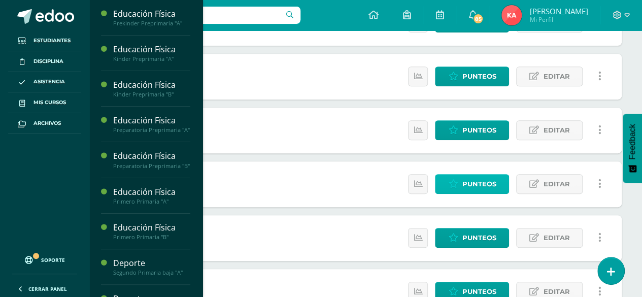
click at [469, 190] on span "Punteos" at bounding box center [479, 184] width 34 height 19
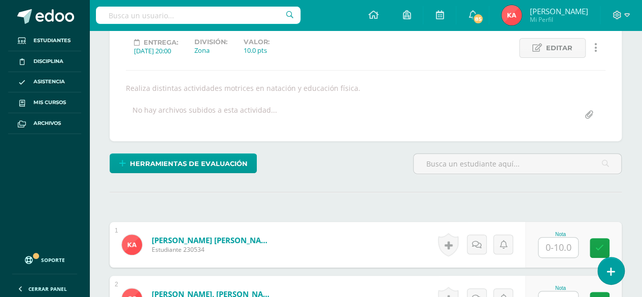
scroll to position [158, 0]
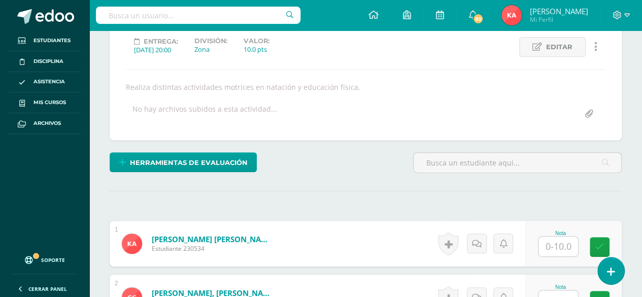
click at [554, 240] on input "text" at bounding box center [559, 247] width 40 height 20
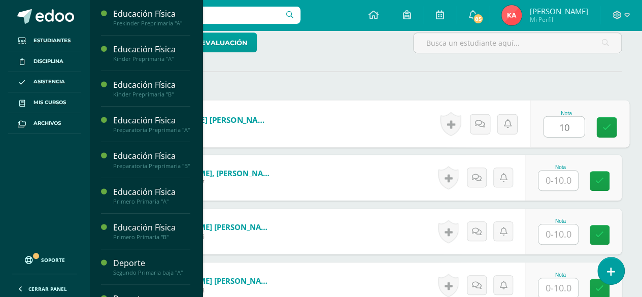
scroll to position [281, 0]
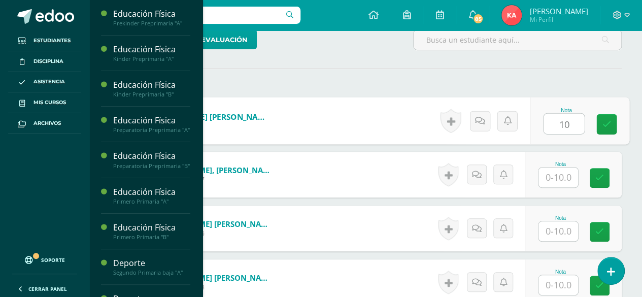
type input "10"
click at [557, 173] on input "text" at bounding box center [559, 178] width 40 height 20
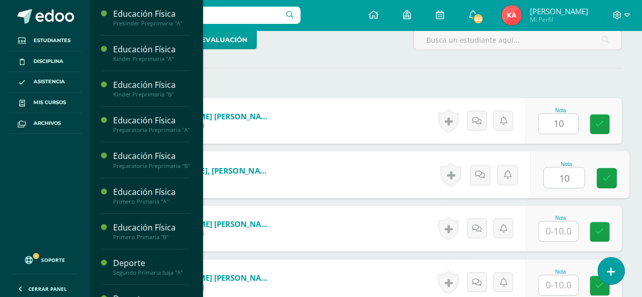
type input "10"
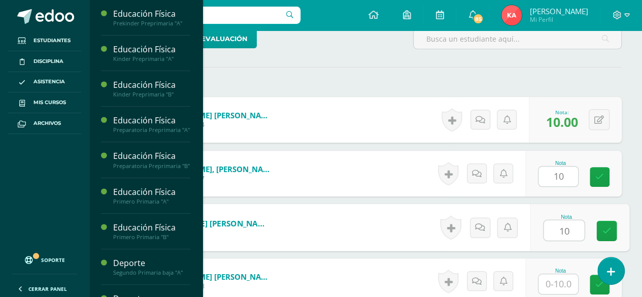
type input "10"
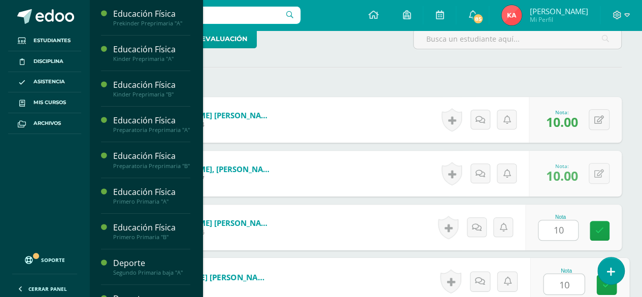
type input "10"
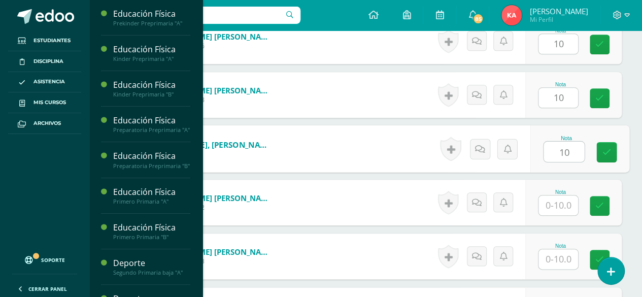
type input "10"
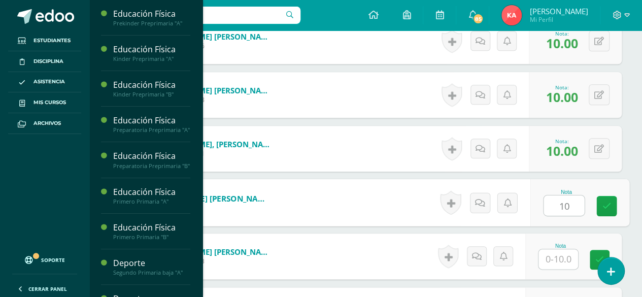
type input "10"
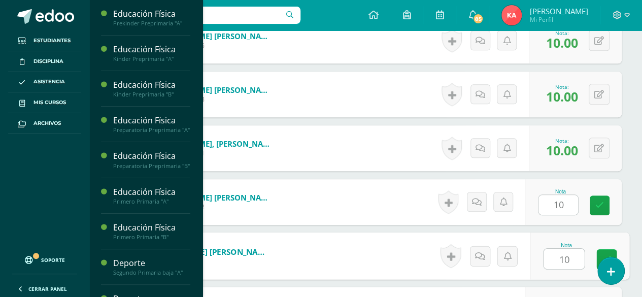
type input "10"
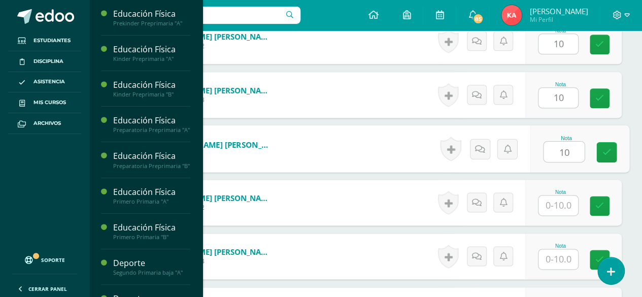
type input "10"
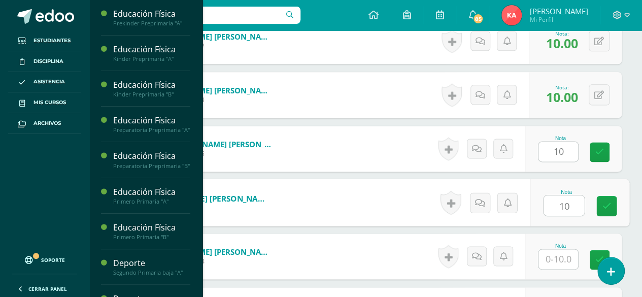
type input "10"
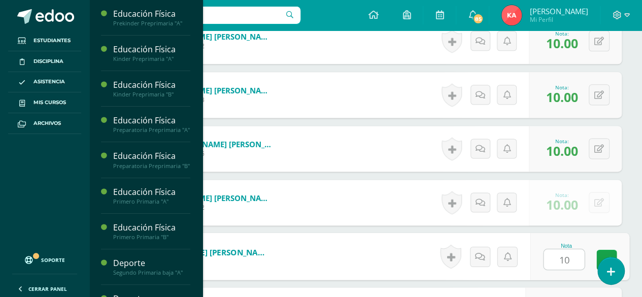
type input "10"
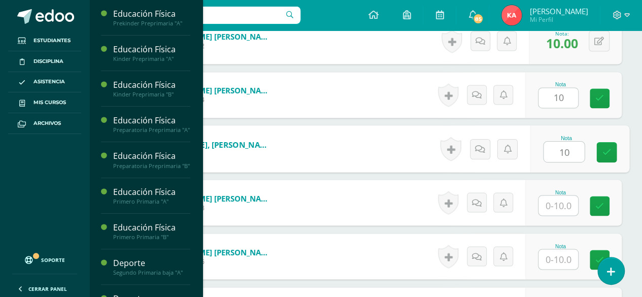
type input "10"
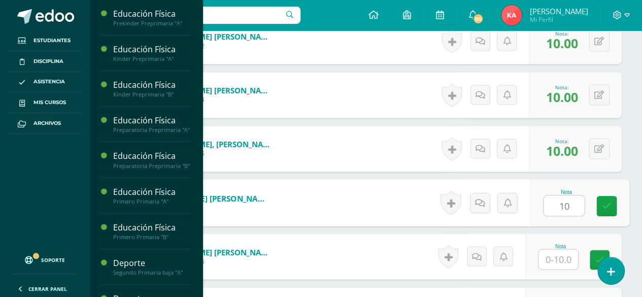
type input "10"
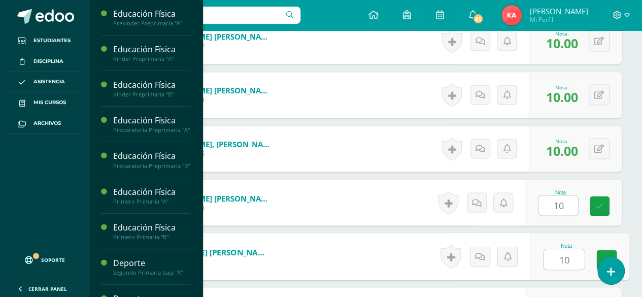
type input "10"
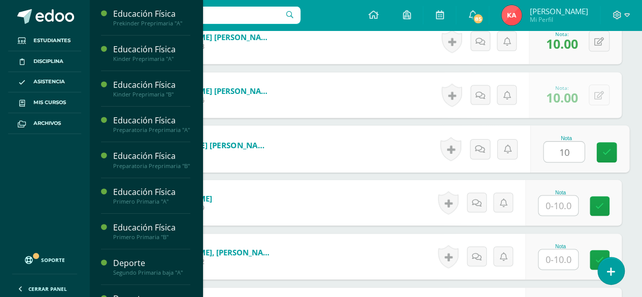
type input "10"
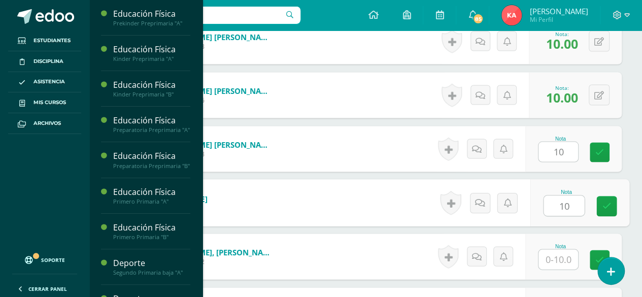
type input "10"
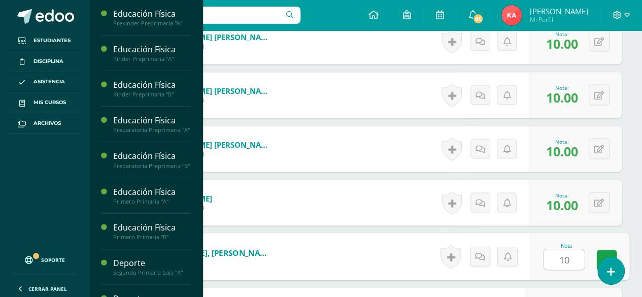
type input "10"
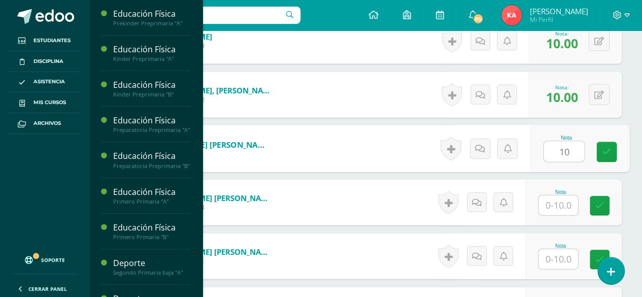
type input "10"
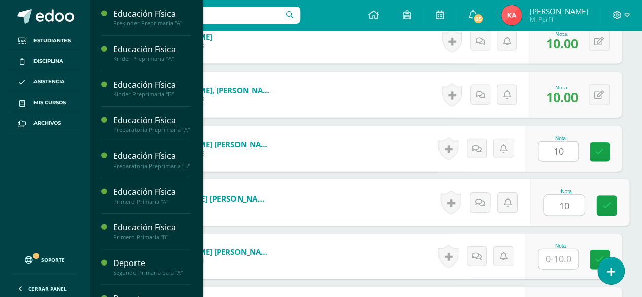
type input "10"
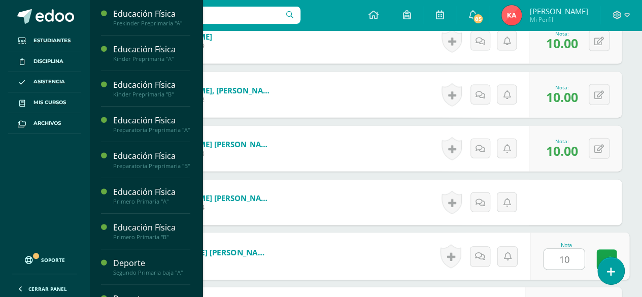
type input "10"
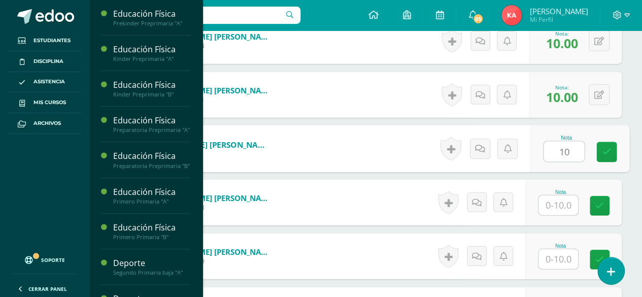
type input "10"
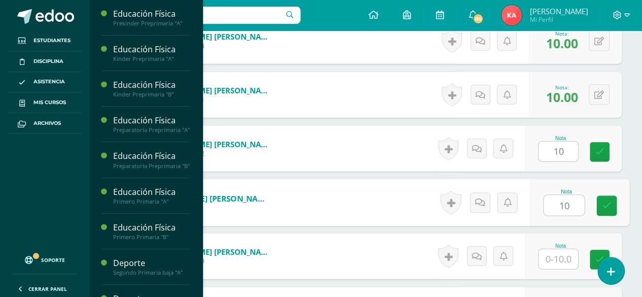
type input "10"
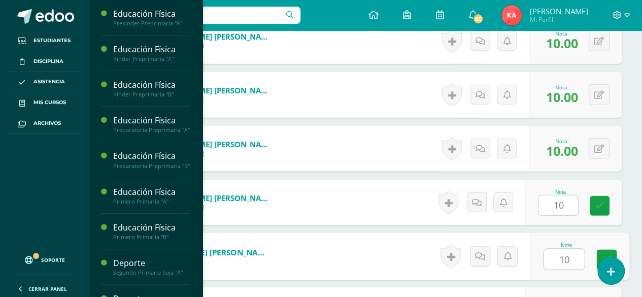
type input "10"
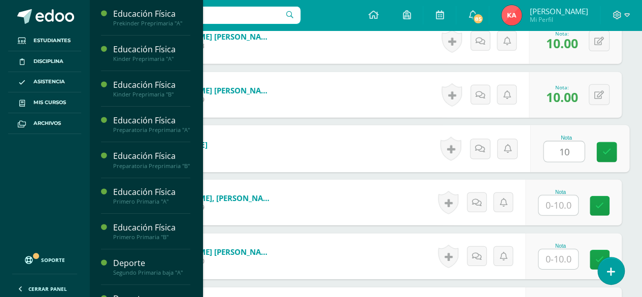
type input "10"
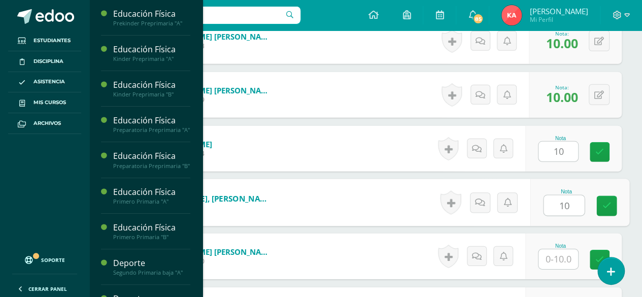
type input "10"
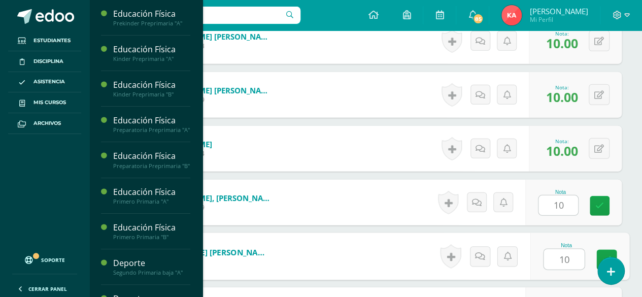
type input "10"
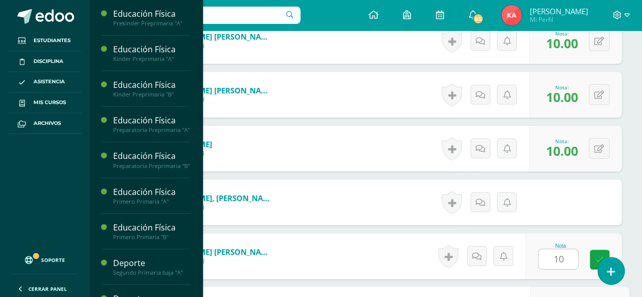
scroll to position [1599, 0]
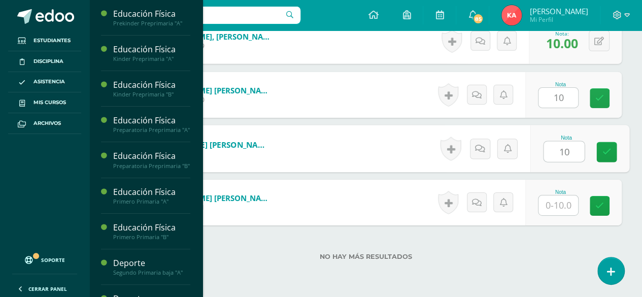
type input "10"
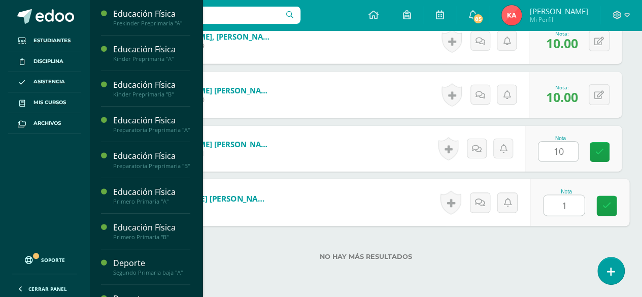
type input "10"
click at [609, 206] on icon at bounding box center [607, 206] width 9 height 9
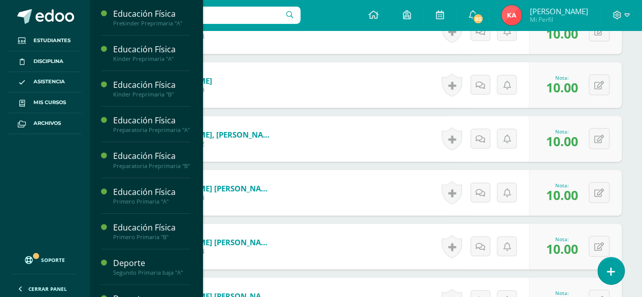
scroll to position [1078, 0]
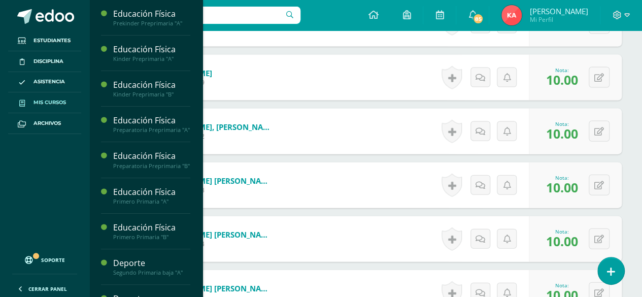
click at [48, 99] on span "Mis cursos" at bounding box center [50, 103] width 33 height 8
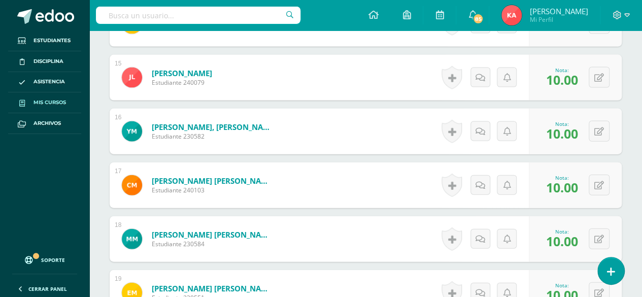
scroll to position [1120, 0]
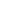
click at [0, 0] on html at bounding box center [0, 0] width 0 height 0
